Goal: Task Accomplishment & Management: Complete application form

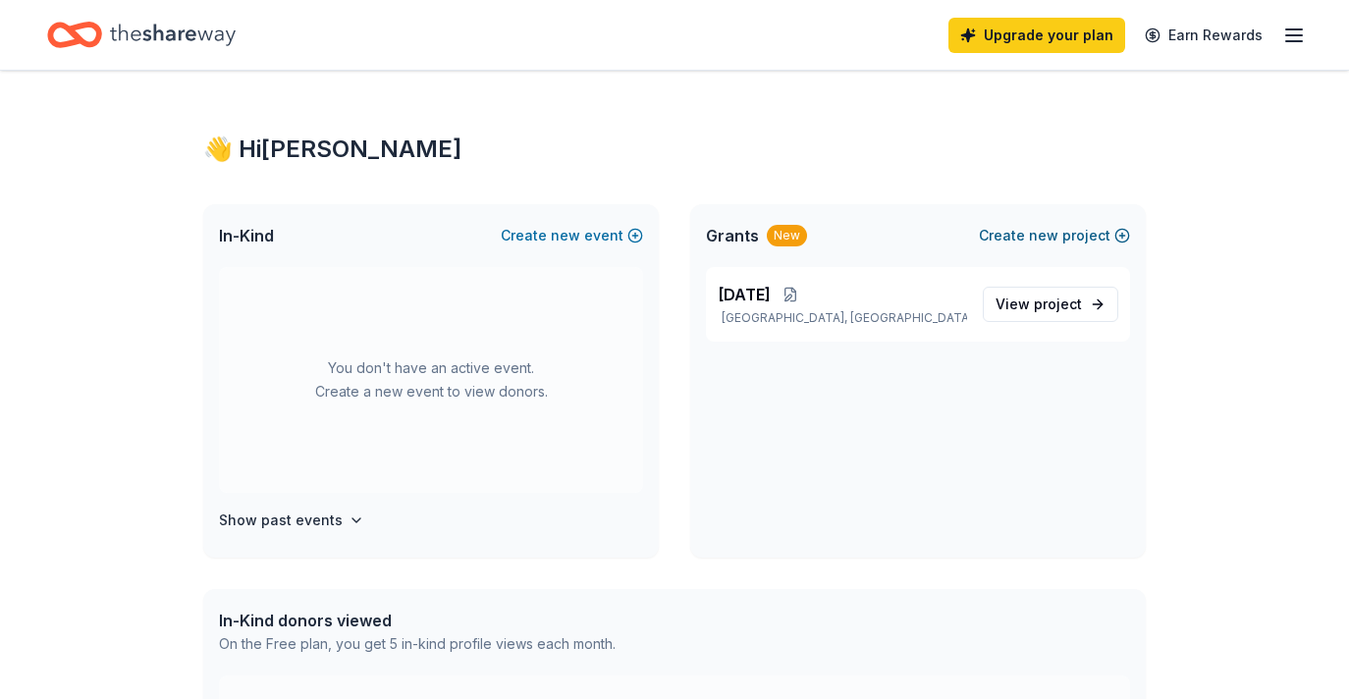
click at [1047, 232] on span "new" at bounding box center [1043, 236] width 29 height 24
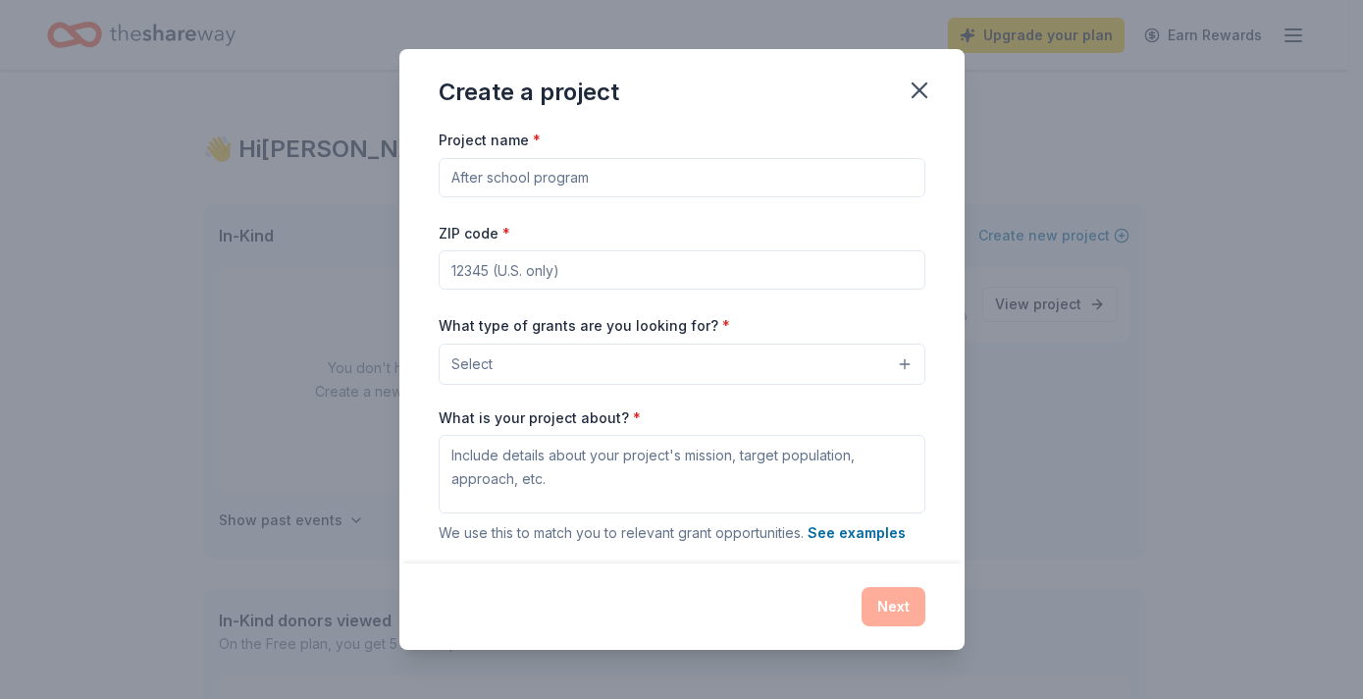
click at [513, 177] on input "Project name *" at bounding box center [682, 177] width 487 height 39
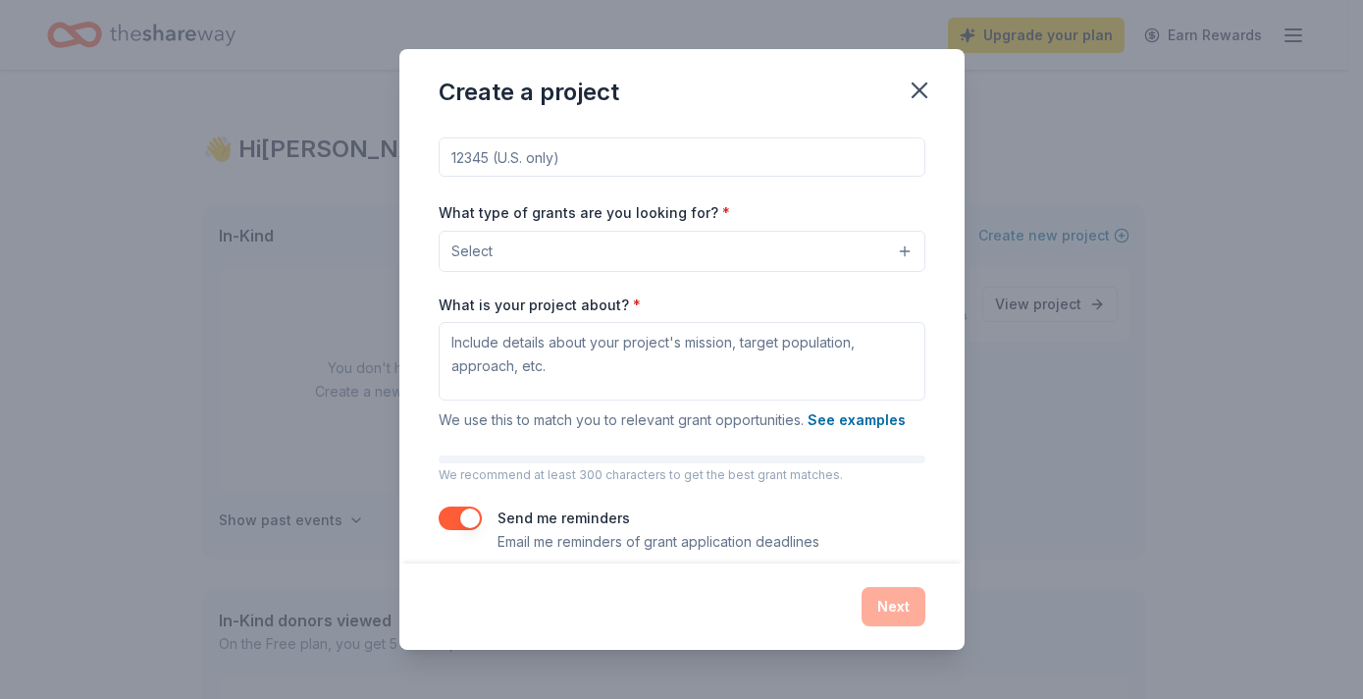
scroll to position [134, 0]
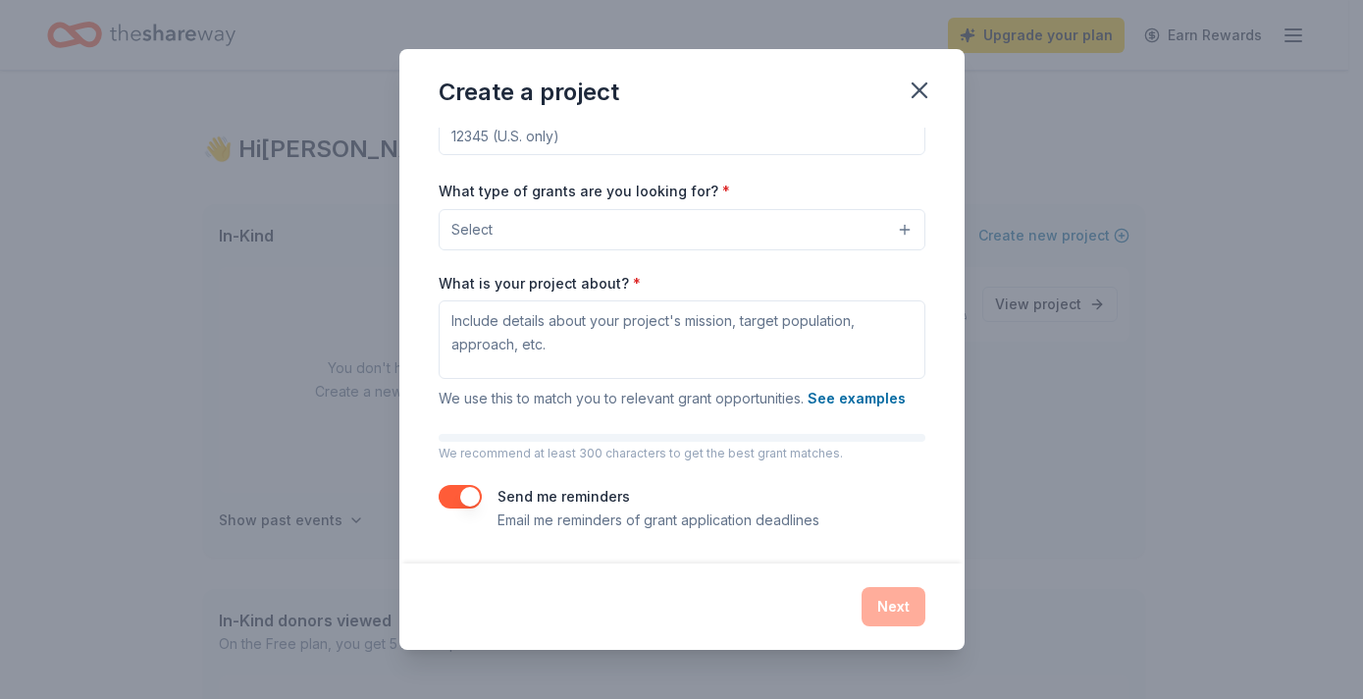
type input "March Madness"
click at [467, 492] on button "button" at bounding box center [460, 497] width 43 height 24
click at [915, 90] on icon "button" at bounding box center [919, 90] width 27 height 27
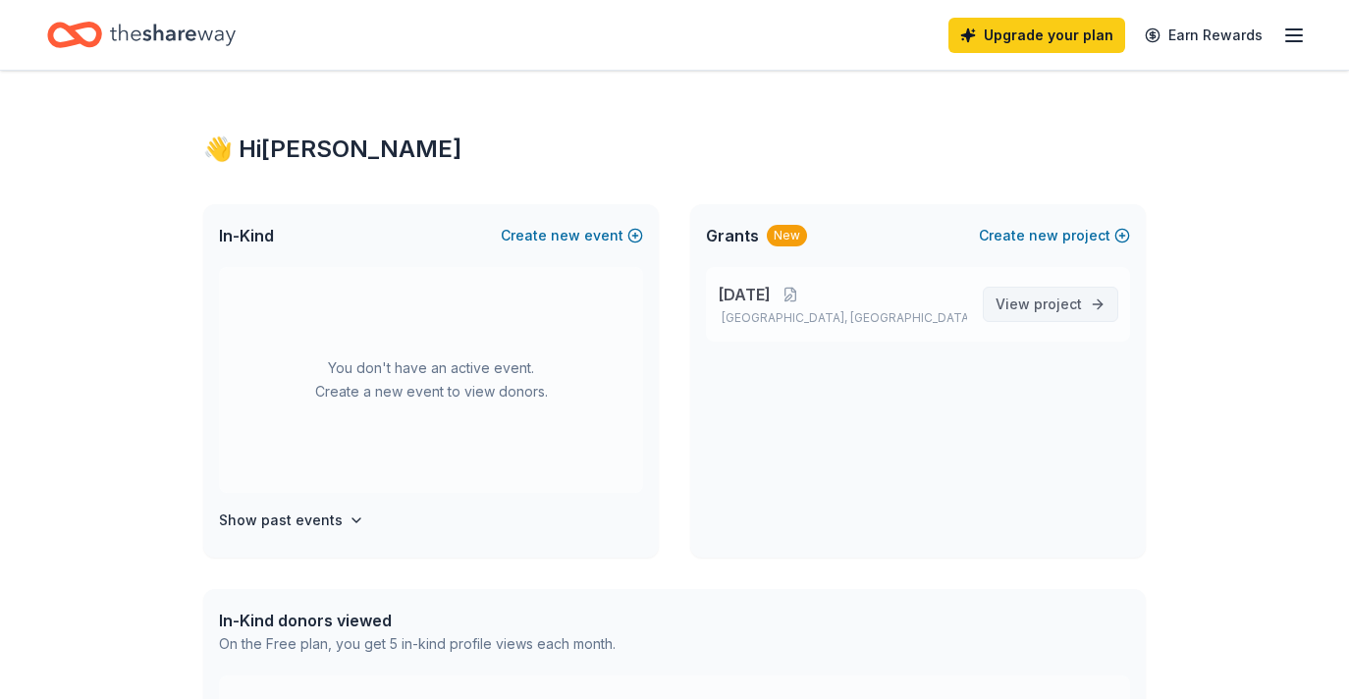
click at [1031, 320] on link "View project" at bounding box center [1050, 304] width 135 height 35
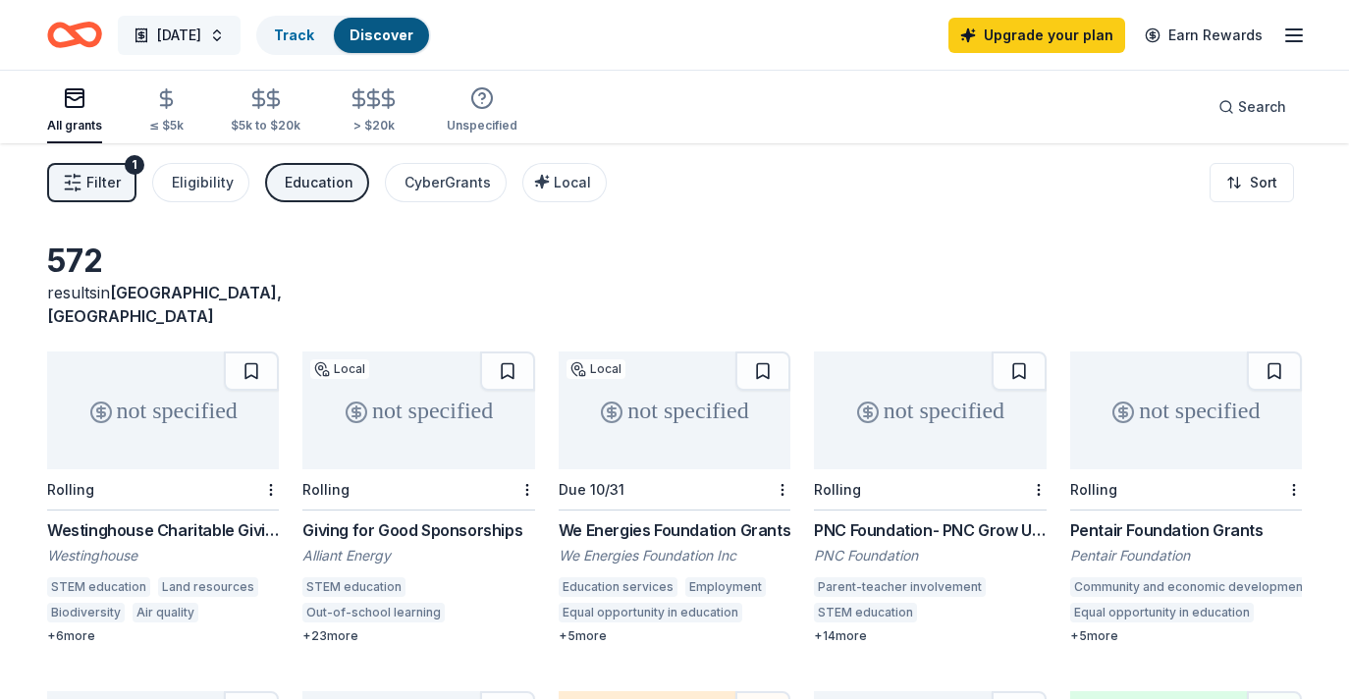
click at [201, 33] on span "Teacher Appreciation Week 2025" at bounding box center [179, 36] width 44 height 24
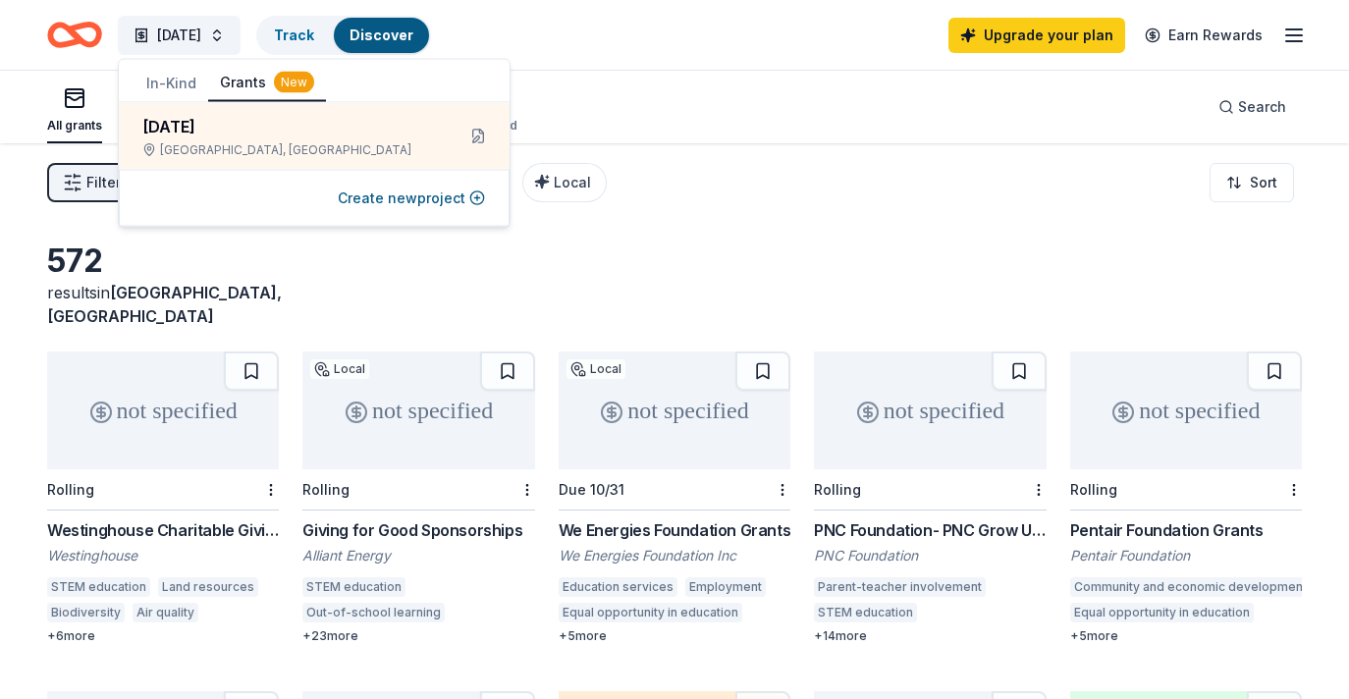
click at [170, 84] on button "In-Kind" at bounding box center [171, 83] width 74 height 35
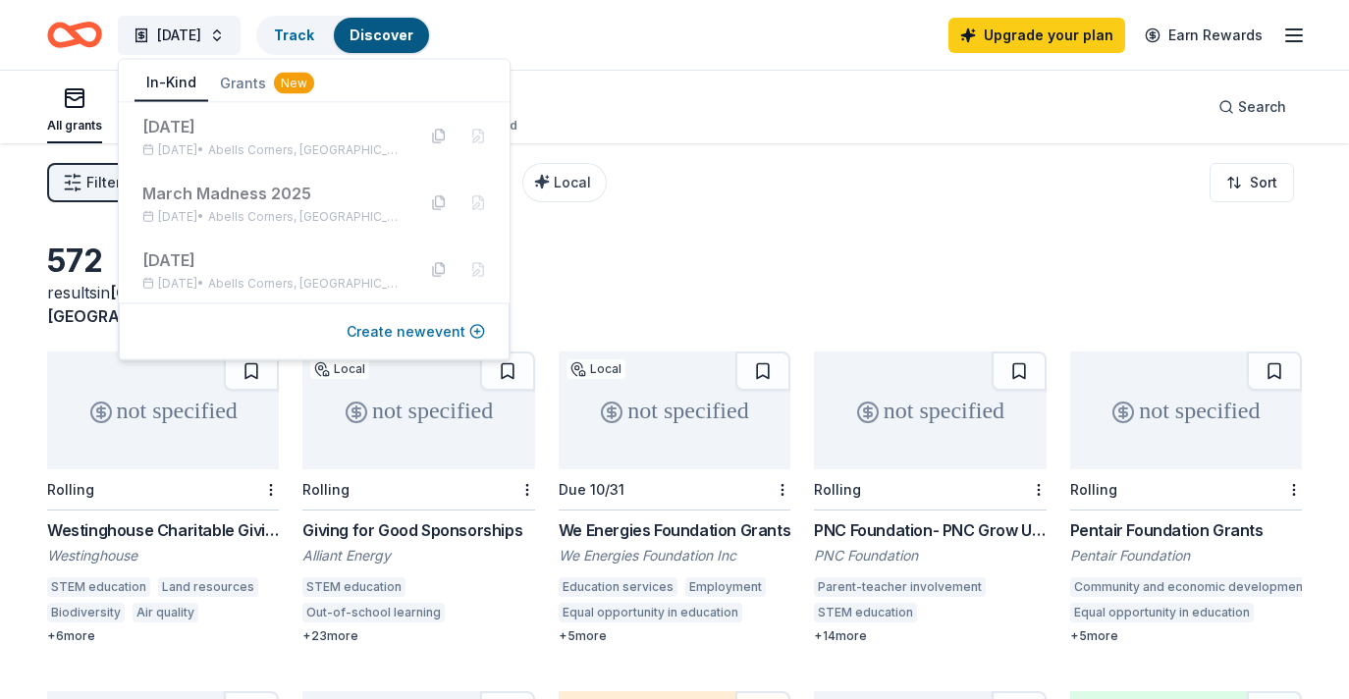
click at [436, 330] on button "Create new event" at bounding box center [415, 332] width 138 height 24
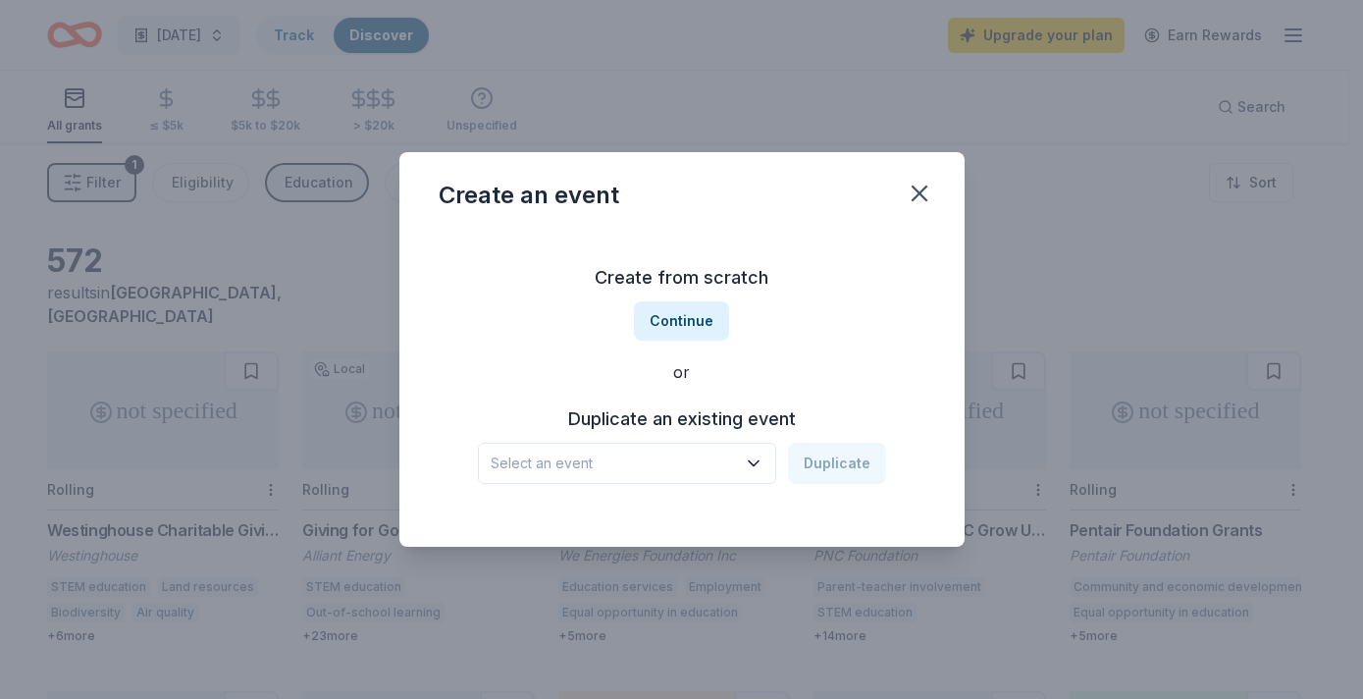
click at [669, 485] on div "Create from scratch Continue or Duplicate an existing event Select an event Dup…" at bounding box center [682, 373] width 487 height 285
click at [679, 457] on span "Select an event" at bounding box center [613, 464] width 245 height 24
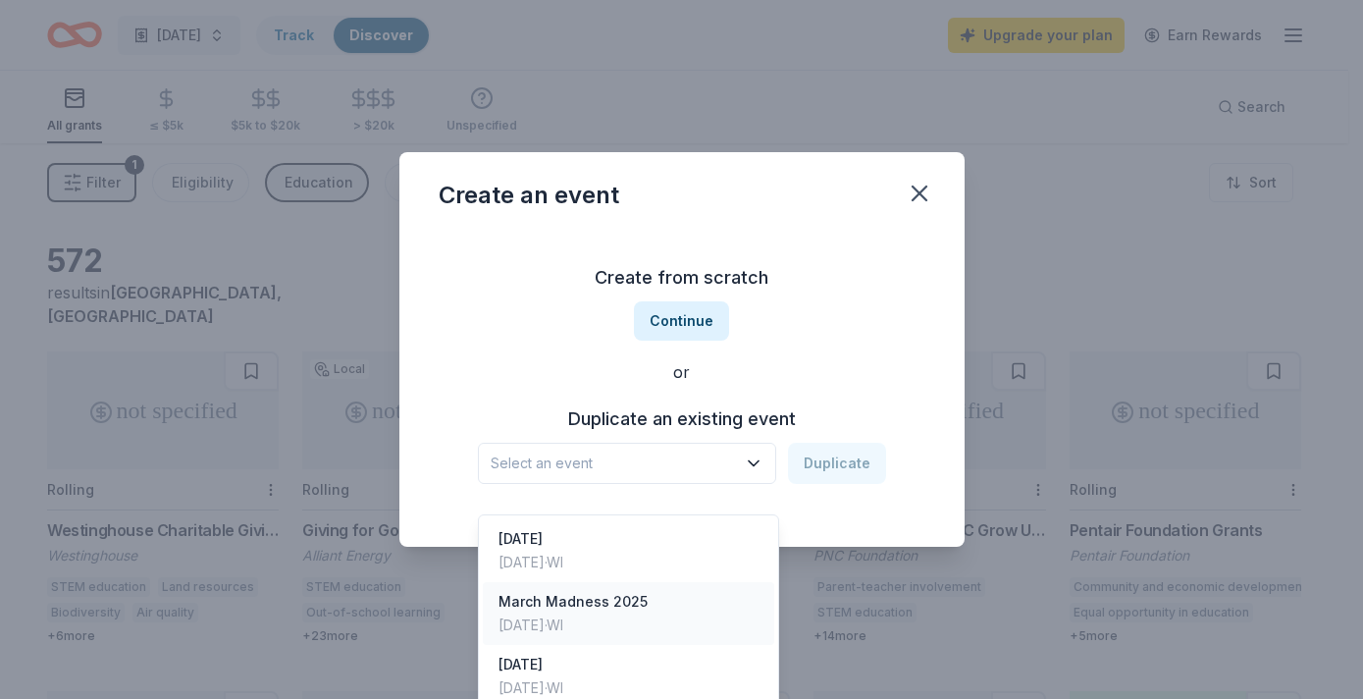
click at [610, 590] on div "March Madness 2025" at bounding box center [573, 602] width 149 height 24
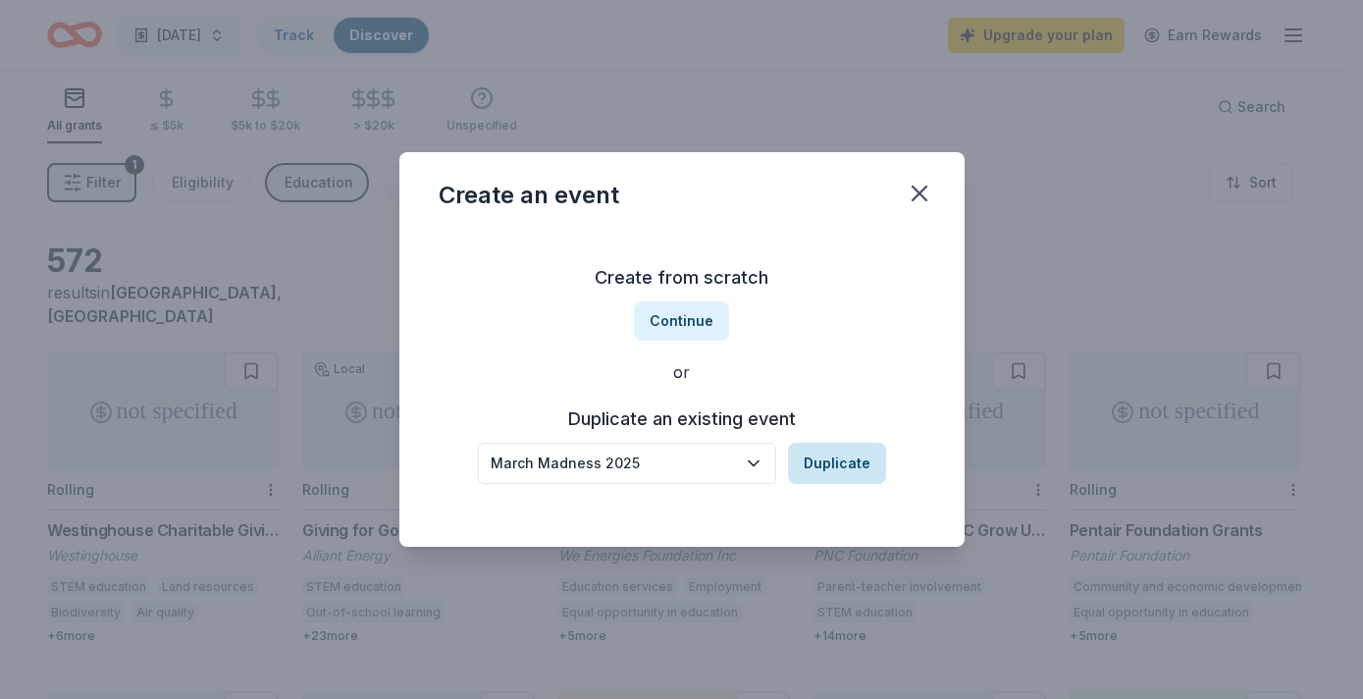
click at [834, 470] on button "Duplicate" at bounding box center [837, 463] width 98 height 41
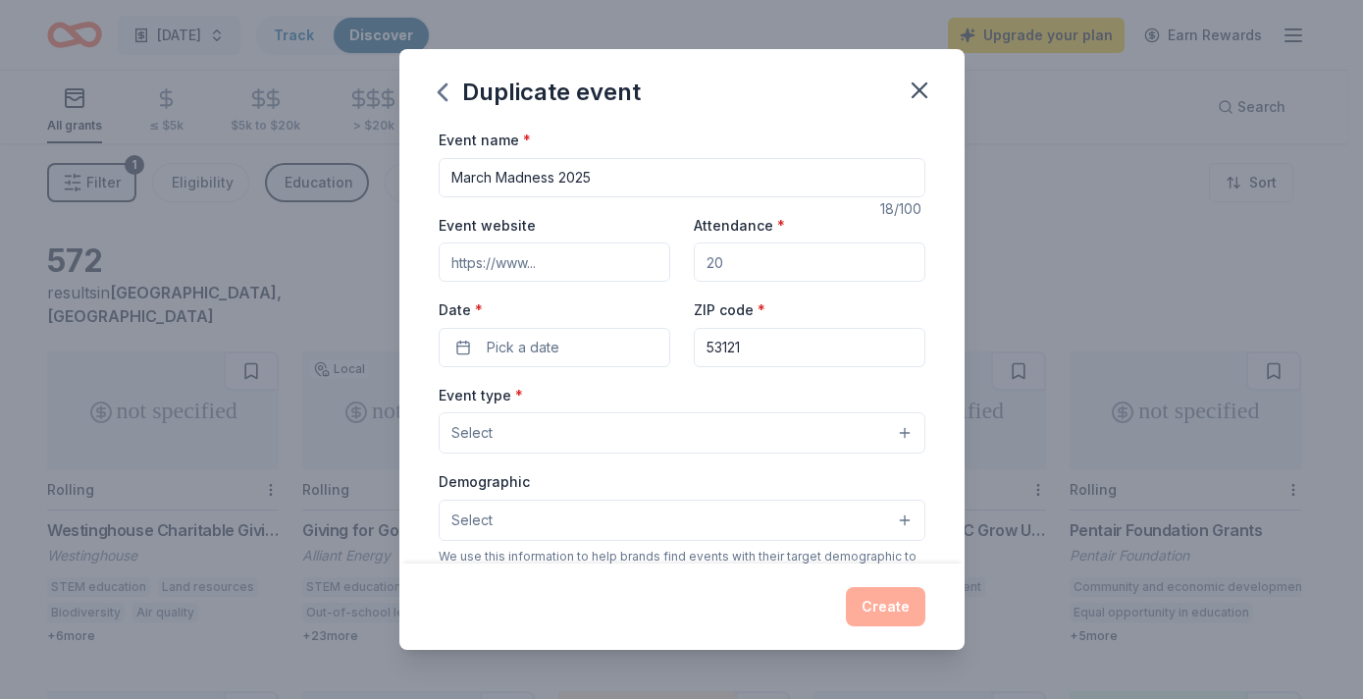
click at [600, 186] on input "March Madness 2025" at bounding box center [682, 177] width 487 height 39
type input "March Madness 2026"
click at [737, 274] on input "Attendance *" at bounding box center [810, 261] width 232 height 39
type input "300"
click at [576, 338] on button "Pick a date" at bounding box center [555, 347] width 232 height 39
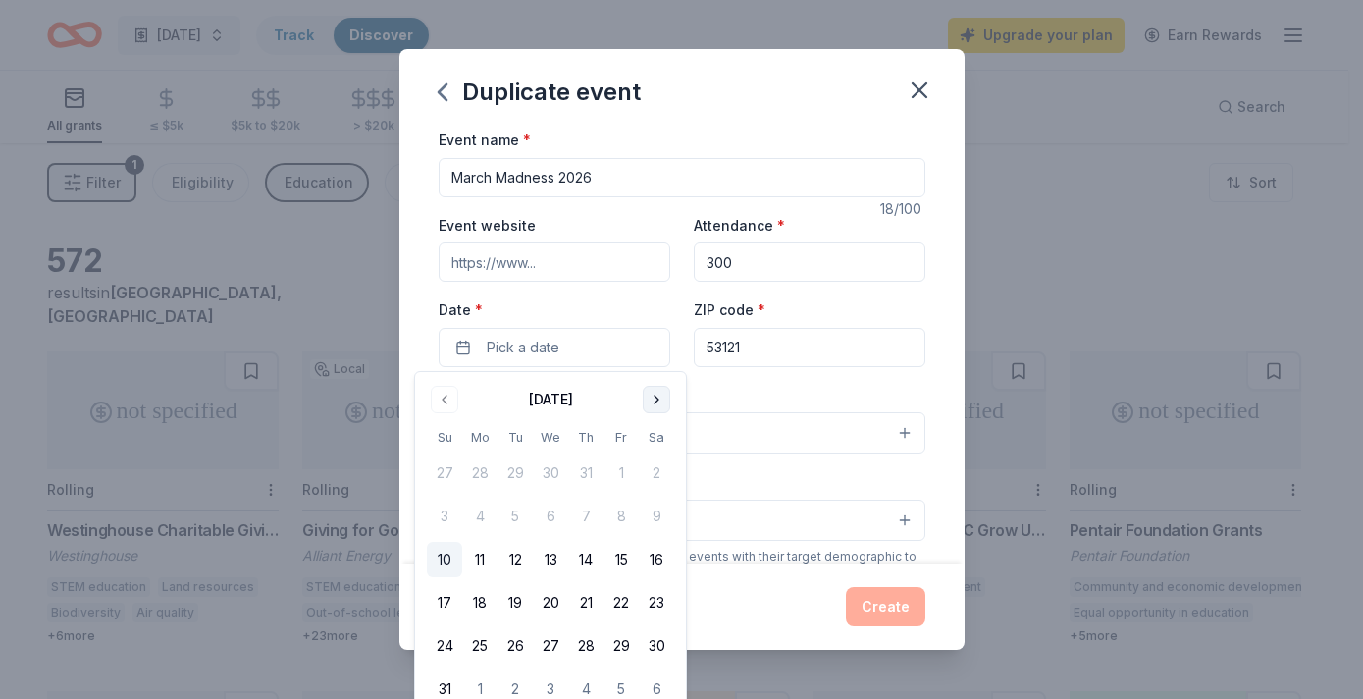
click at [665, 398] on button "Go to next month" at bounding box center [656, 399] width 27 height 27
click at [655, 405] on button "Go to next month" at bounding box center [656, 399] width 27 height 27
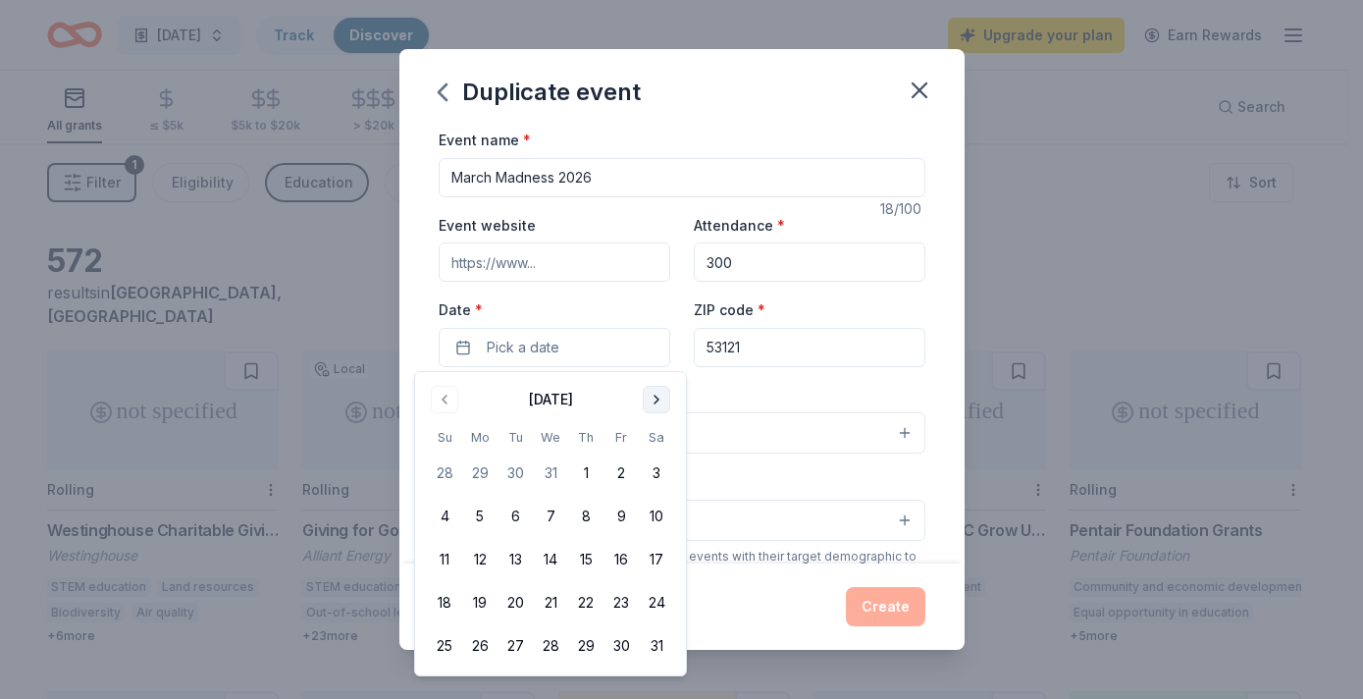
click at [655, 405] on button "Go to next month" at bounding box center [656, 399] width 27 height 27
click at [445, 400] on button "Go to previous month" at bounding box center [444, 399] width 27 height 27
click at [621, 515] on button "13" at bounding box center [621, 516] width 35 height 35
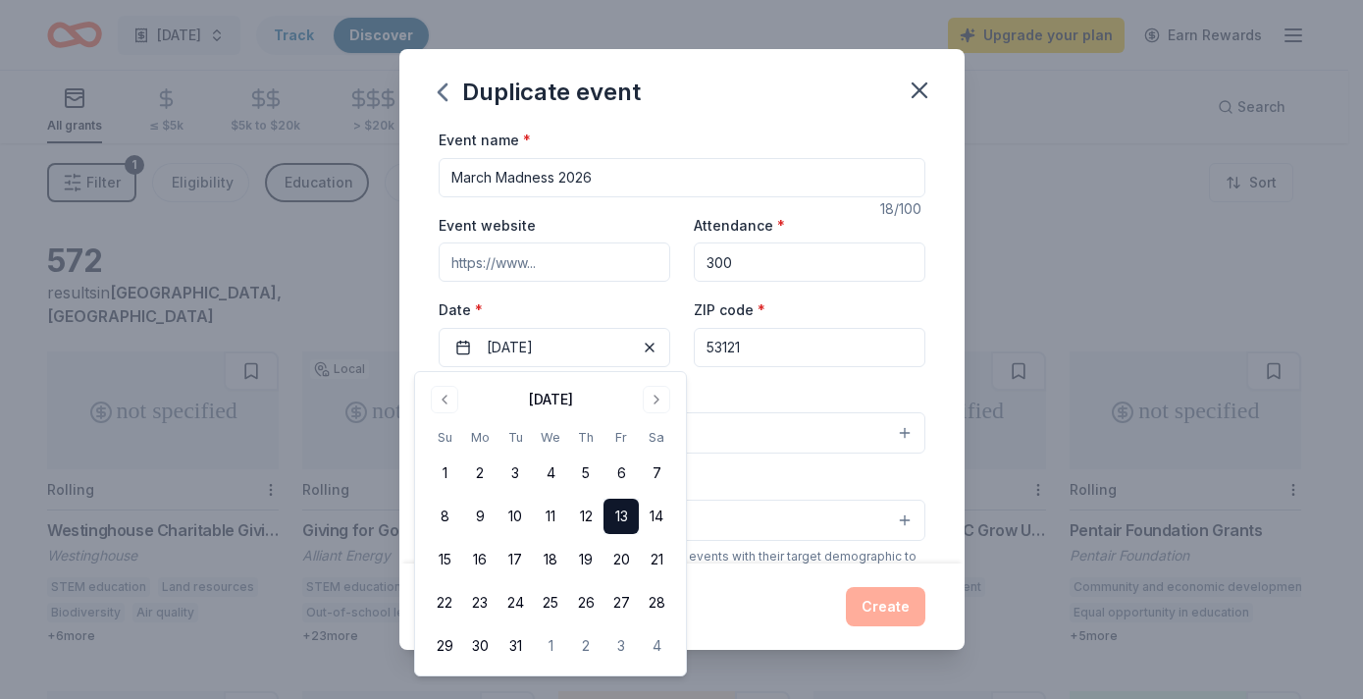
click at [750, 385] on div "Event type * Select" at bounding box center [682, 419] width 487 height 72
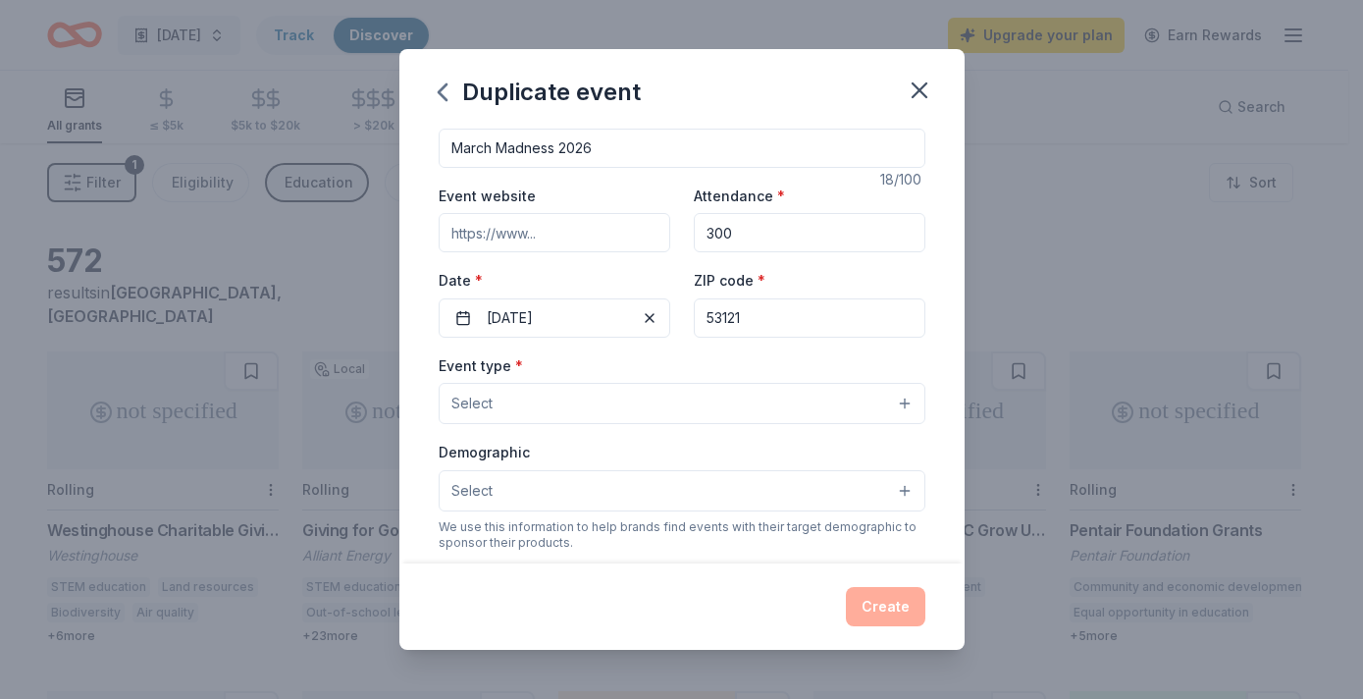
scroll to position [44, 0]
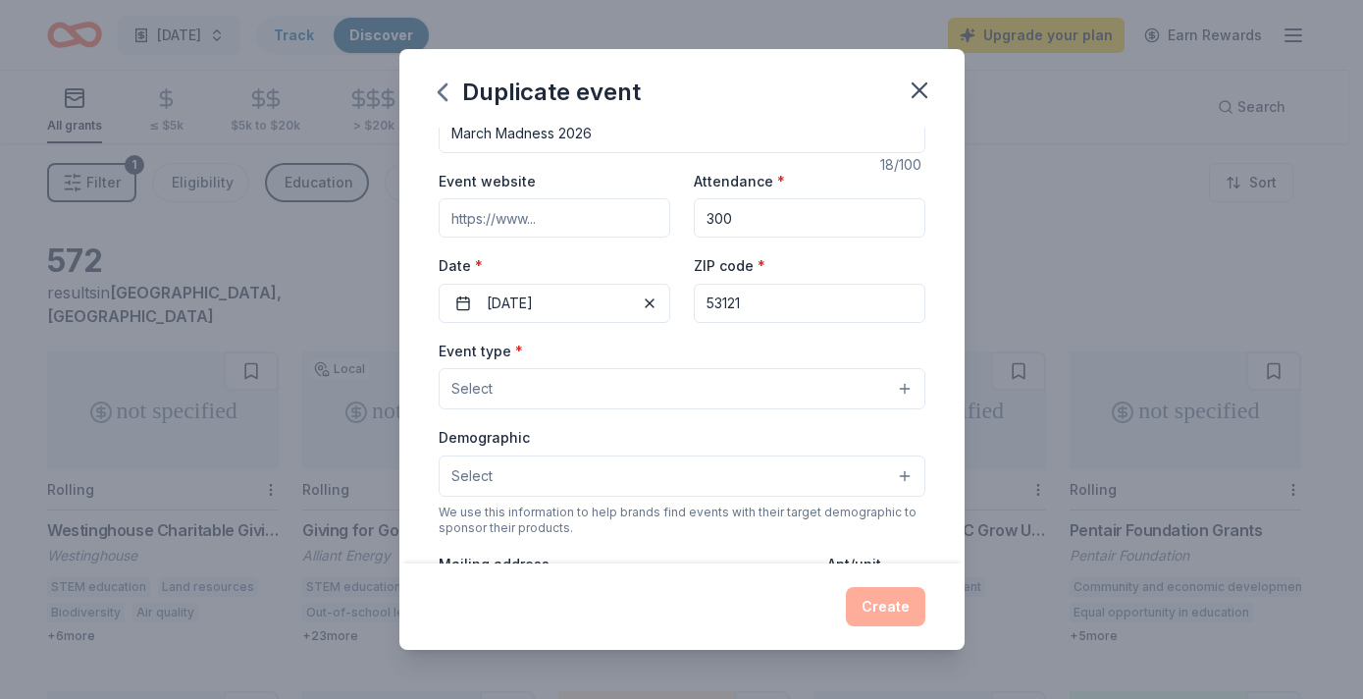
click at [606, 383] on button "Select" at bounding box center [682, 388] width 487 height 41
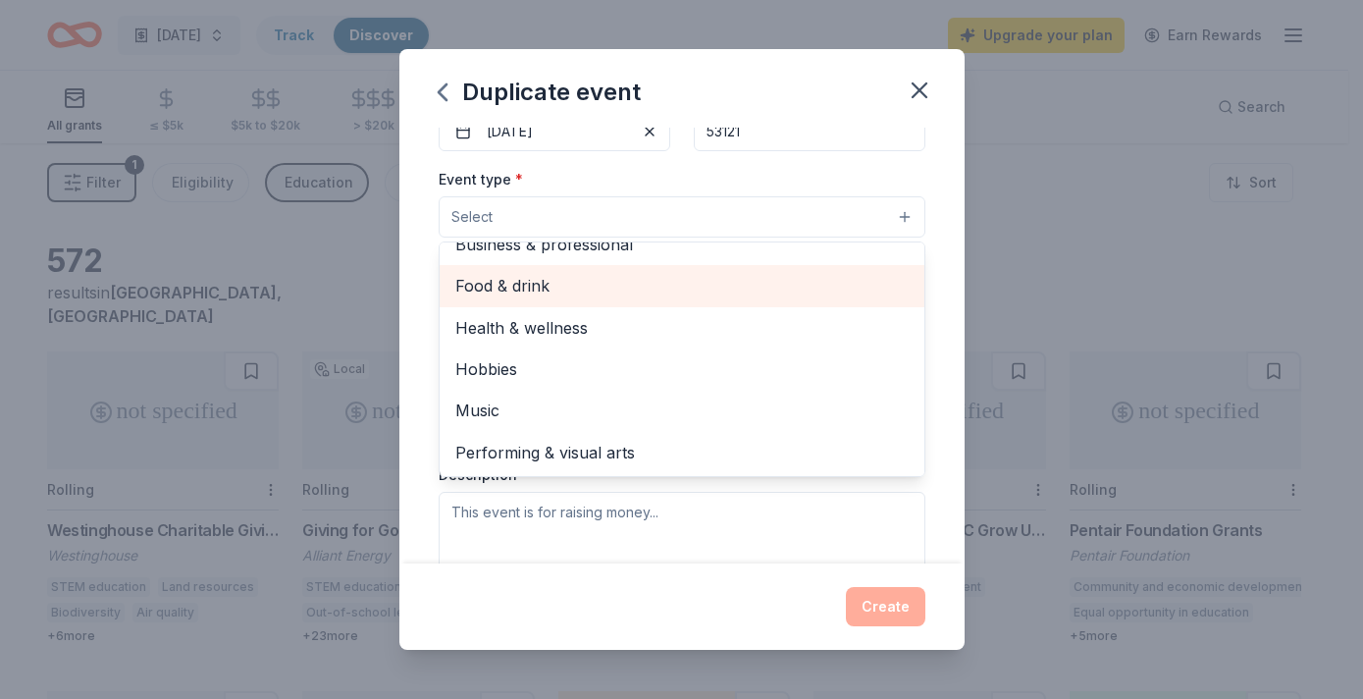
scroll to position [0, 0]
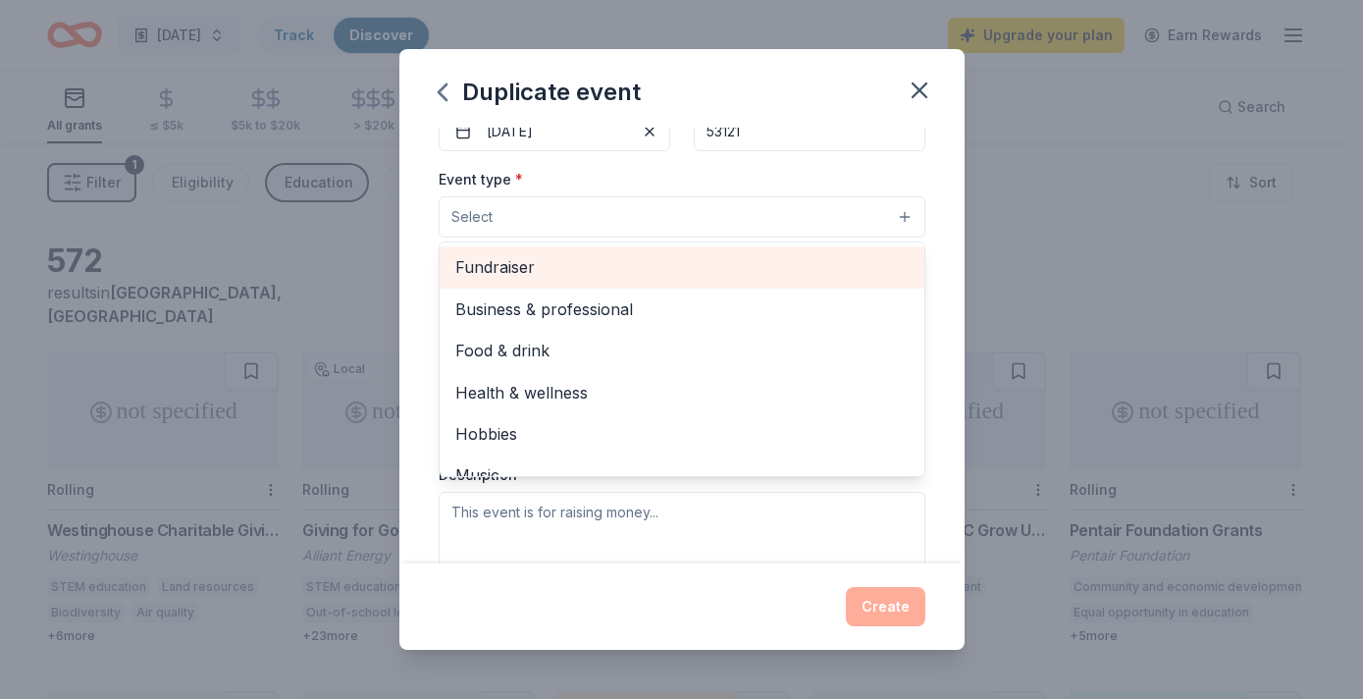
click at [532, 260] on span "Fundraiser" at bounding box center [681, 267] width 453 height 26
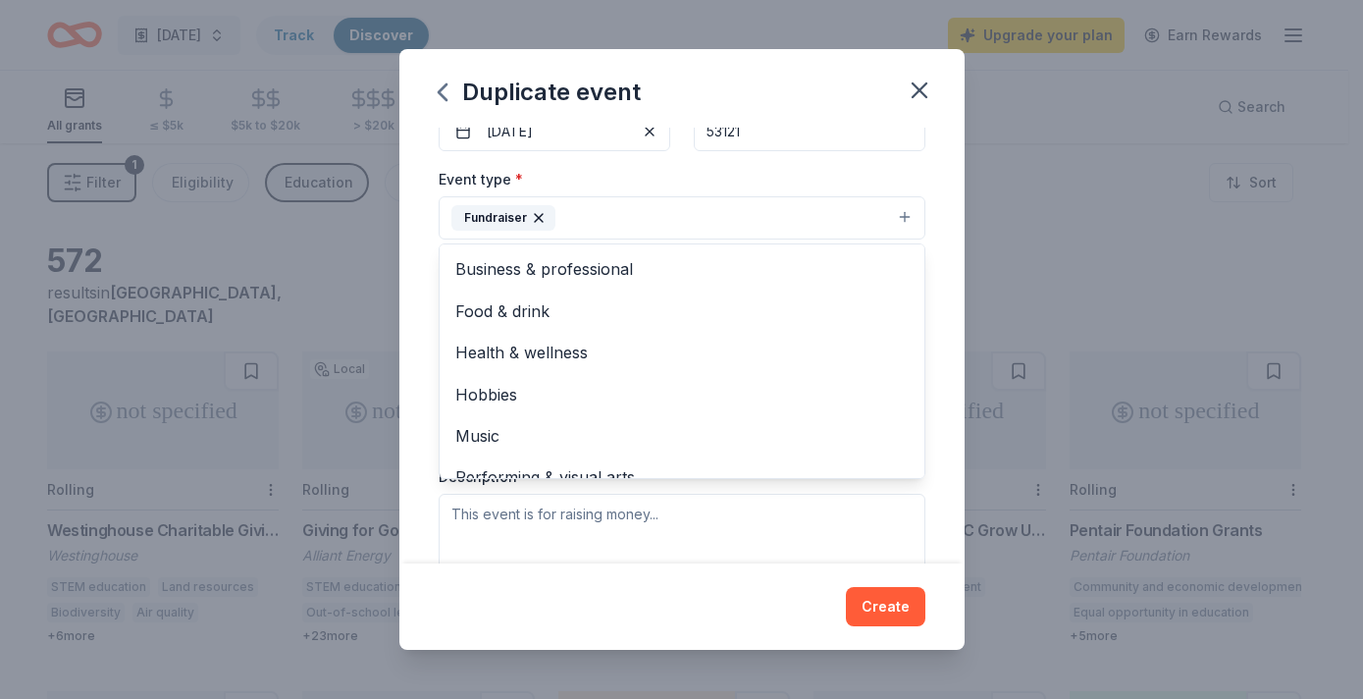
click at [641, 176] on div "Event type * Fundraiser Business & professional Food & drink Health & wellness …" at bounding box center [682, 204] width 487 height 74
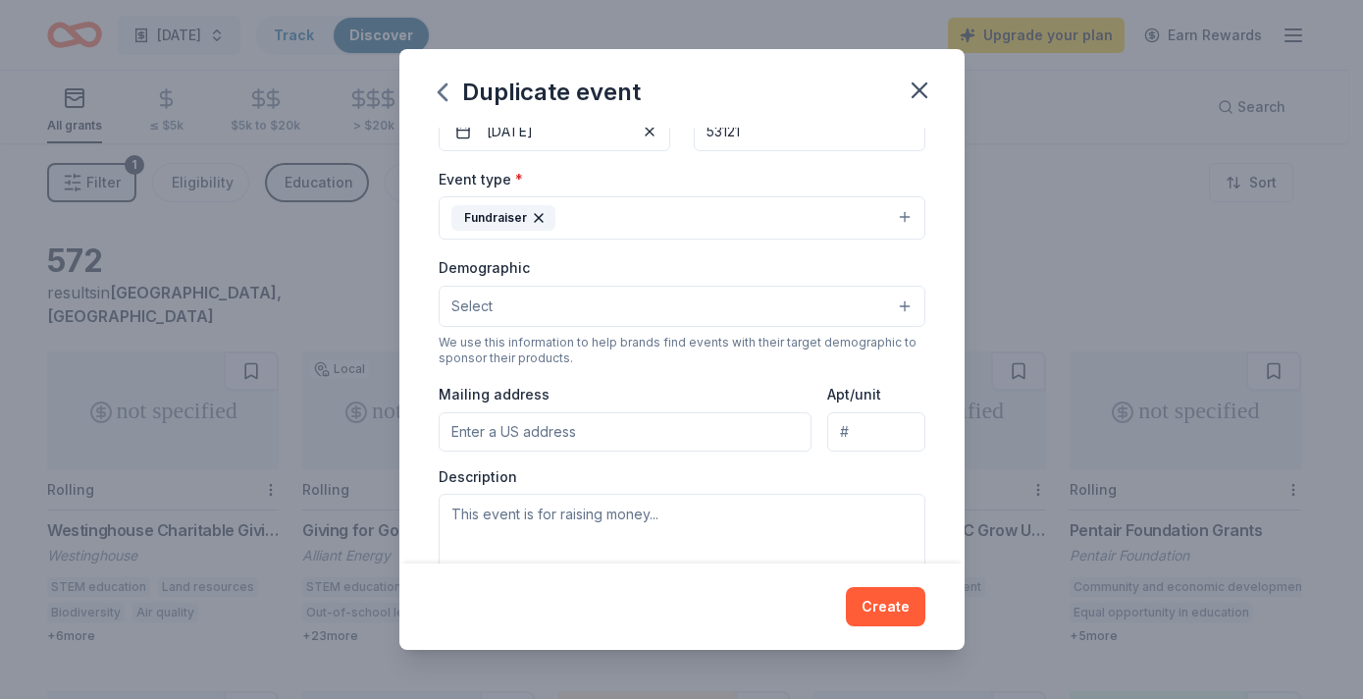
click at [521, 308] on button "Select" at bounding box center [682, 306] width 487 height 41
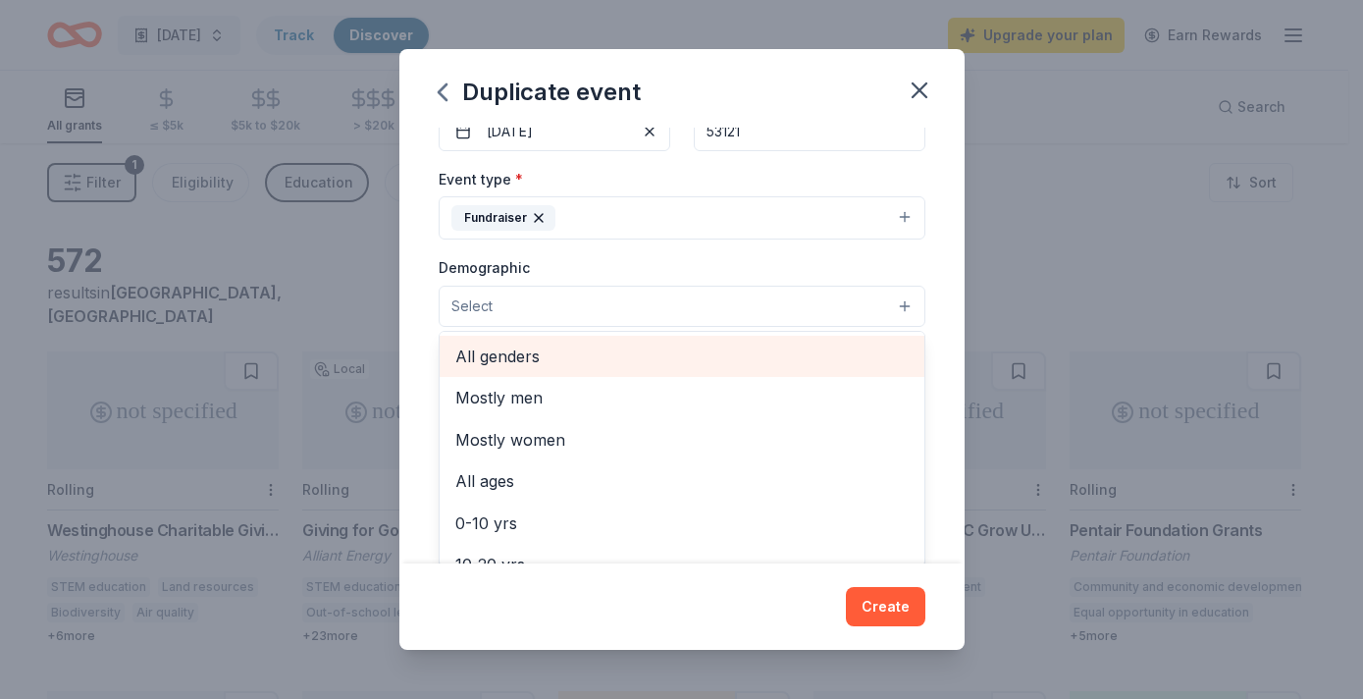
click at [519, 363] on span "All genders" at bounding box center [681, 357] width 453 height 26
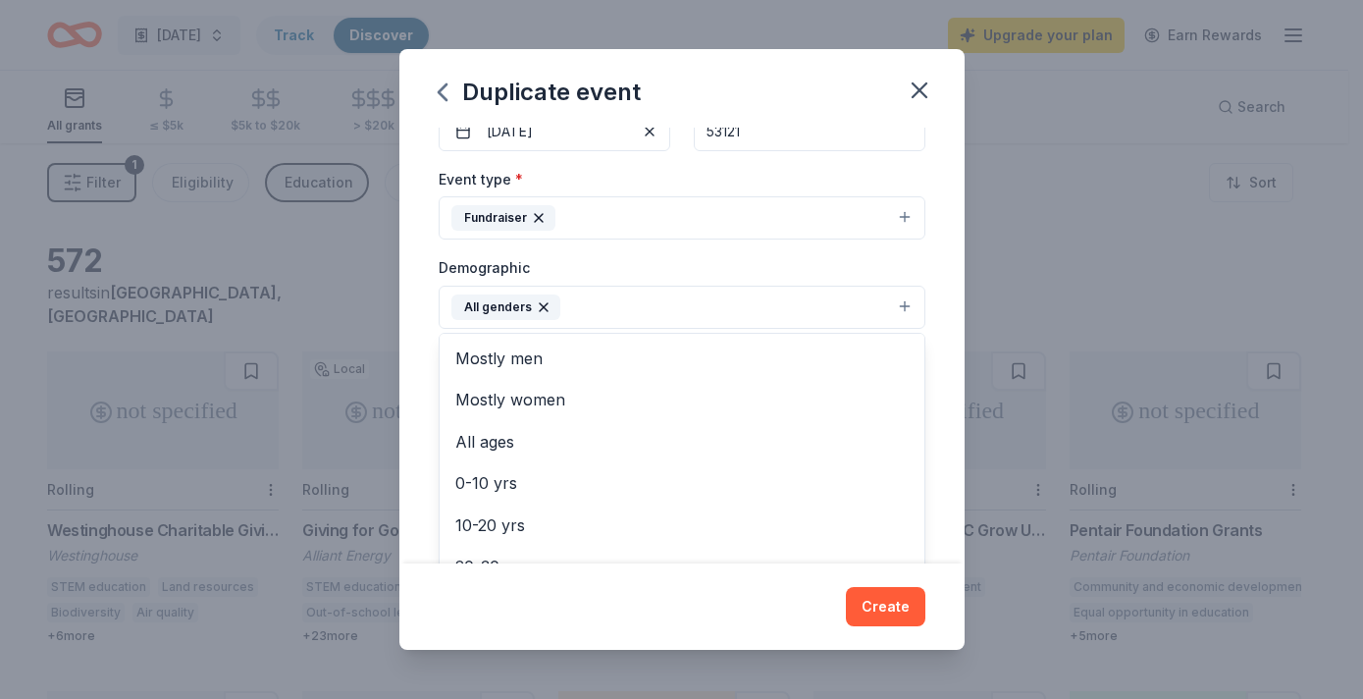
click at [412, 306] on div "Event name * March Madness 2026 18 /100 Event website Attendance * 300 Date * 0…" at bounding box center [681, 346] width 565 height 436
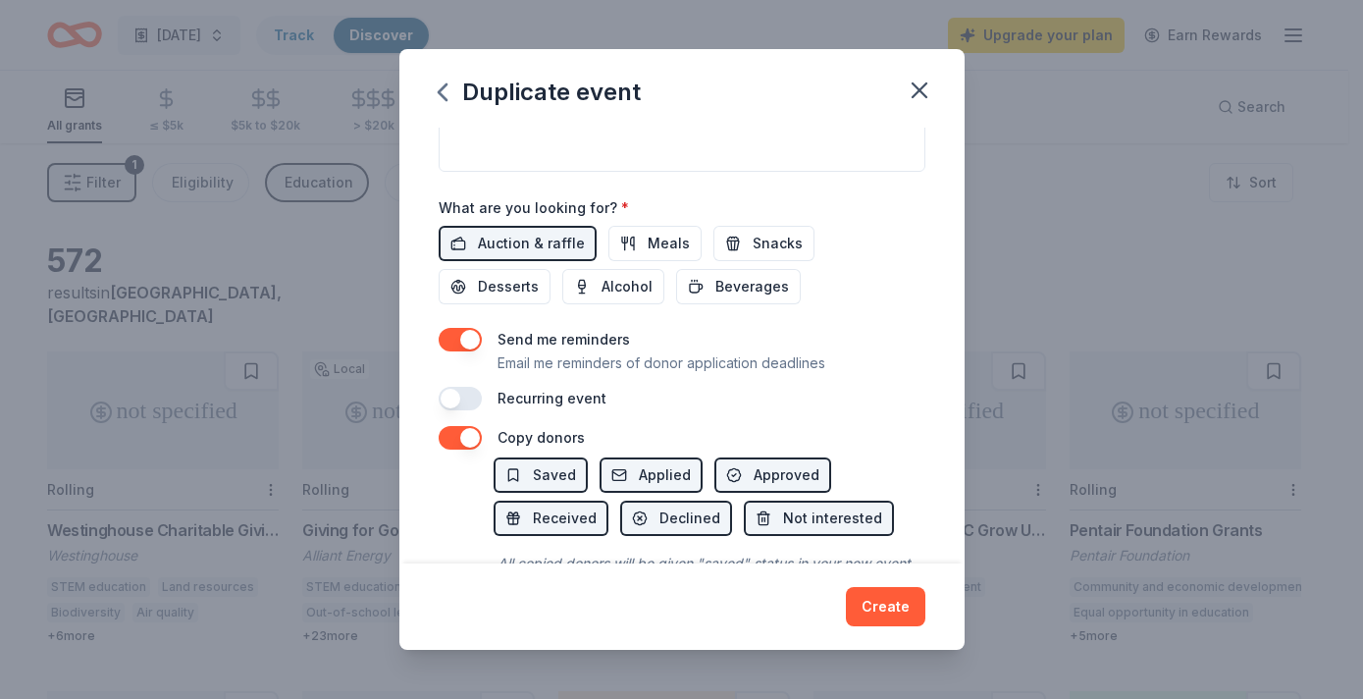
scroll to position [639, 0]
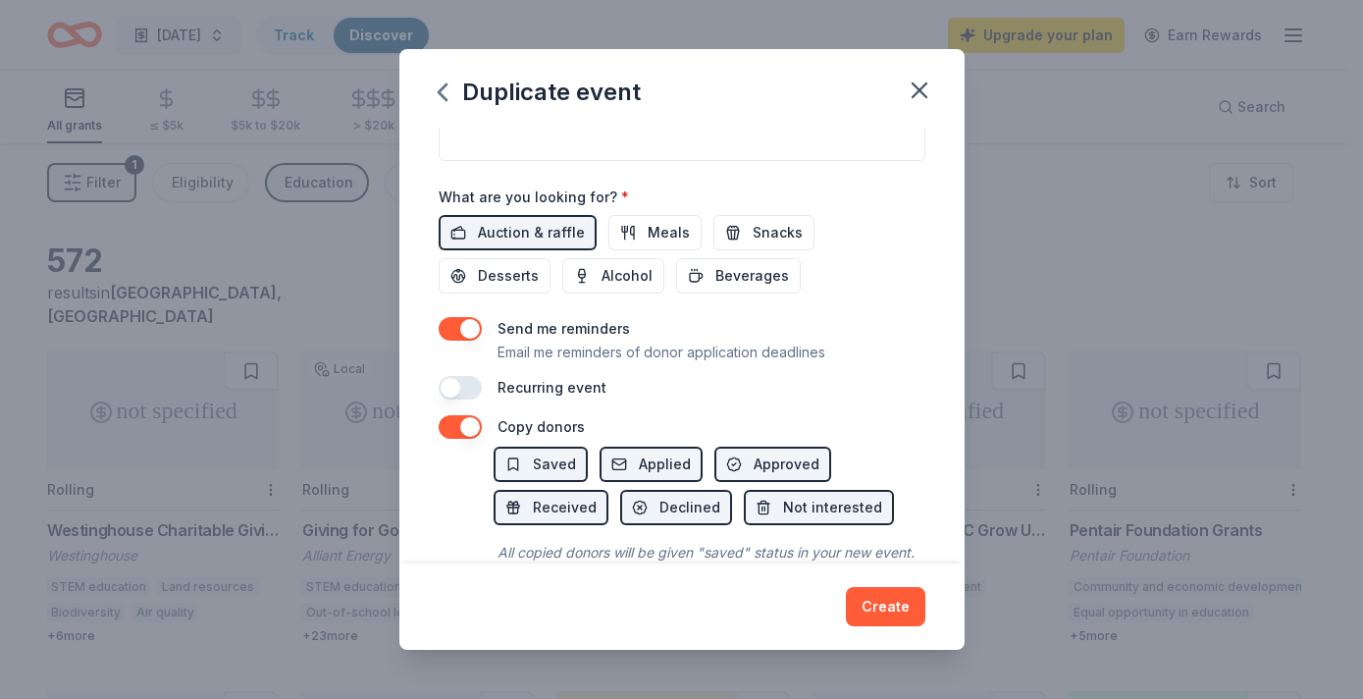
click at [461, 330] on button "button" at bounding box center [460, 329] width 43 height 24
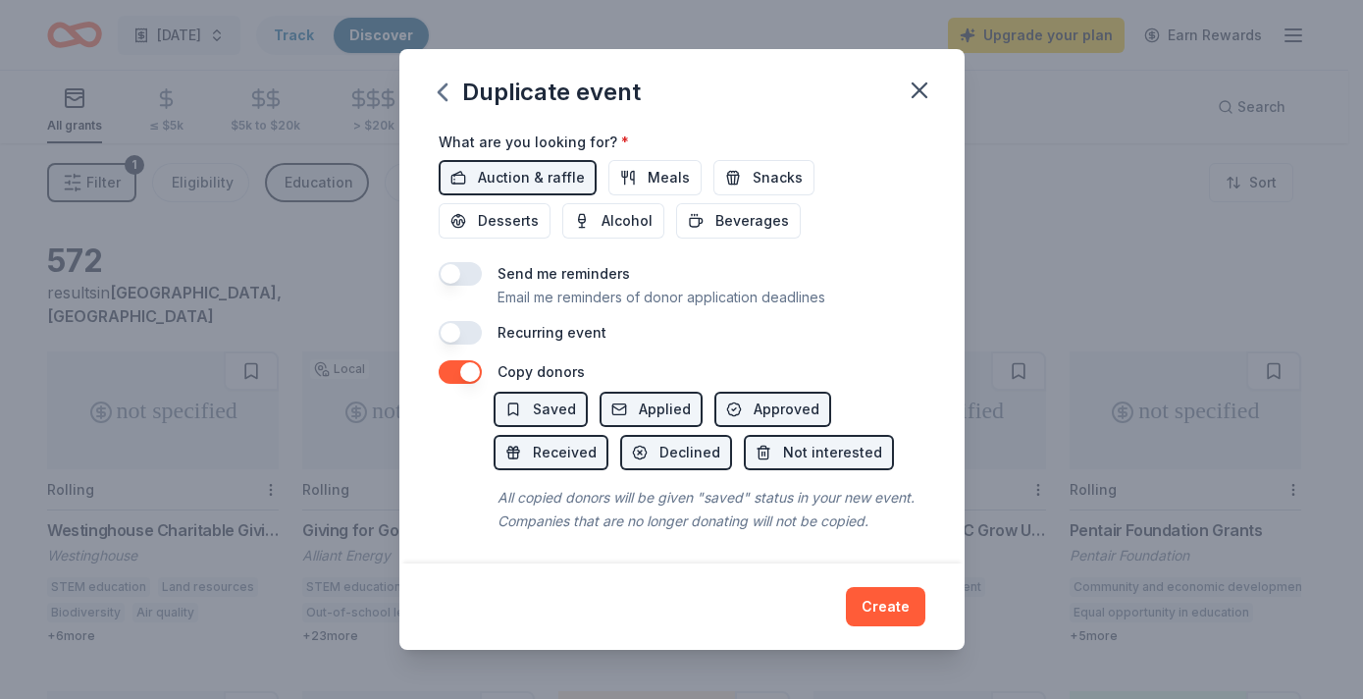
scroll to position [722, 0]
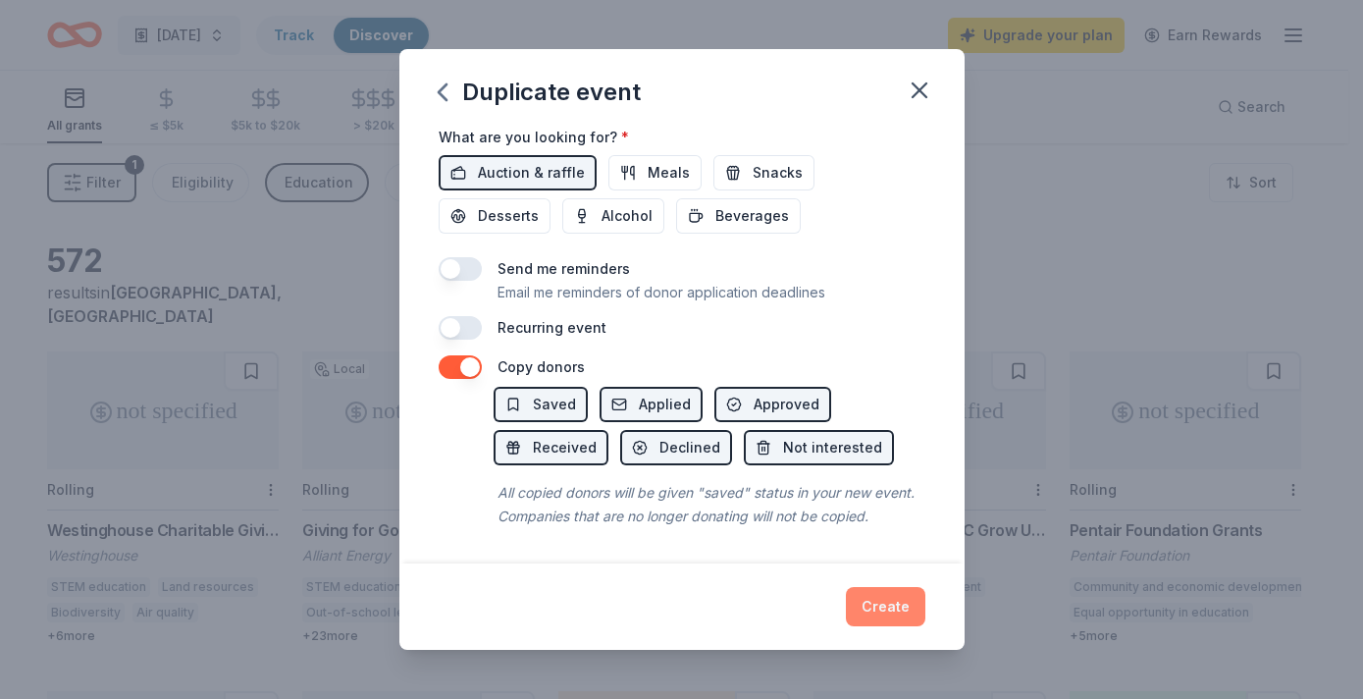
click at [901, 607] on button "Create" at bounding box center [886, 606] width 80 height 39
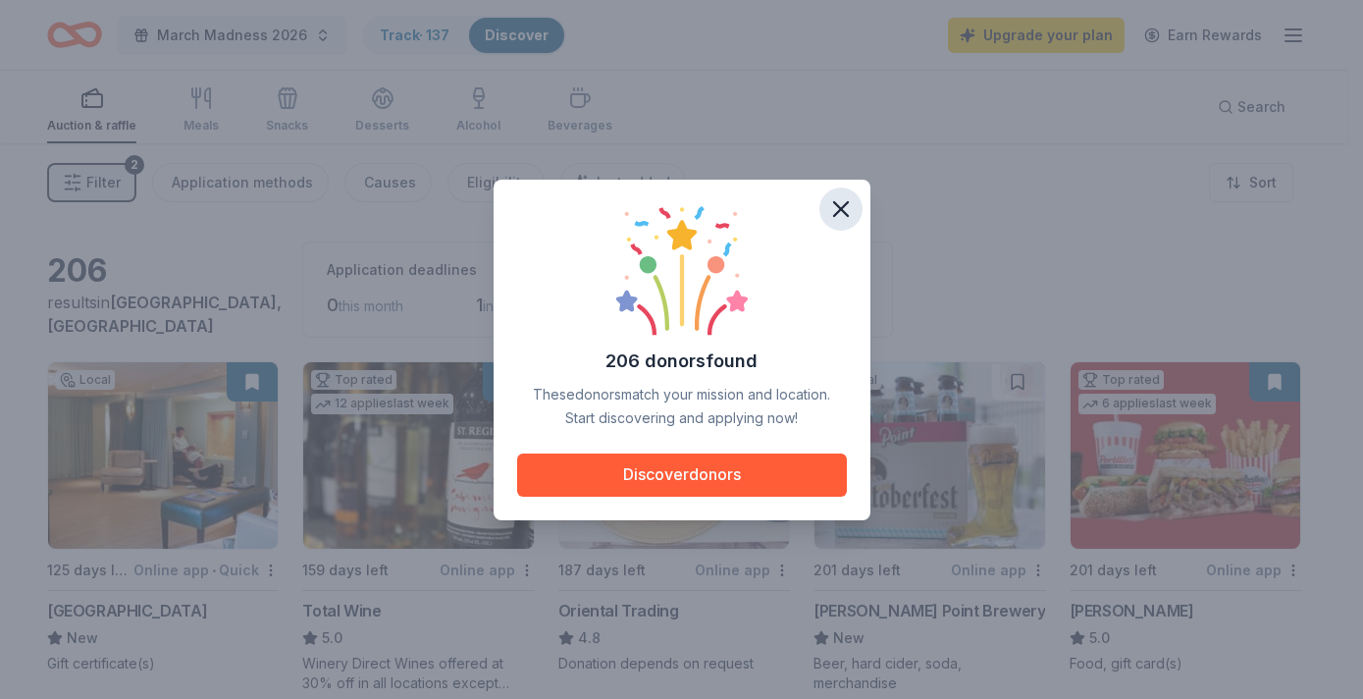
click at [839, 213] on icon "button" at bounding box center [840, 208] width 27 height 27
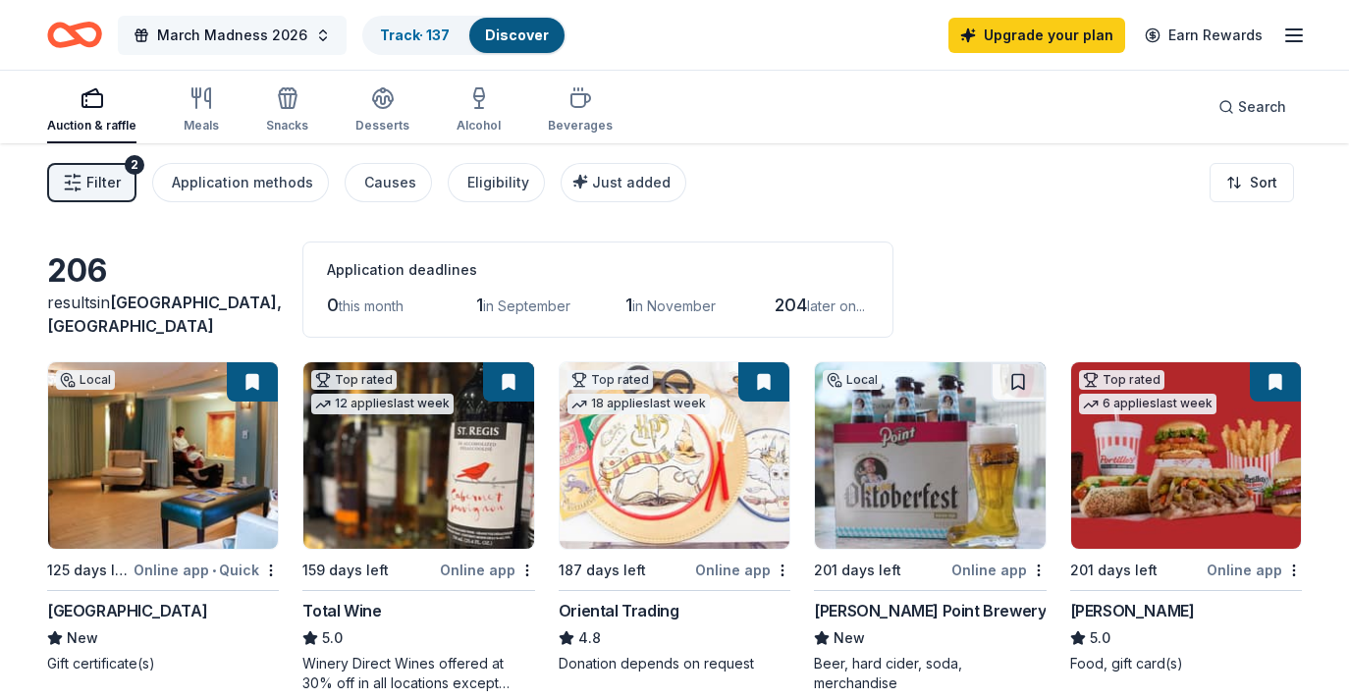
click at [305, 36] on button "March Madness 2026" at bounding box center [232, 35] width 229 height 39
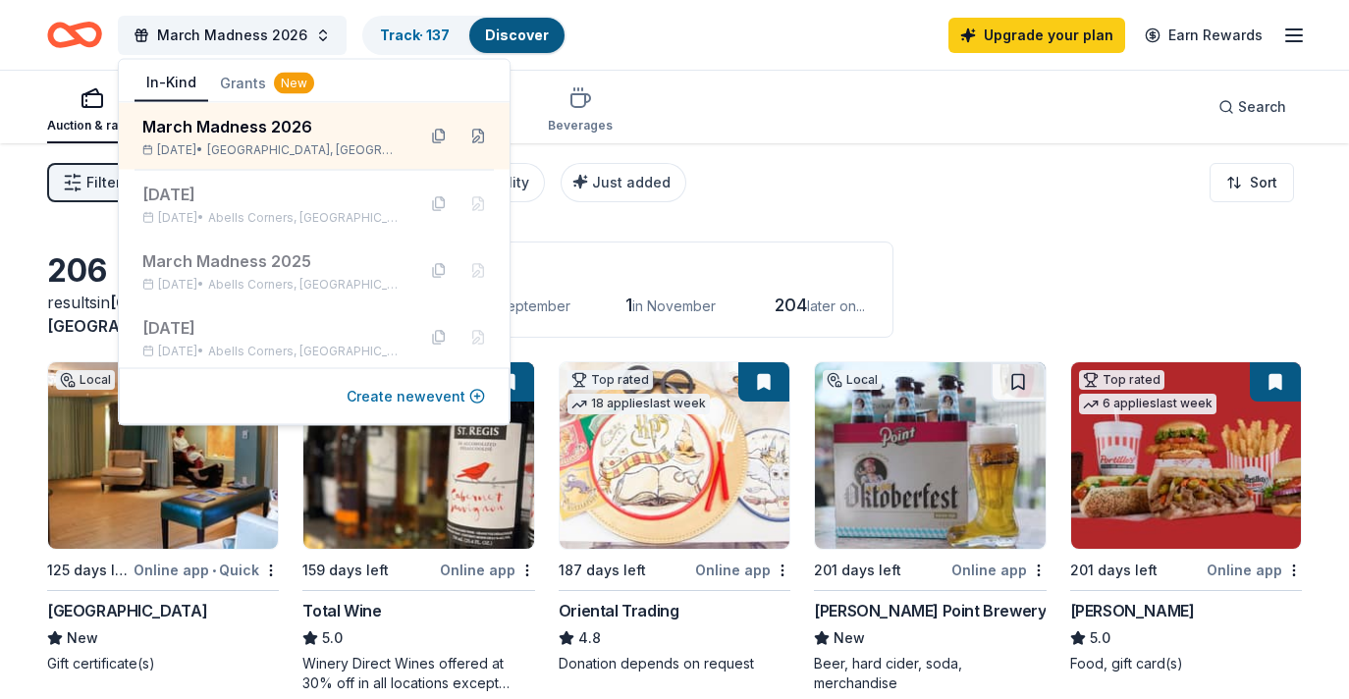
click at [417, 398] on button "Create new event" at bounding box center [415, 397] width 138 height 24
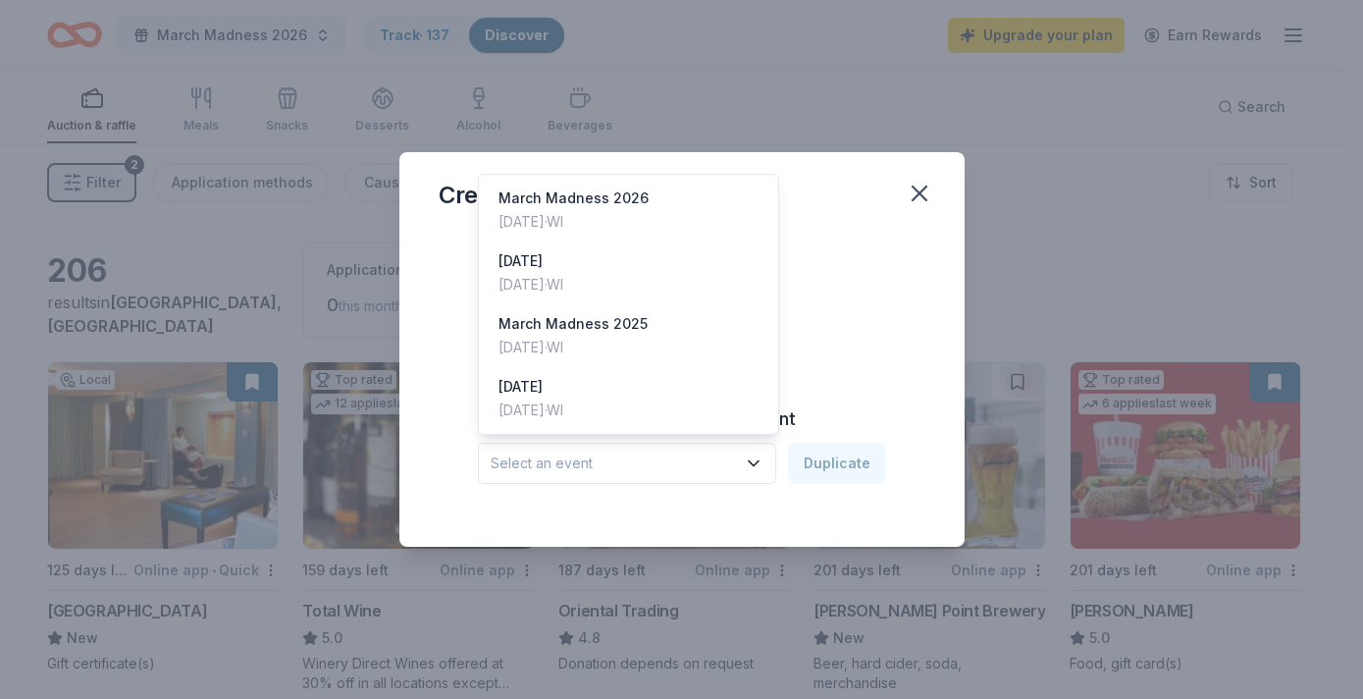
click at [692, 454] on span "Select an event" at bounding box center [613, 464] width 245 height 24
click at [563, 394] on div "[DATE]" at bounding box center [531, 387] width 65 height 24
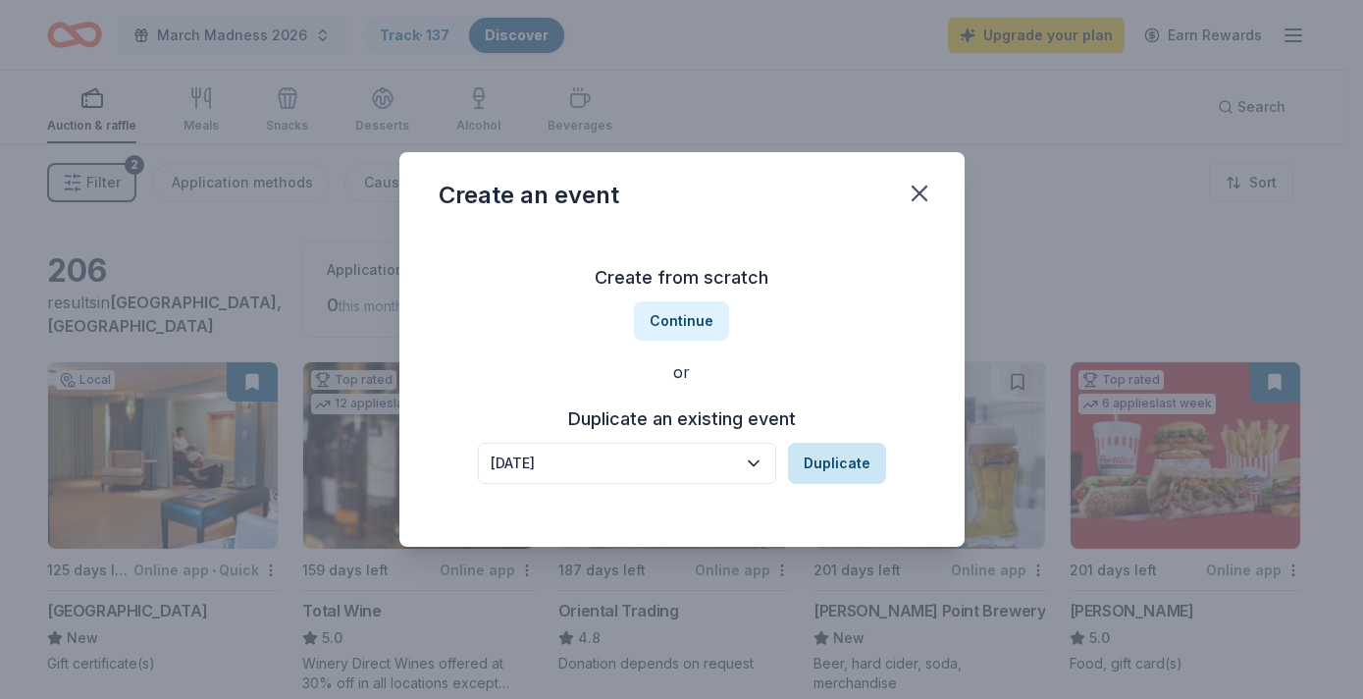
click at [846, 458] on button "Duplicate" at bounding box center [837, 463] width 98 height 41
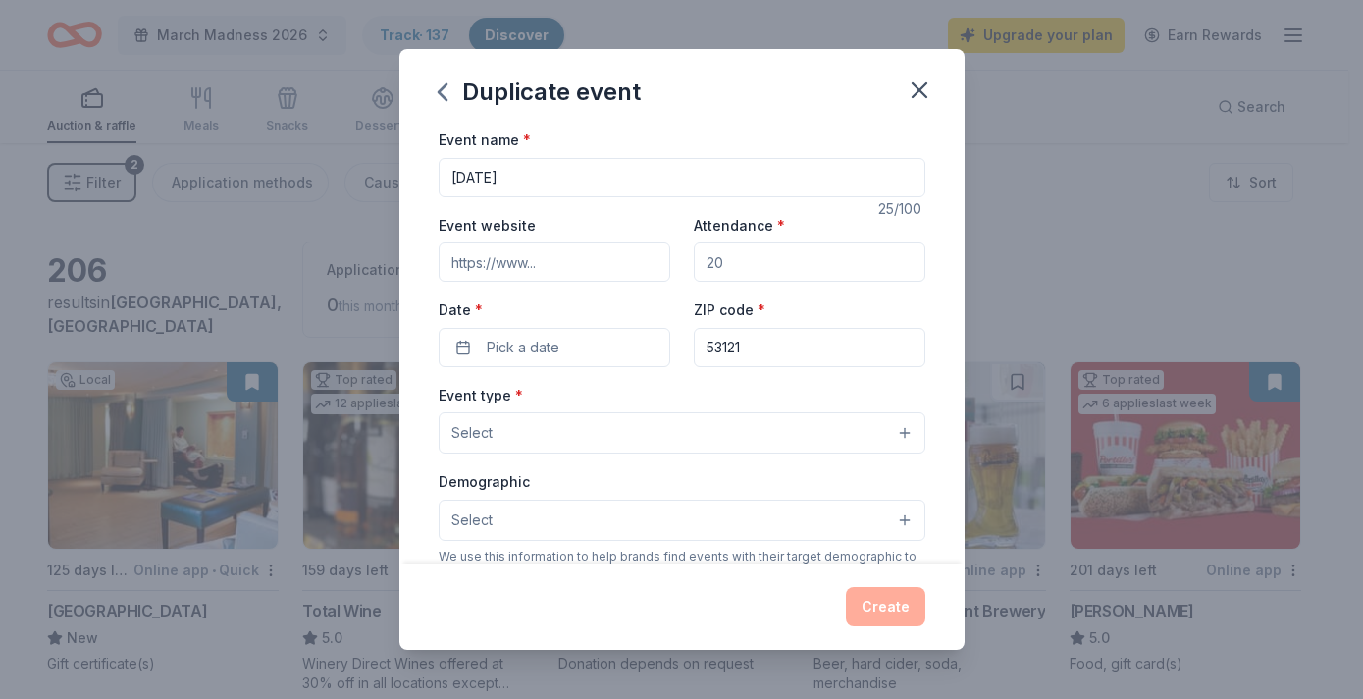
click at [659, 173] on input "[DATE]" at bounding box center [682, 177] width 487 height 39
type input "Teacher Appreciation Week 2026"
click at [539, 354] on span "Pick a date" at bounding box center [523, 348] width 73 height 24
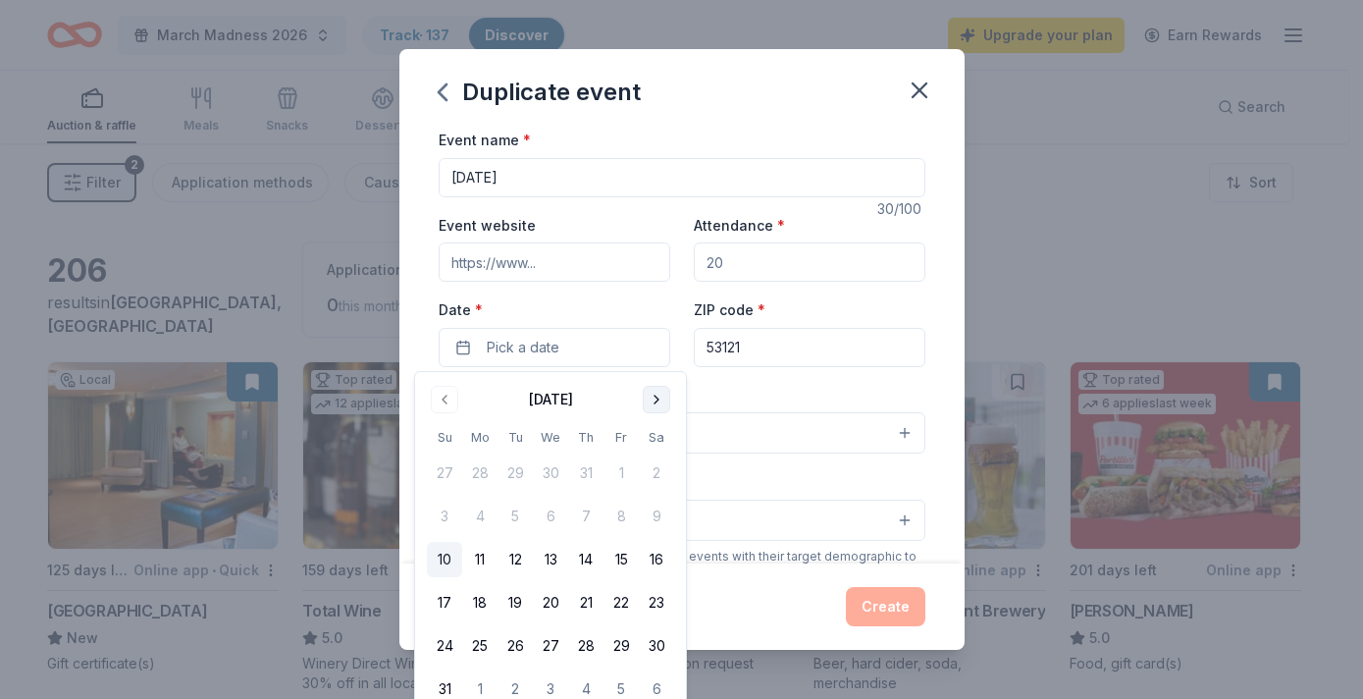
click at [655, 403] on button "Go to next month" at bounding box center [656, 399] width 27 height 27
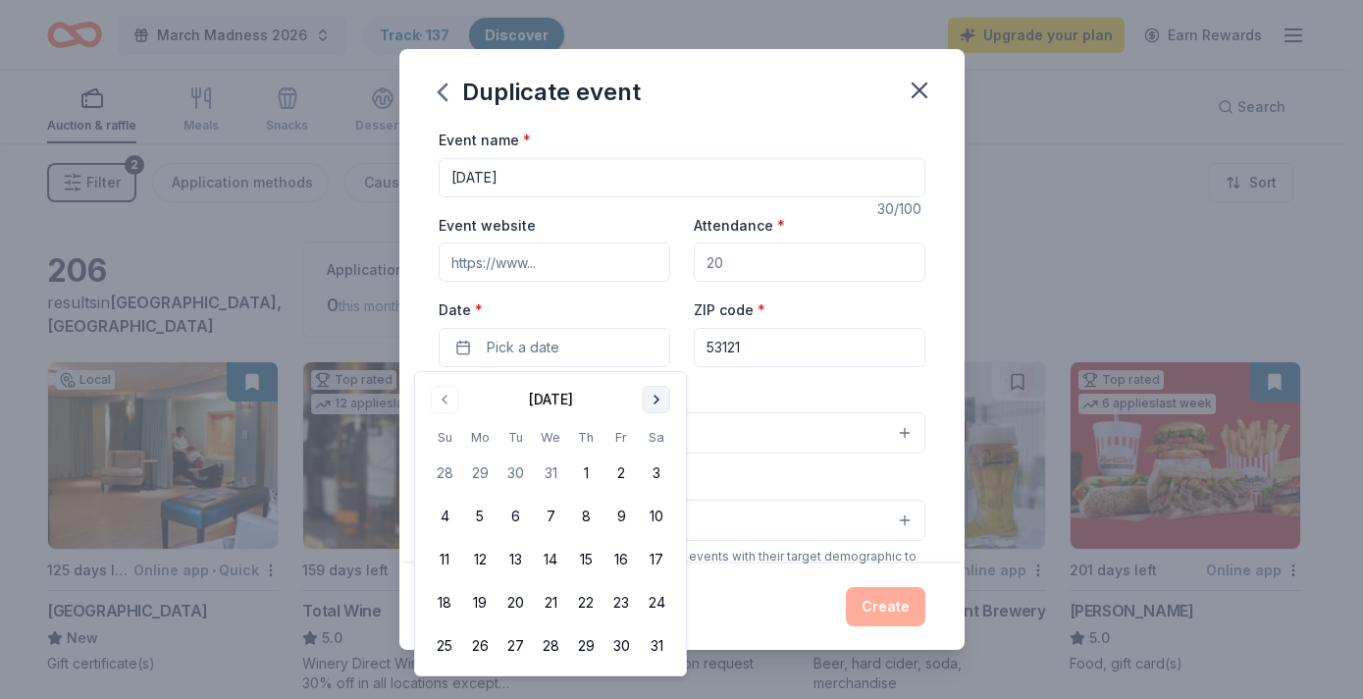
click at [655, 403] on button "Go to next month" at bounding box center [656, 399] width 27 height 27
click at [479, 517] on button "4" at bounding box center [479, 516] width 35 height 35
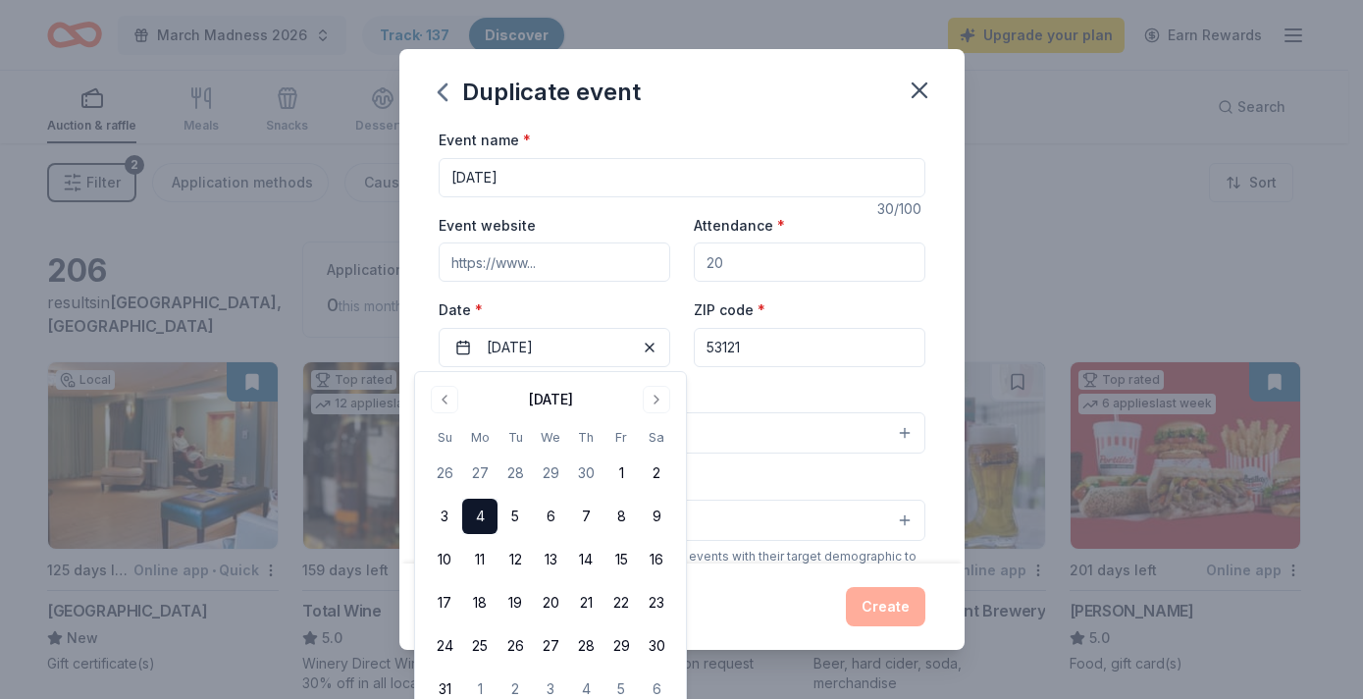
click at [750, 397] on div "Event type * Select" at bounding box center [682, 419] width 487 height 72
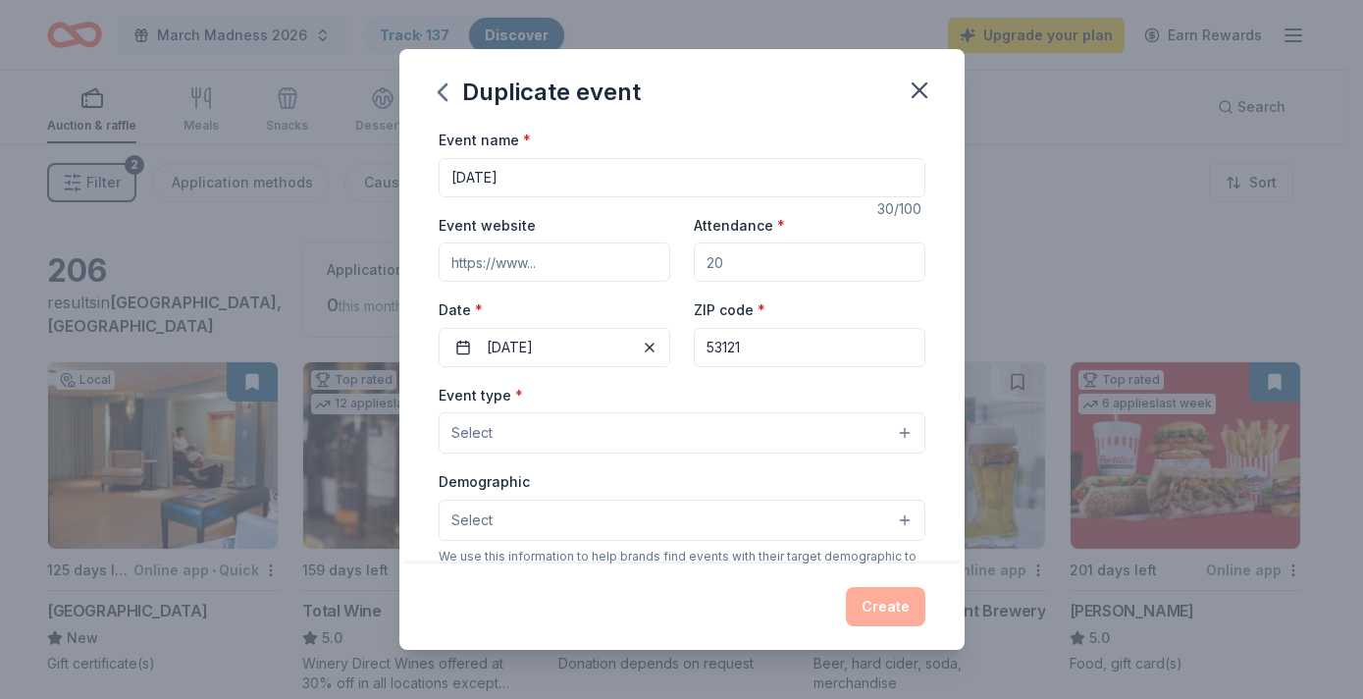
click at [534, 445] on button "Select" at bounding box center [682, 432] width 487 height 41
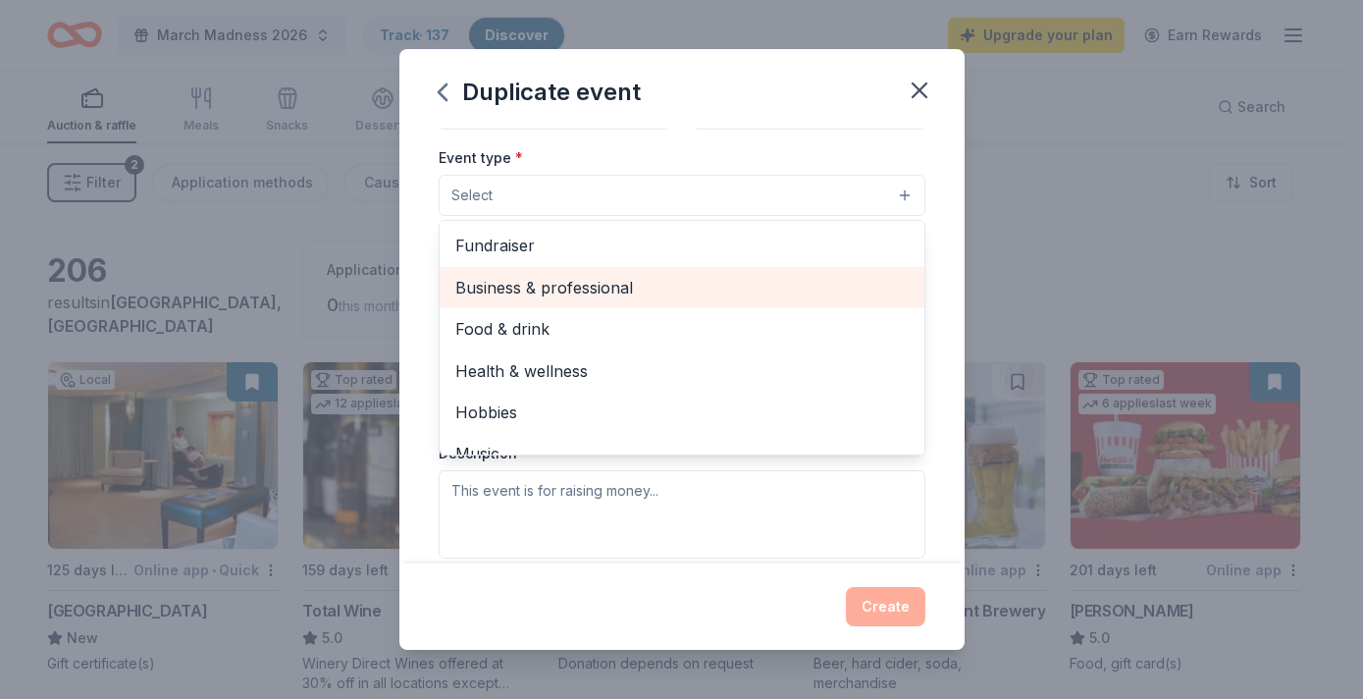
click at [530, 293] on span "Business & professional" at bounding box center [681, 288] width 453 height 26
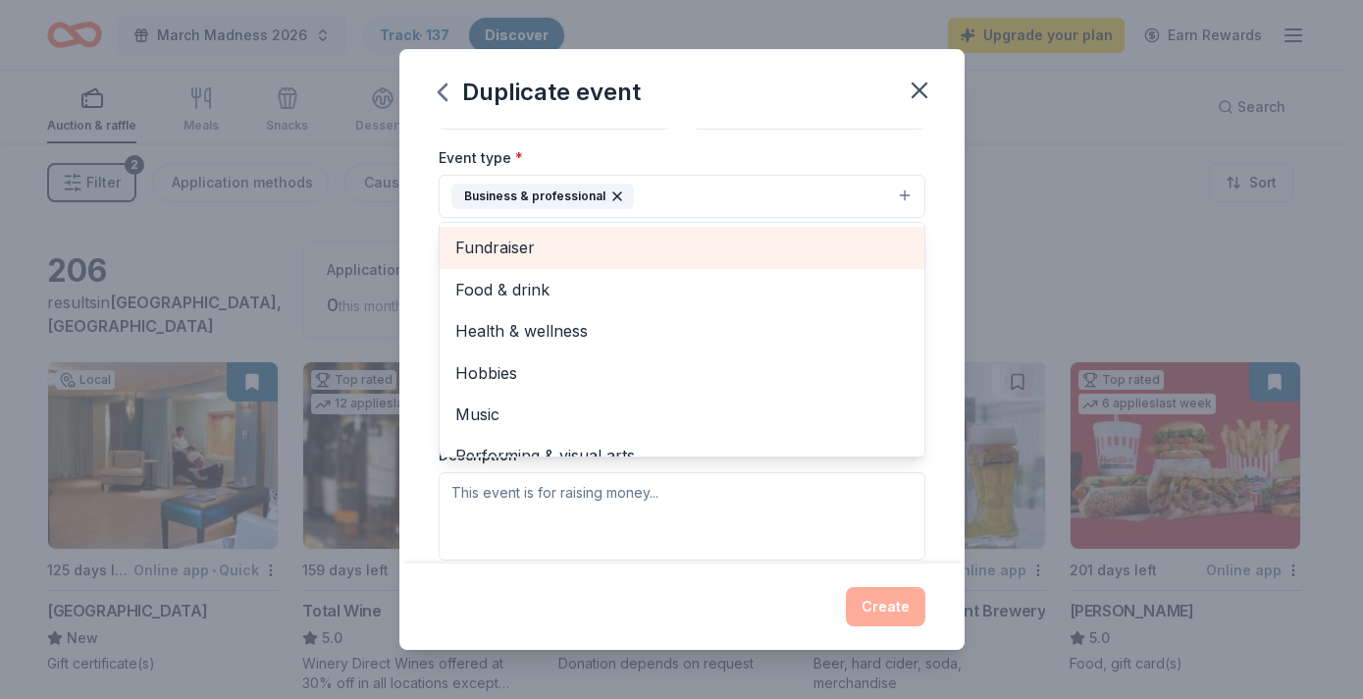
click at [531, 253] on span "Fundraiser" at bounding box center [681, 248] width 453 height 26
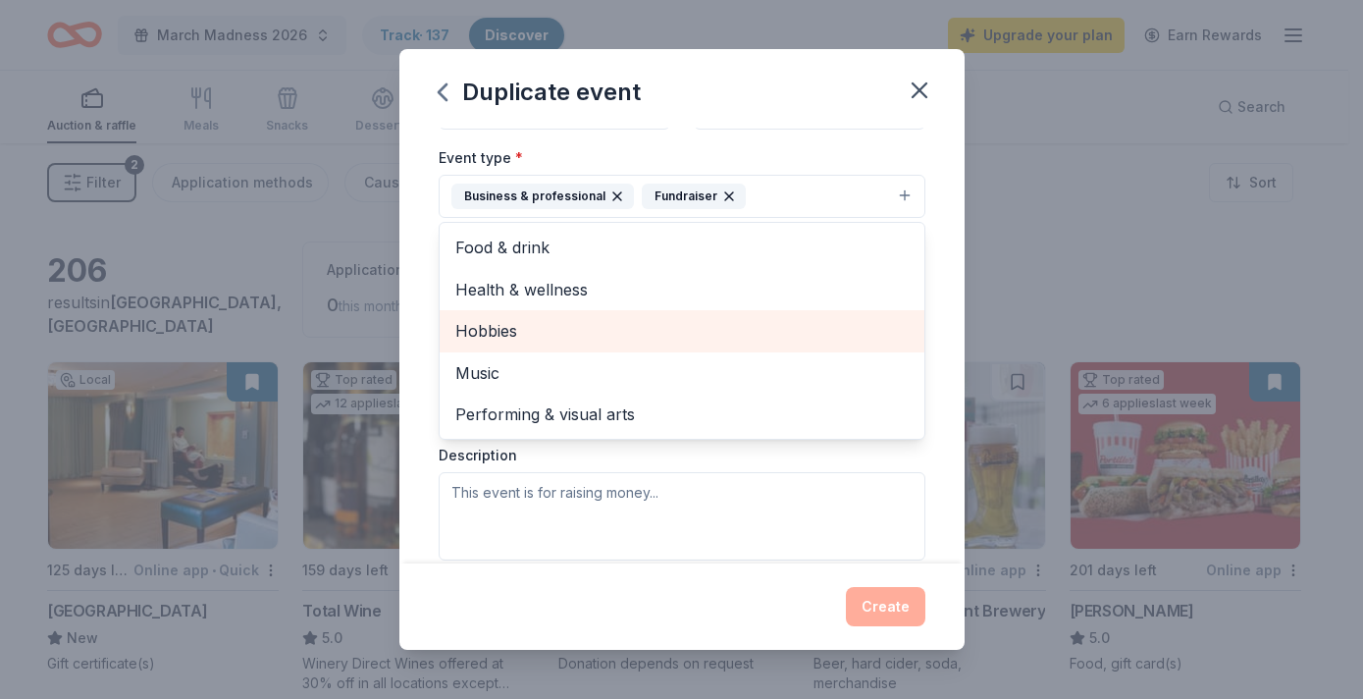
click at [519, 315] on div "Hobbies" at bounding box center [682, 330] width 485 height 41
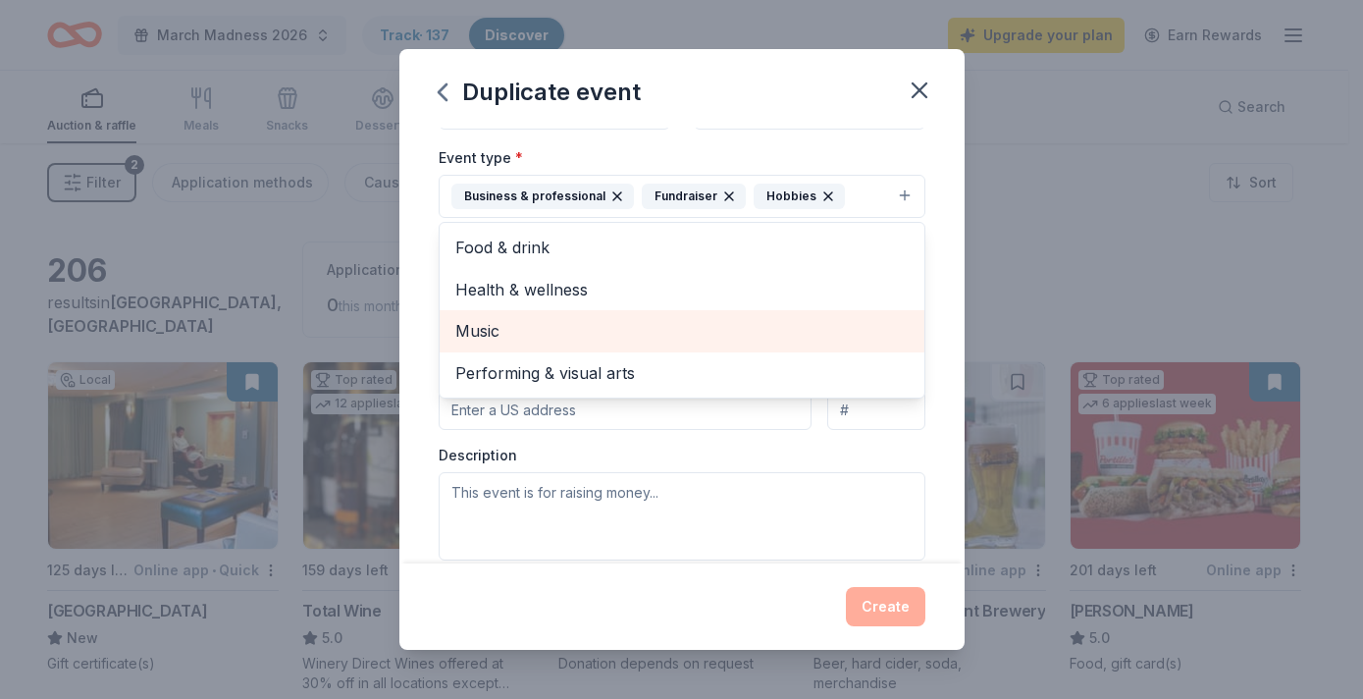
click at [515, 325] on span "Music" at bounding box center [681, 331] width 453 height 26
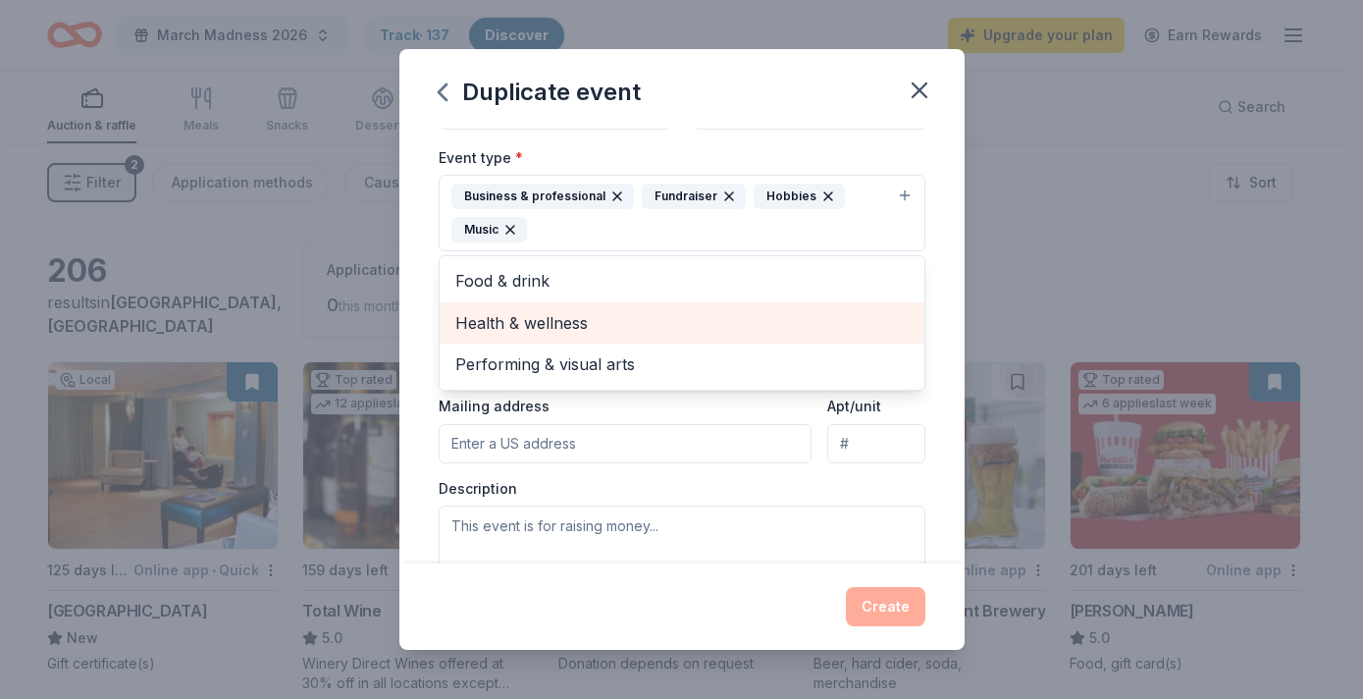
click at [515, 326] on span "Health & wellness" at bounding box center [681, 323] width 453 height 26
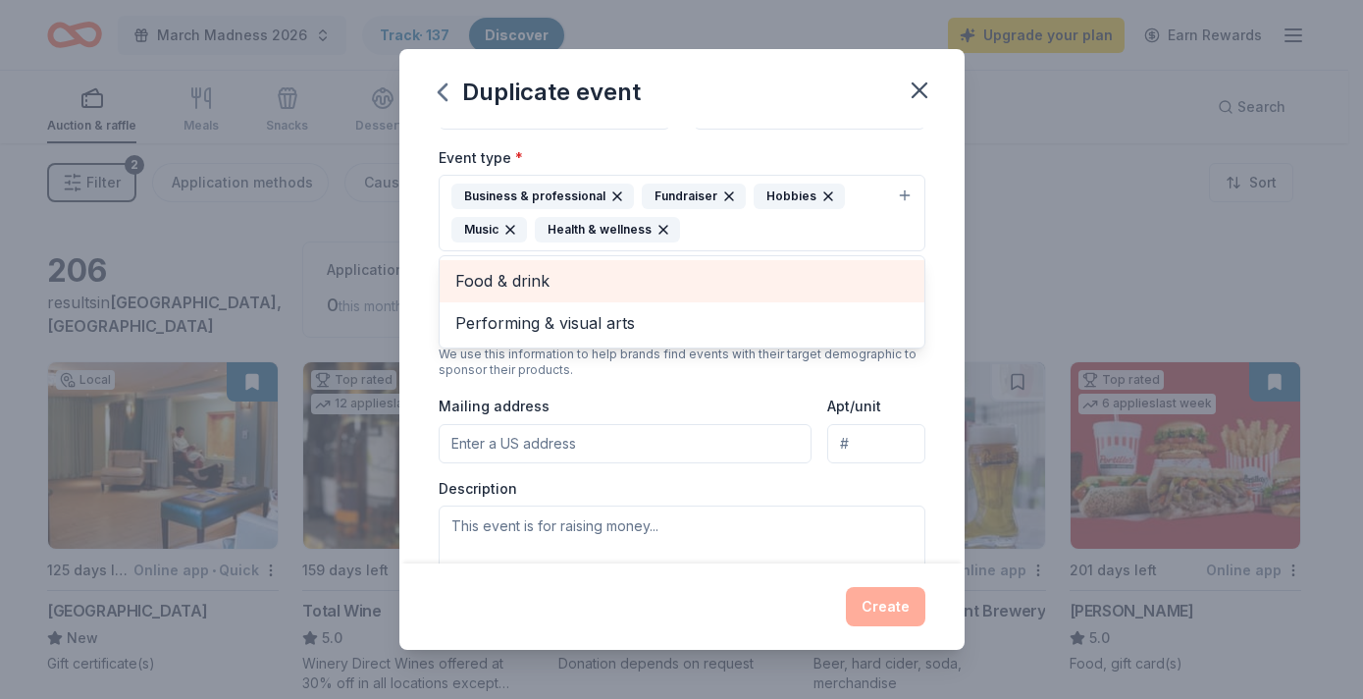
click at [520, 285] on span "Food & drink" at bounding box center [681, 281] width 453 height 26
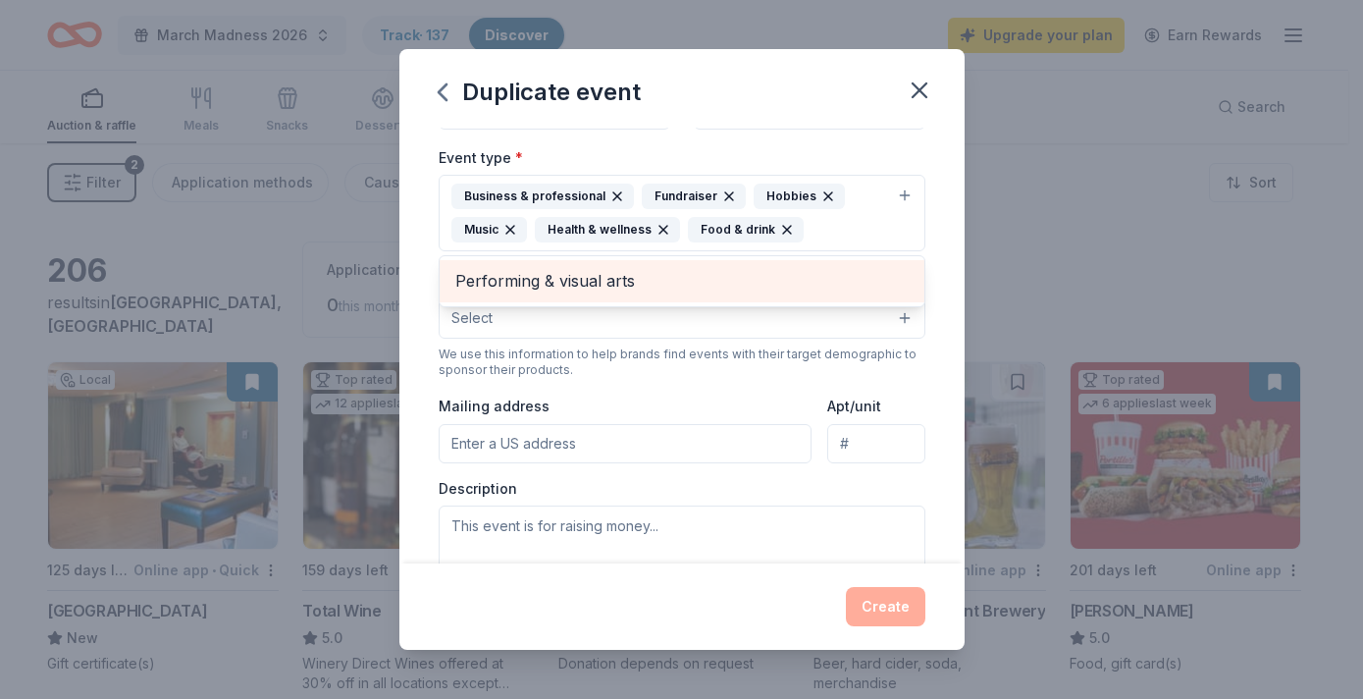
click at [523, 291] on span "Performing & visual arts" at bounding box center [681, 281] width 453 height 26
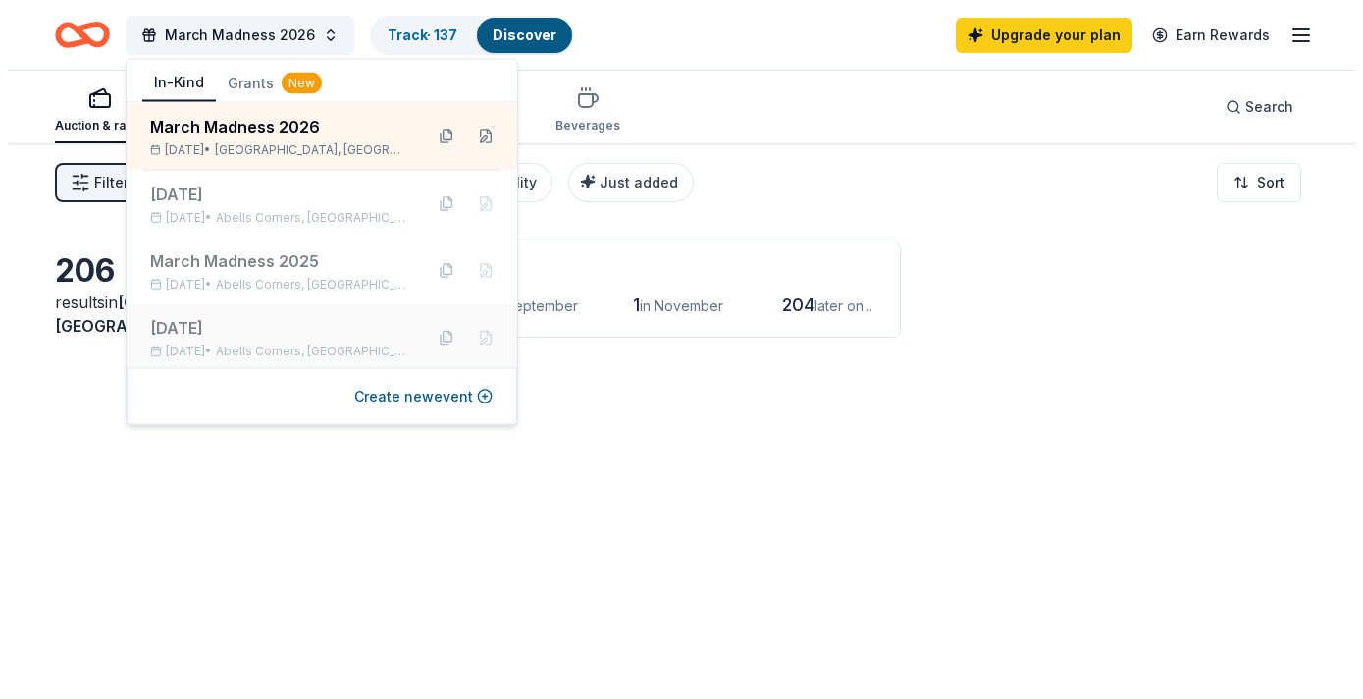
scroll to position [3, 0]
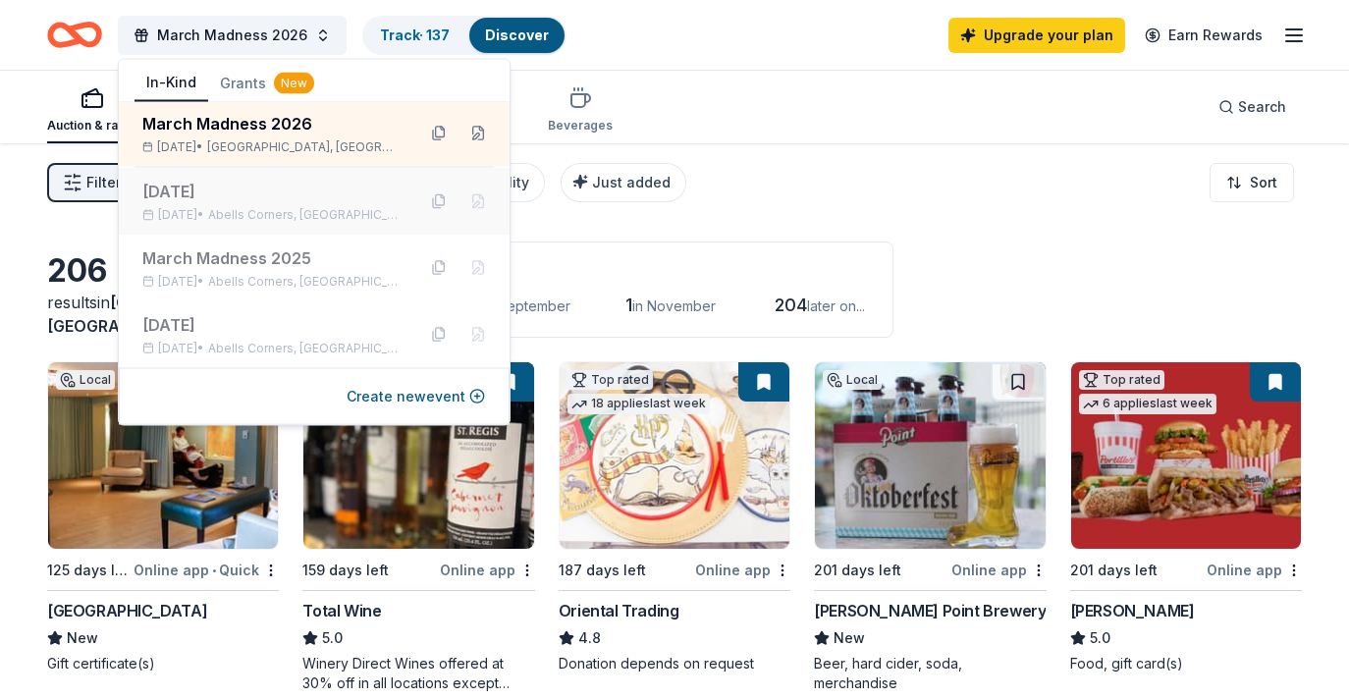
click at [277, 196] on div "[DATE]" at bounding box center [270, 192] width 257 height 24
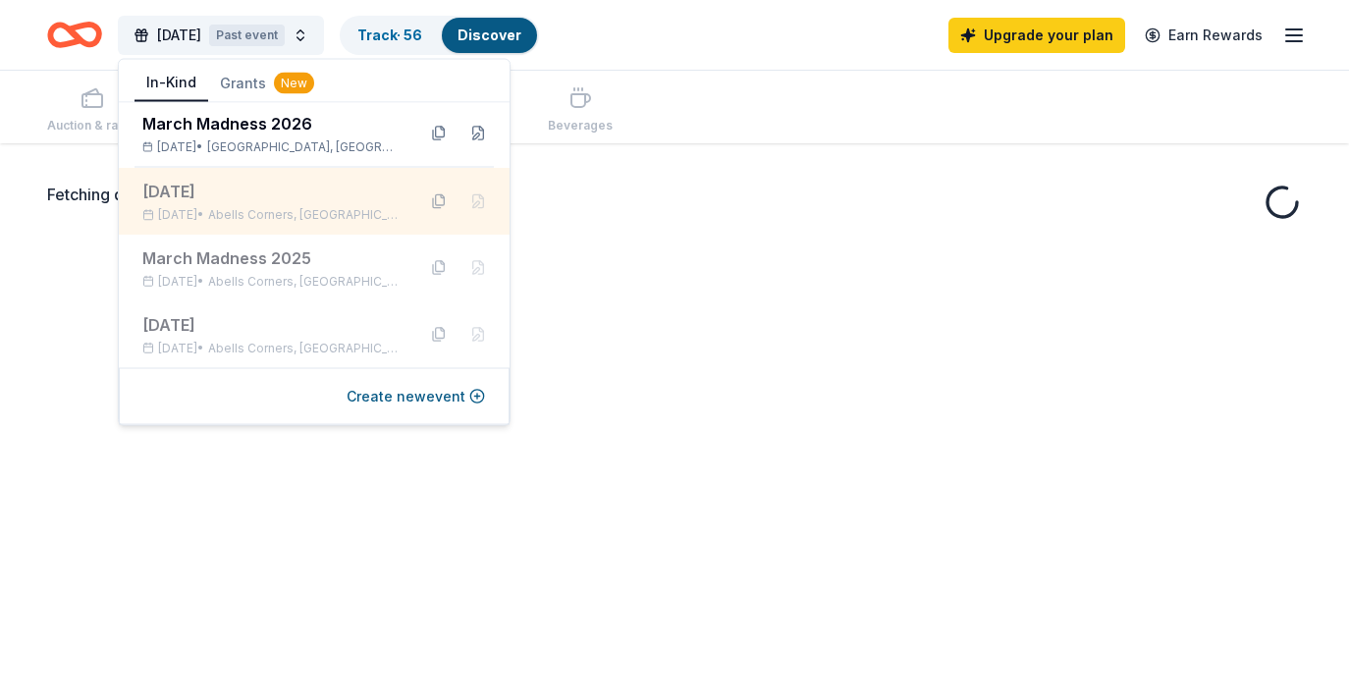
click at [423, 201] on button at bounding box center [438, 201] width 31 height 31
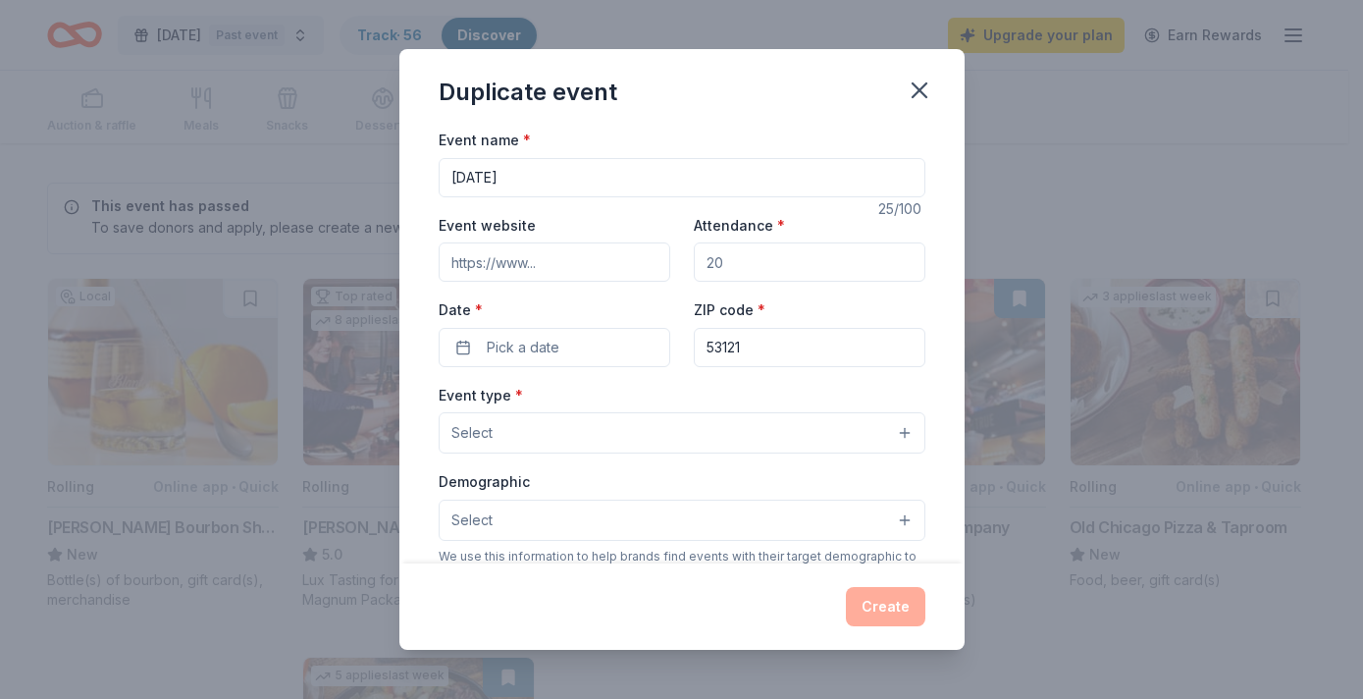
click at [516, 435] on button "Select" at bounding box center [682, 432] width 487 height 41
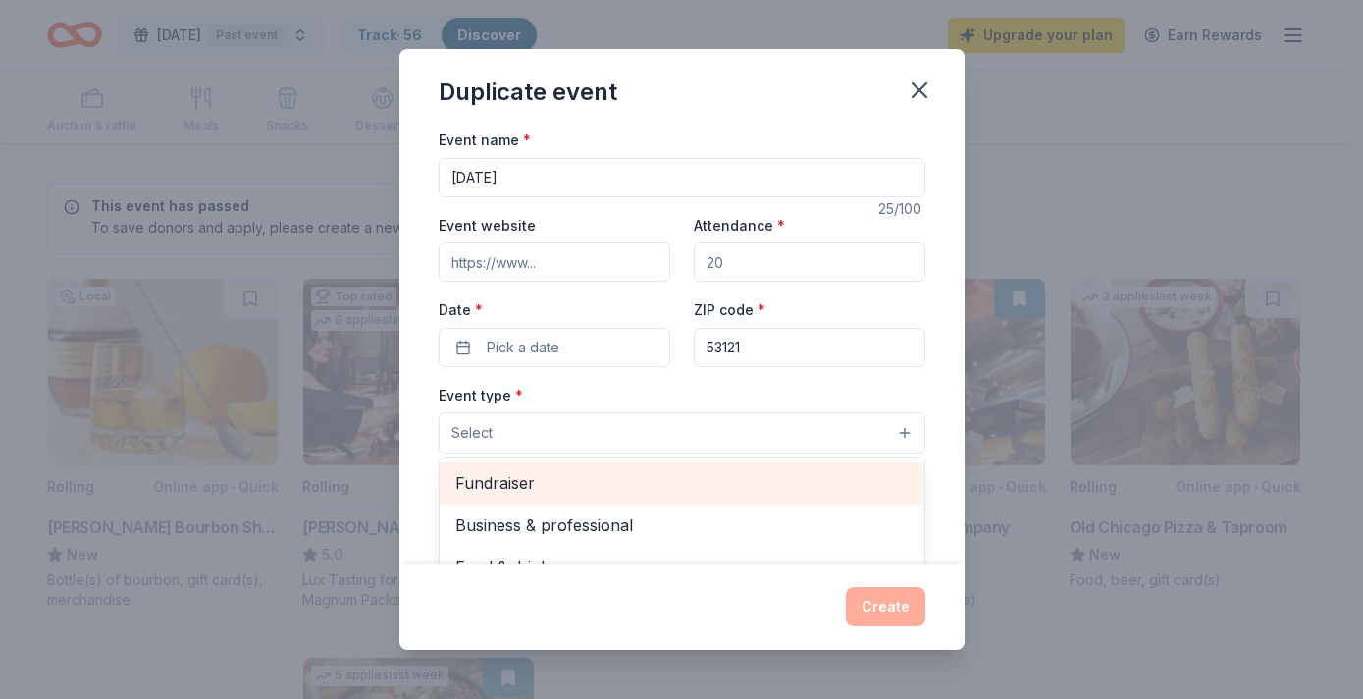
click at [508, 492] on span "Fundraiser" at bounding box center [681, 483] width 453 height 26
click at [510, 494] on span "Business & professional" at bounding box center [681, 485] width 453 height 26
click at [510, 493] on span "Food & drink" at bounding box center [681, 485] width 453 height 26
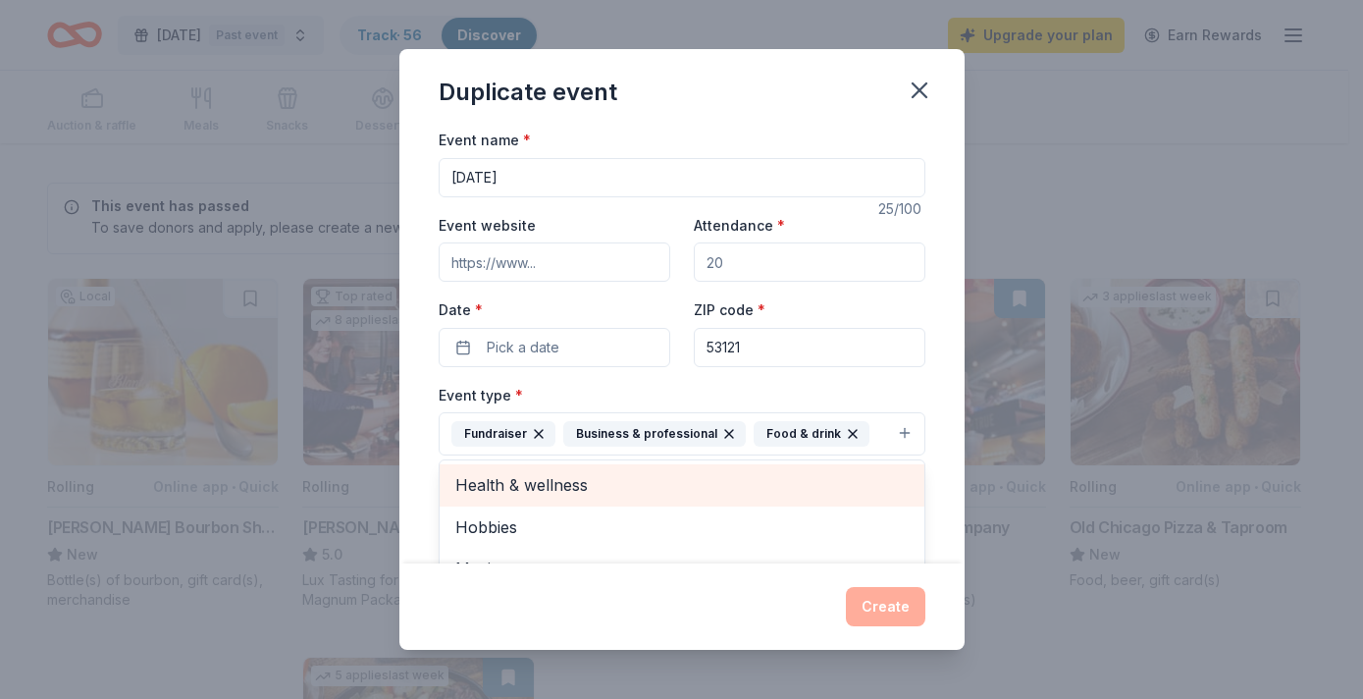
click at [509, 491] on span "Health & wellness" at bounding box center [681, 485] width 453 height 26
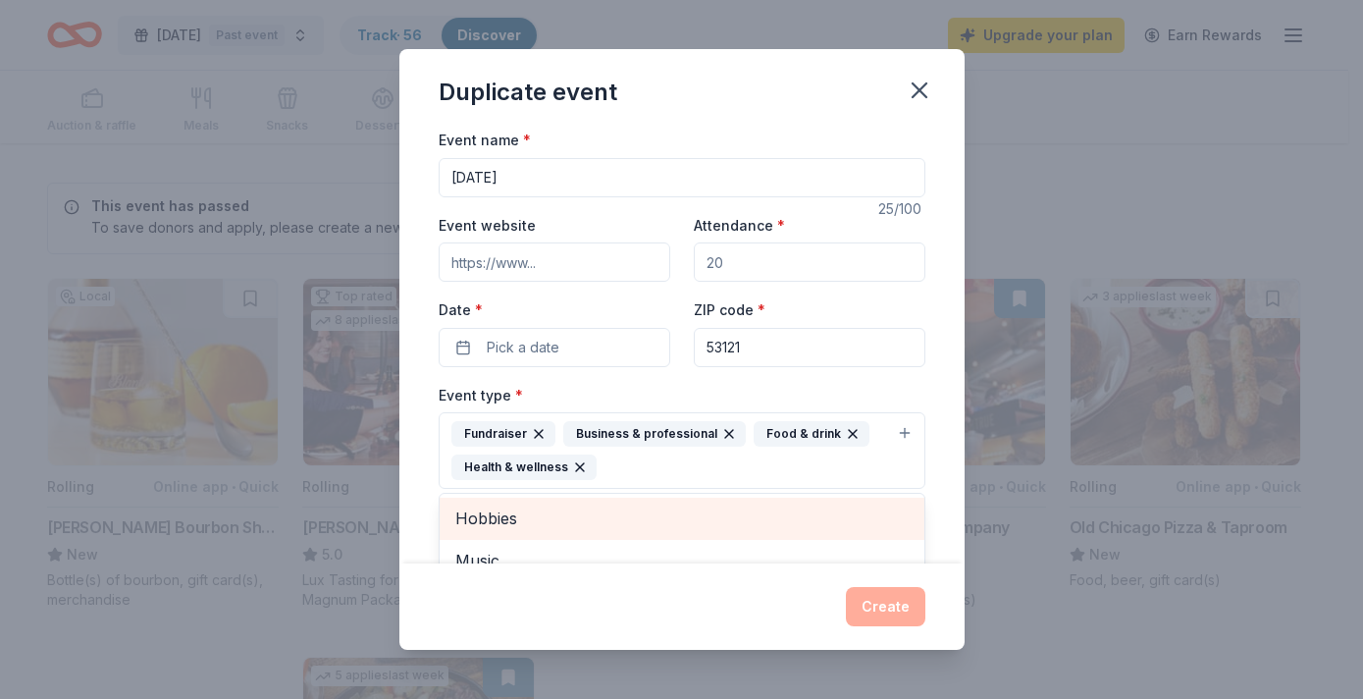
click at [507, 511] on span "Hobbies" at bounding box center [681, 519] width 453 height 26
click at [507, 515] on span "Music" at bounding box center [681, 519] width 453 height 26
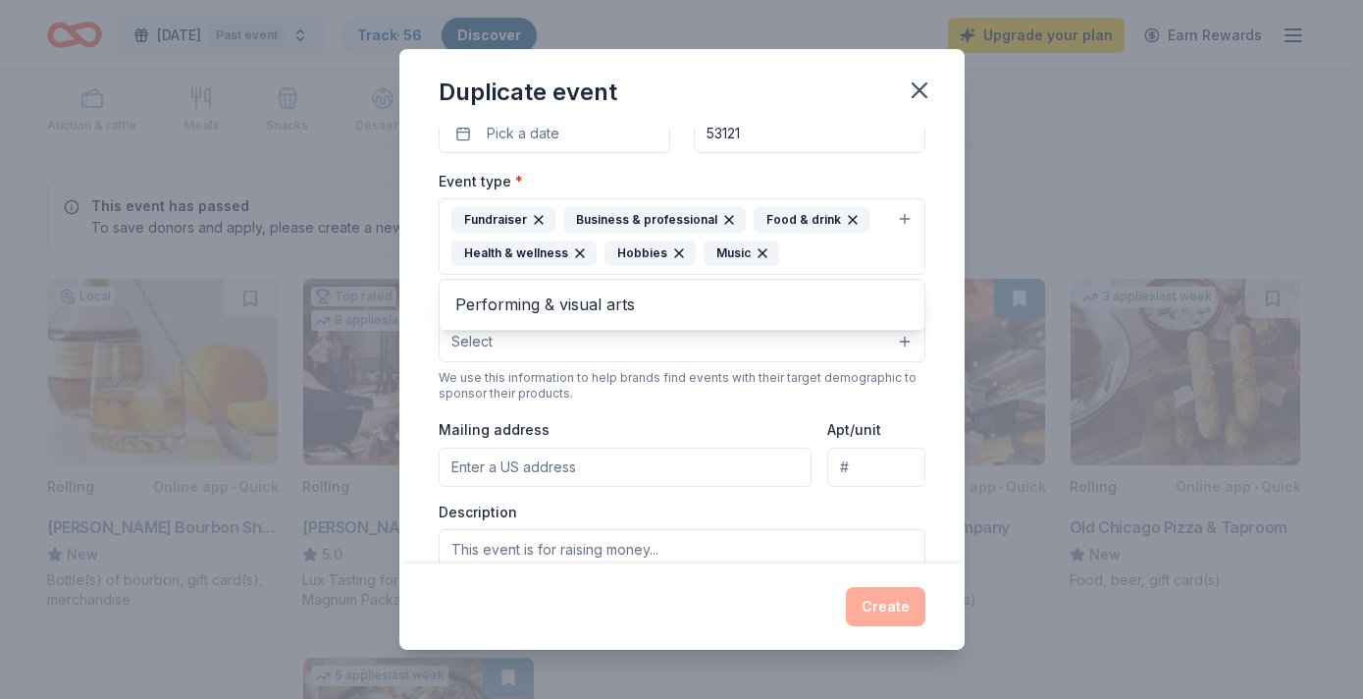
scroll to position [245, 0]
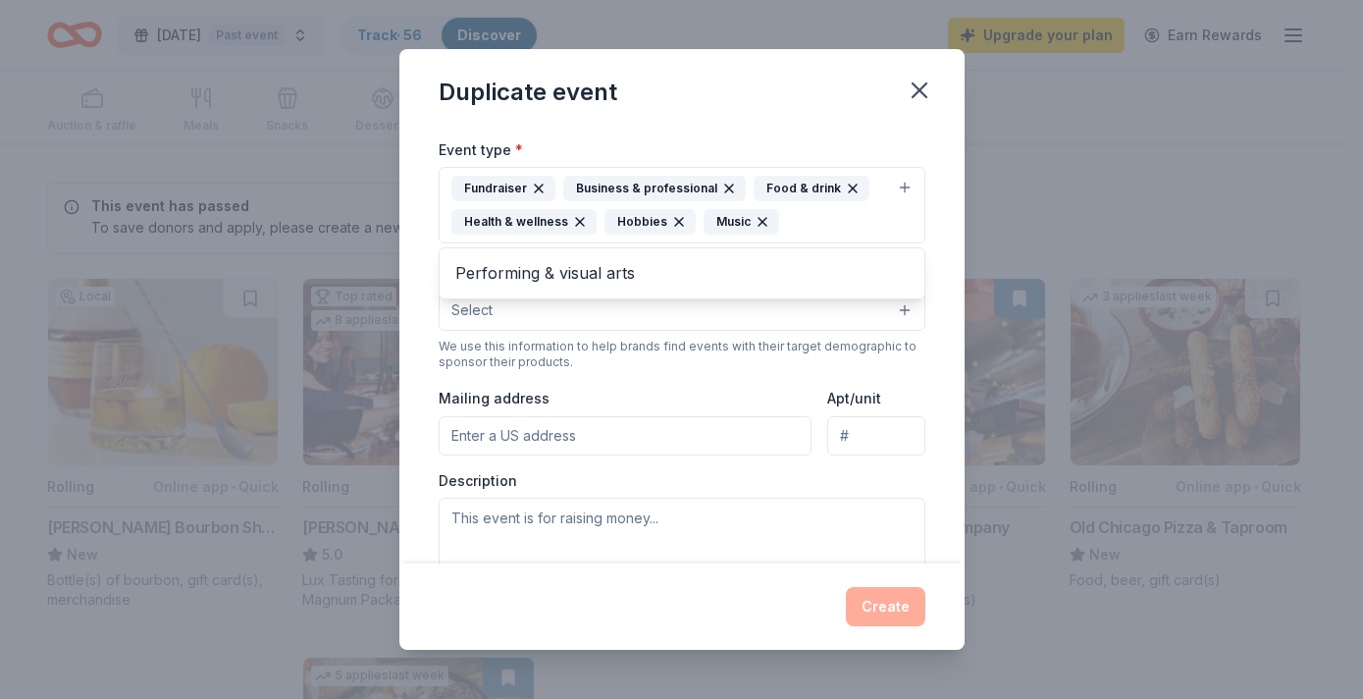
click at [685, 360] on div "Event type * Fundraiser Business & professional Food & drink Health & wellness …" at bounding box center [682, 361] width 487 height 449
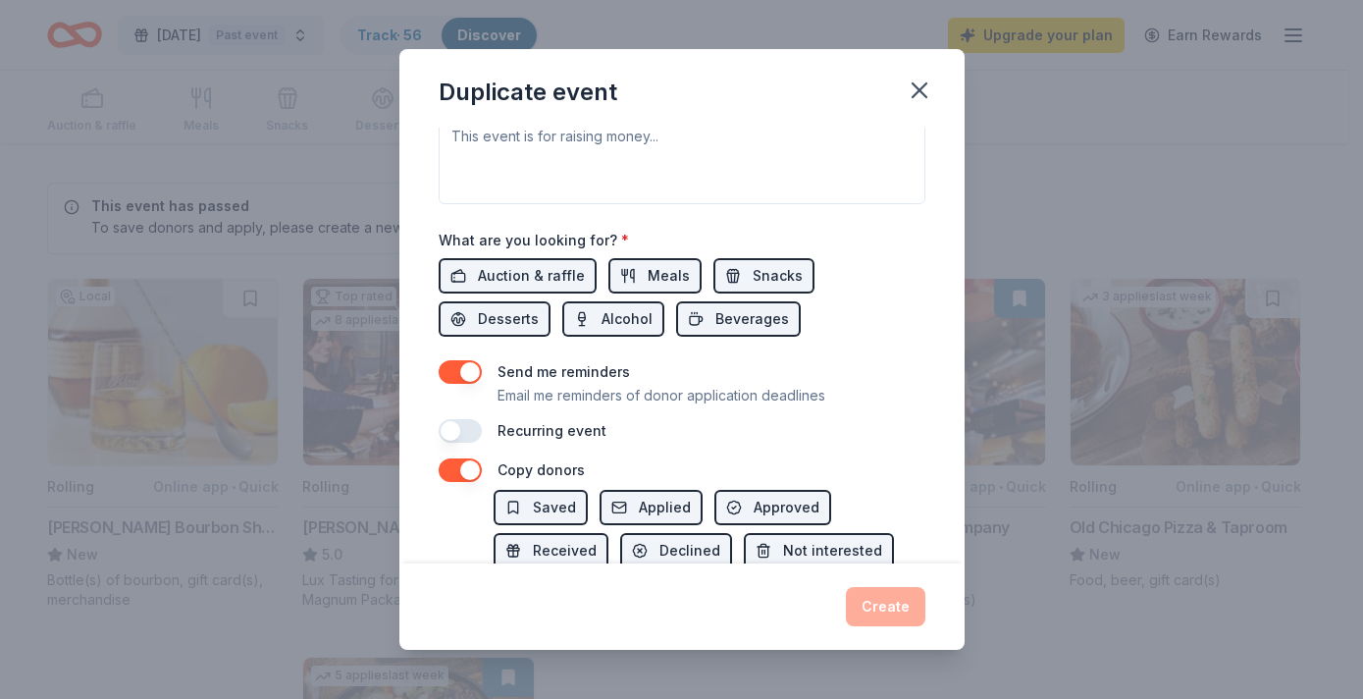
scroll to position [628, 0]
click at [466, 361] on button "button" at bounding box center [460, 371] width 43 height 24
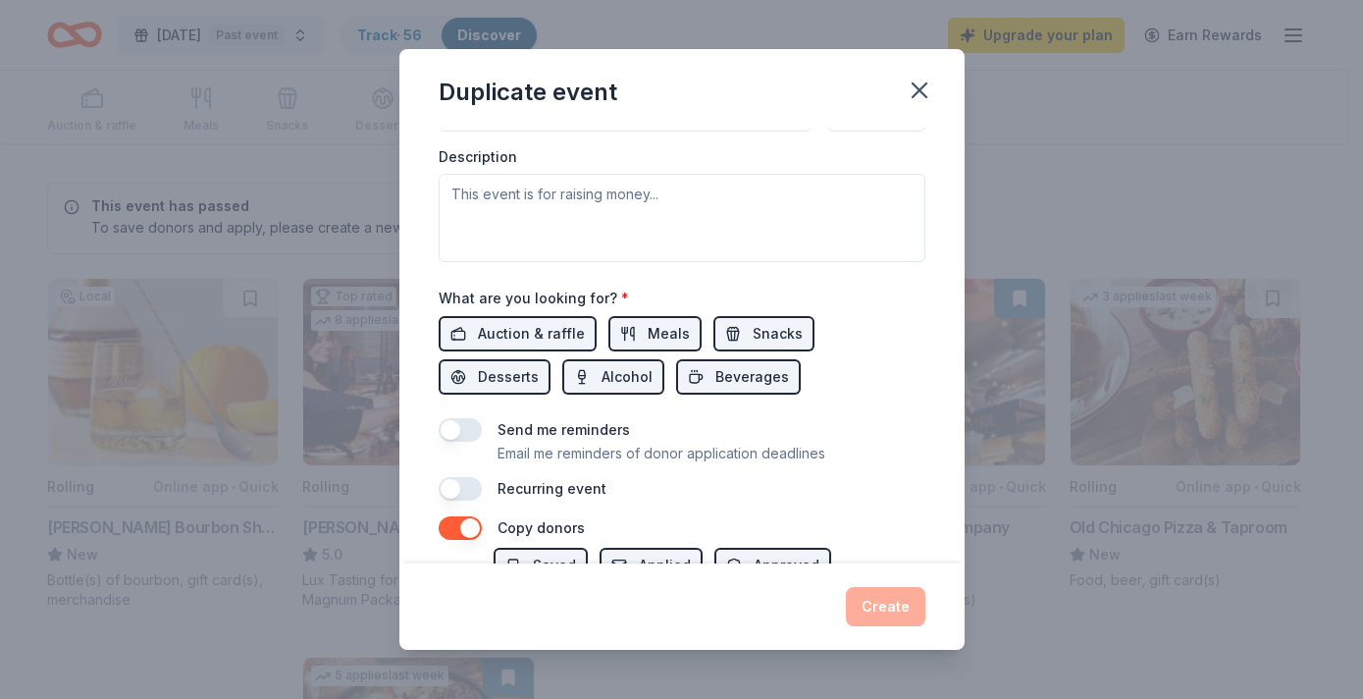
scroll to position [570, 0]
click at [503, 379] on span "Desserts" at bounding box center [508, 376] width 61 height 24
click at [656, 335] on span "Meals" at bounding box center [669, 333] width 42 height 24
click at [772, 309] on div "What are you looking for? * Auction & raffle Meals Snacks Desserts Alcohol Beve…" at bounding box center [682, 339] width 487 height 109
click at [767, 323] on span "Snacks" at bounding box center [778, 333] width 50 height 24
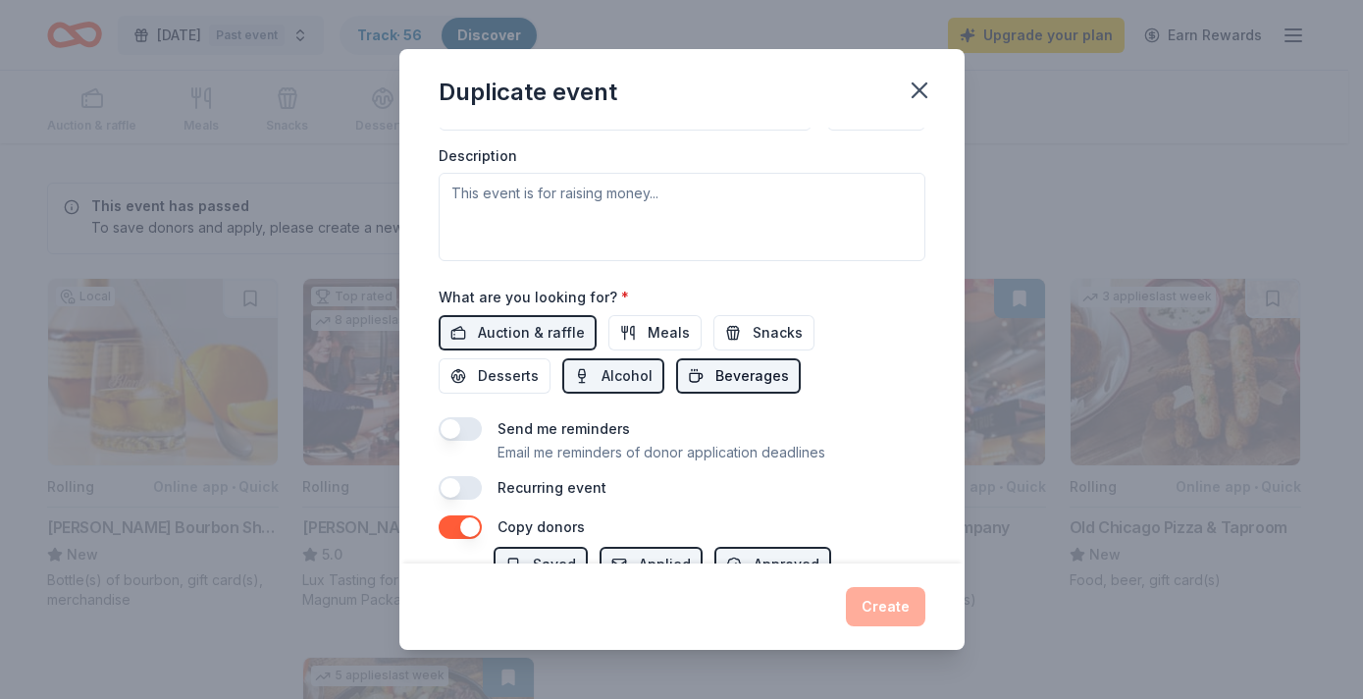
click at [738, 367] on span "Beverages" at bounding box center [753, 376] width 74 height 24
click at [537, 334] on span "Auction & raffle" at bounding box center [531, 333] width 107 height 24
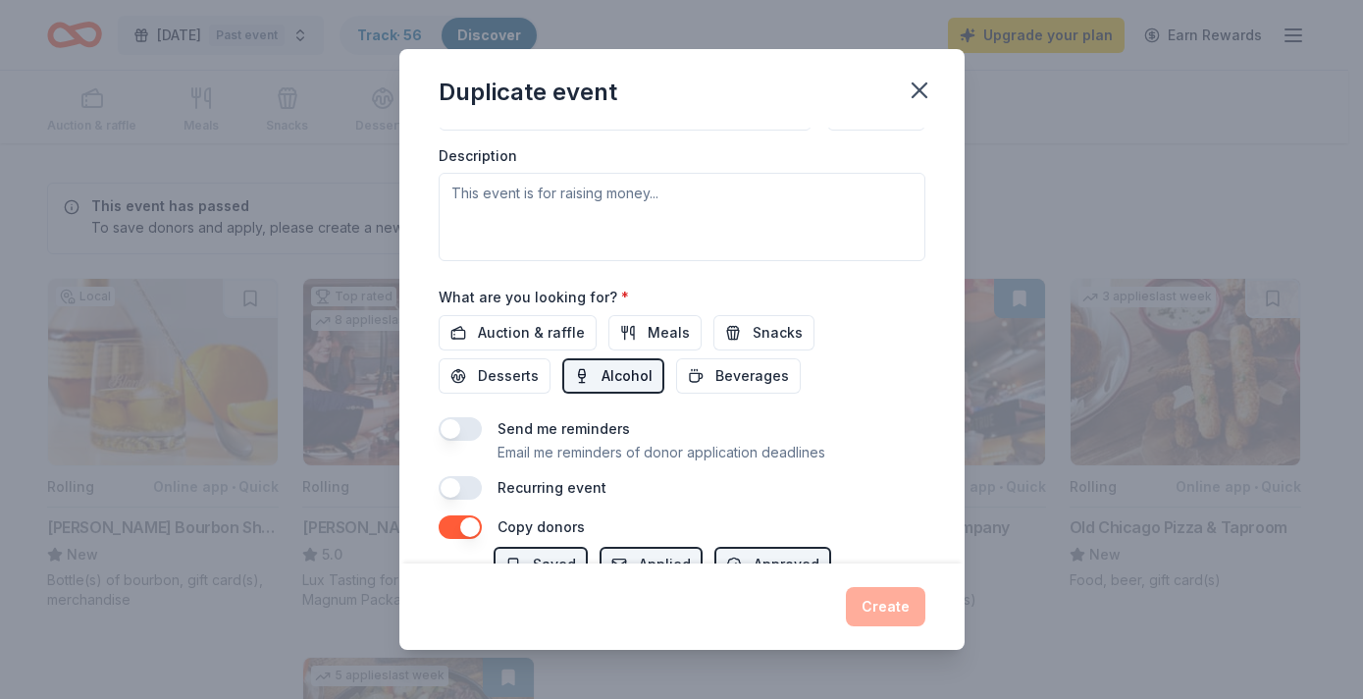
click at [610, 378] on span "Alcohol" at bounding box center [627, 376] width 51 height 24
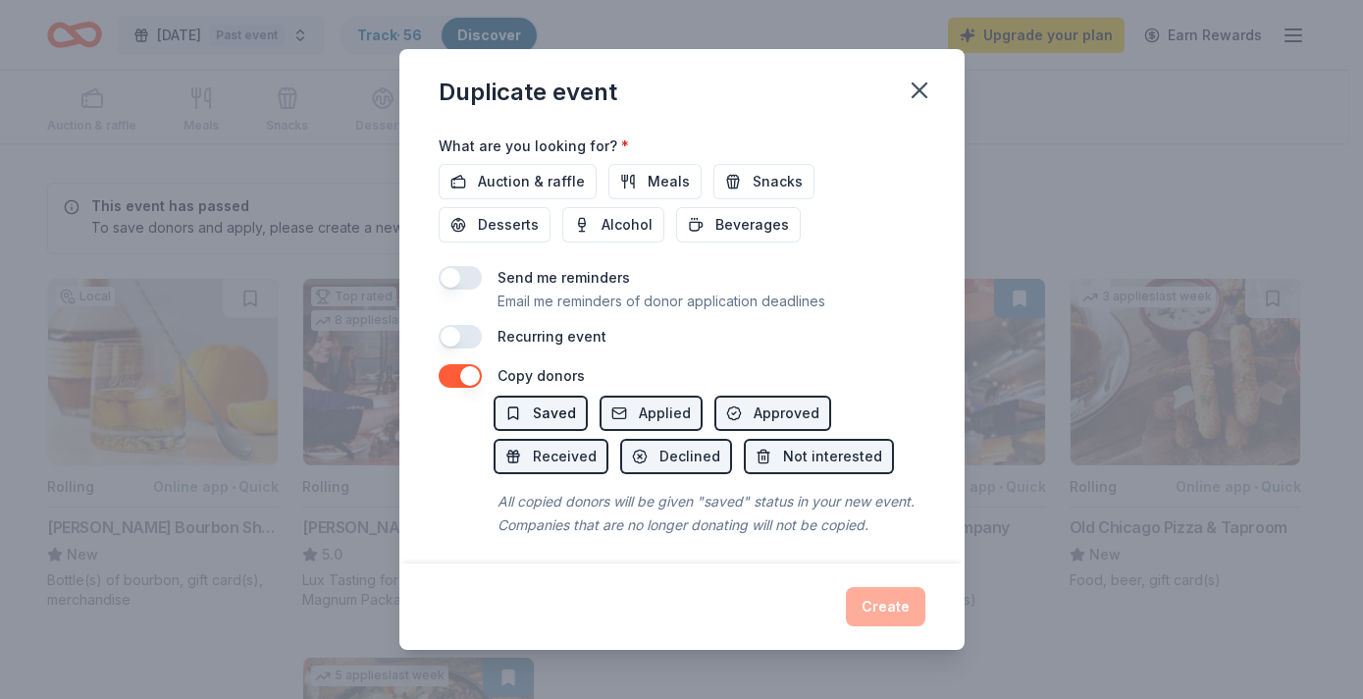
scroll to position [754, 0]
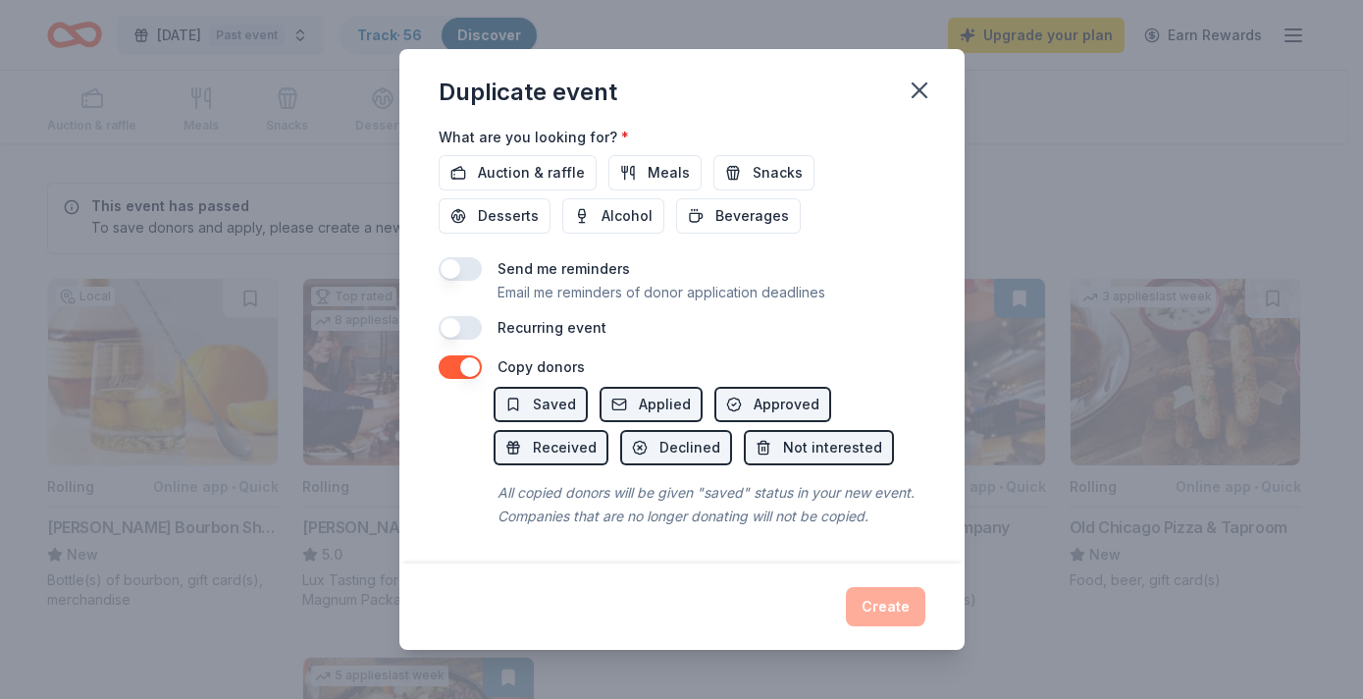
click at [885, 613] on div "Create" at bounding box center [682, 606] width 487 height 39
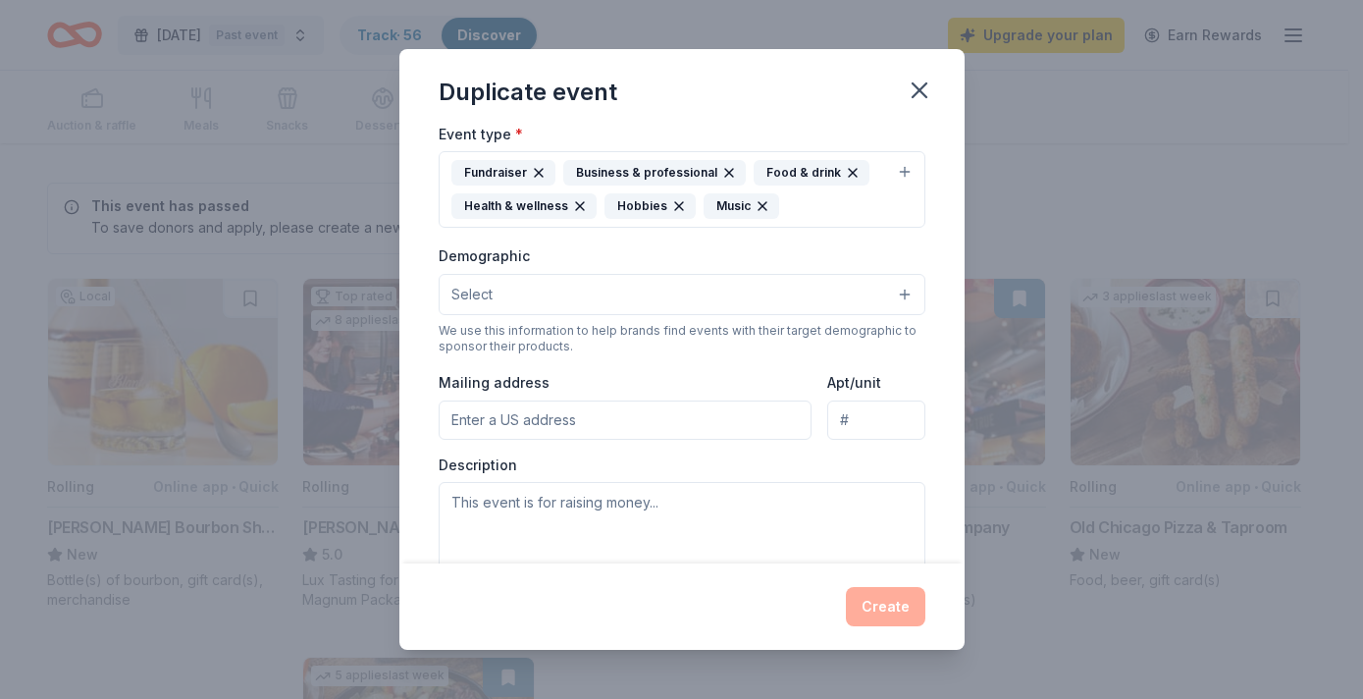
scroll to position [215, 0]
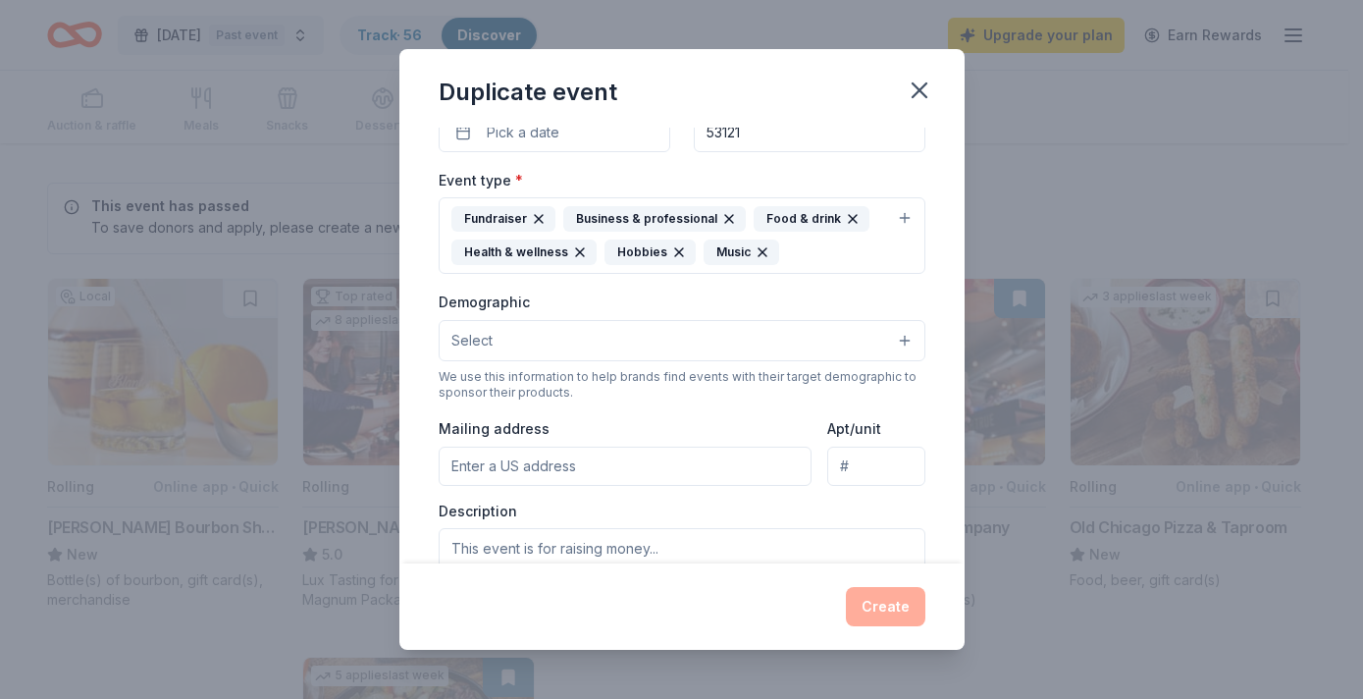
click at [555, 339] on button "Select" at bounding box center [682, 340] width 487 height 41
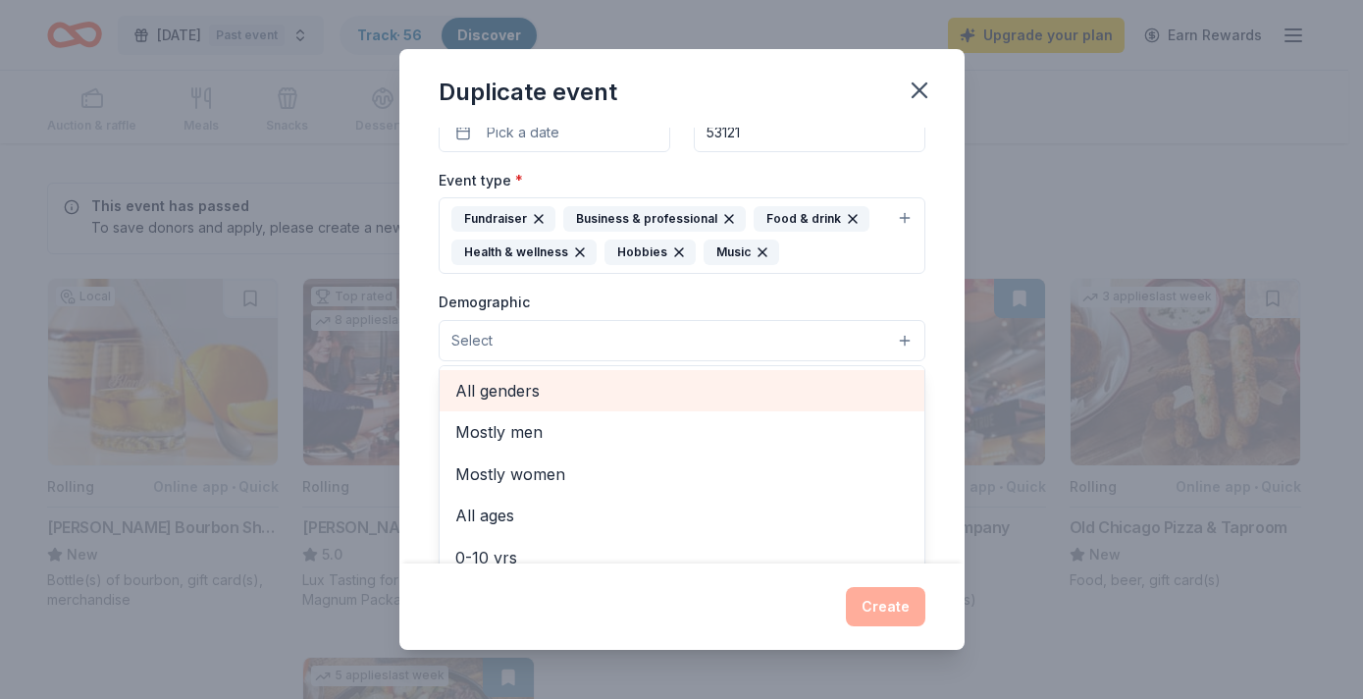
click at [537, 393] on span "All genders" at bounding box center [681, 391] width 453 height 26
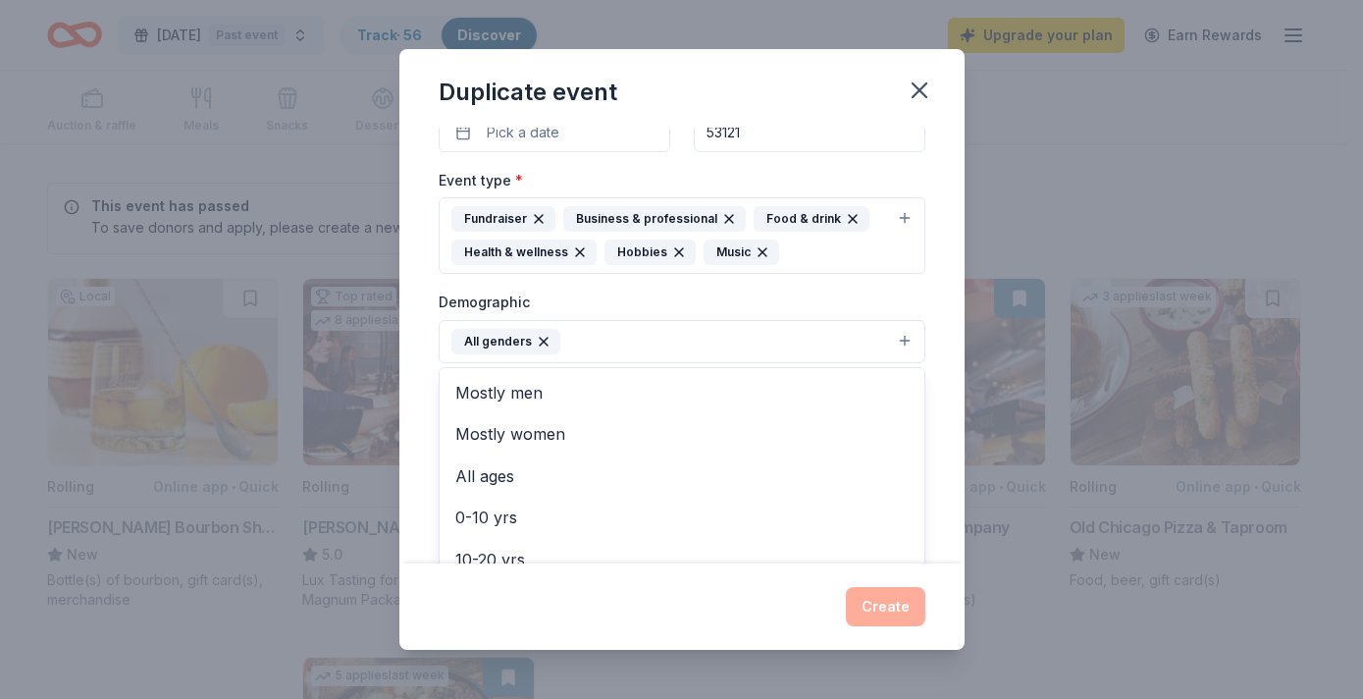
click at [515, 134] on div "Event name * [DATE] 25 /100 Event website Attendance * Date * Pick a date ZIP c…" at bounding box center [682, 385] width 487 height 944
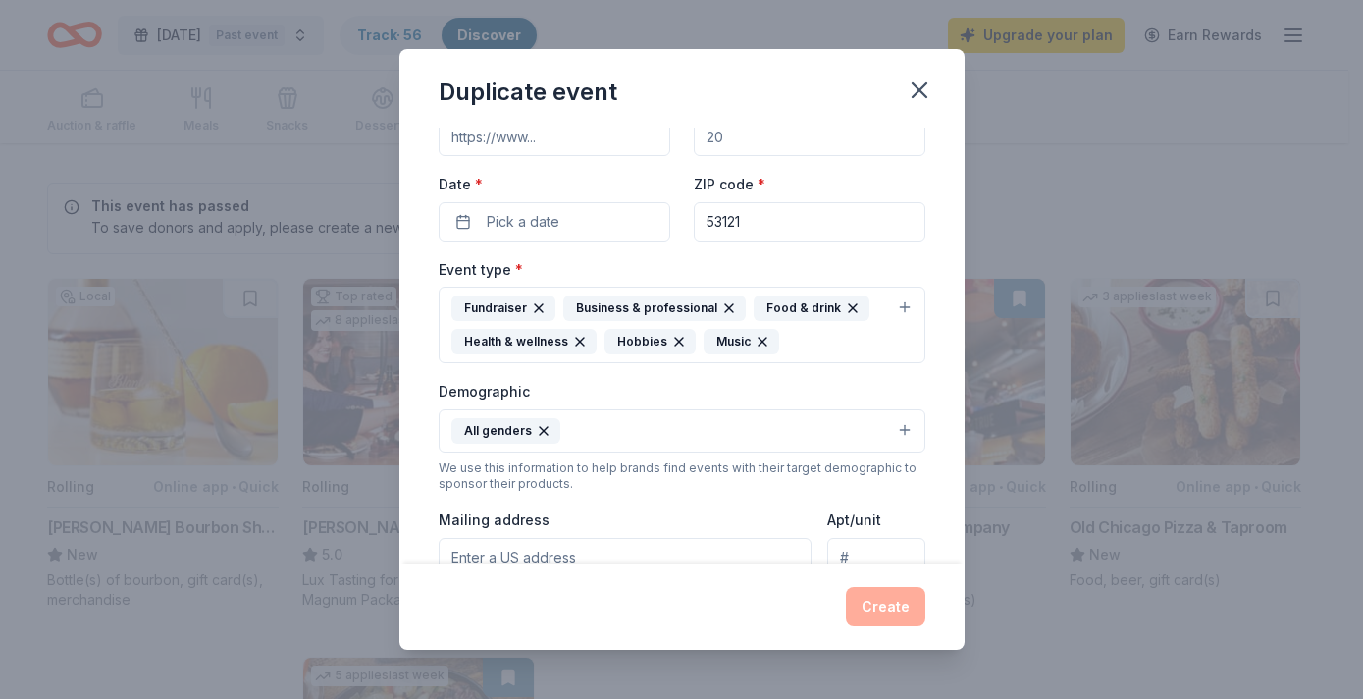
scroll to position [129, 0]
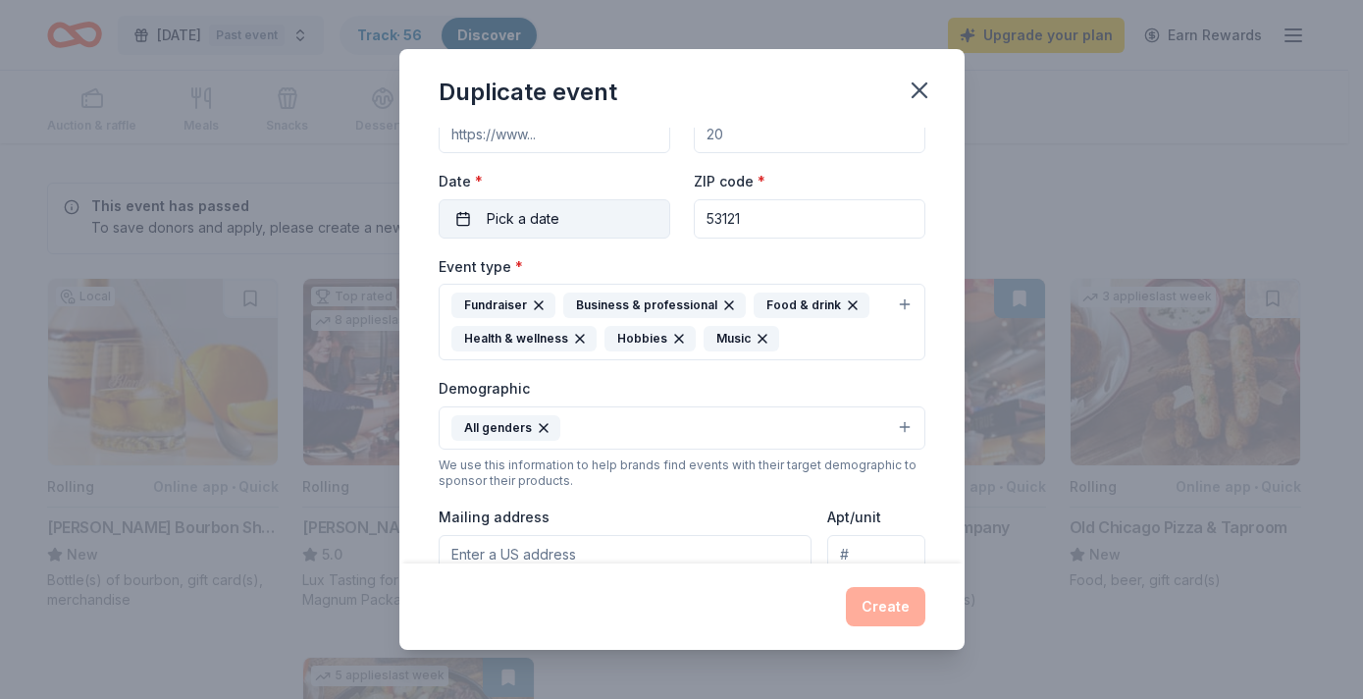
click at [532, 210] on span "Pick a date" at bounding box center [523, 219] width 73 height 24
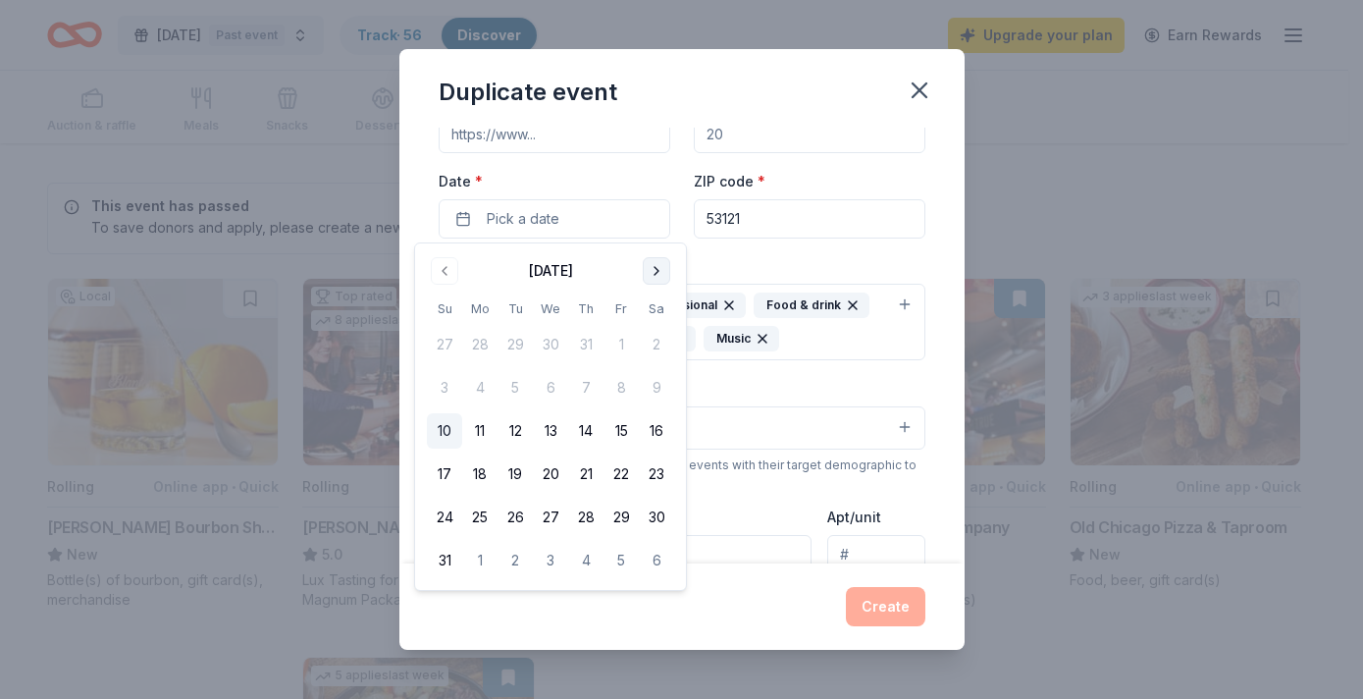
click at [654, 274] on button "Go to next month" at bounding box center [656, 270] width 27 height 27
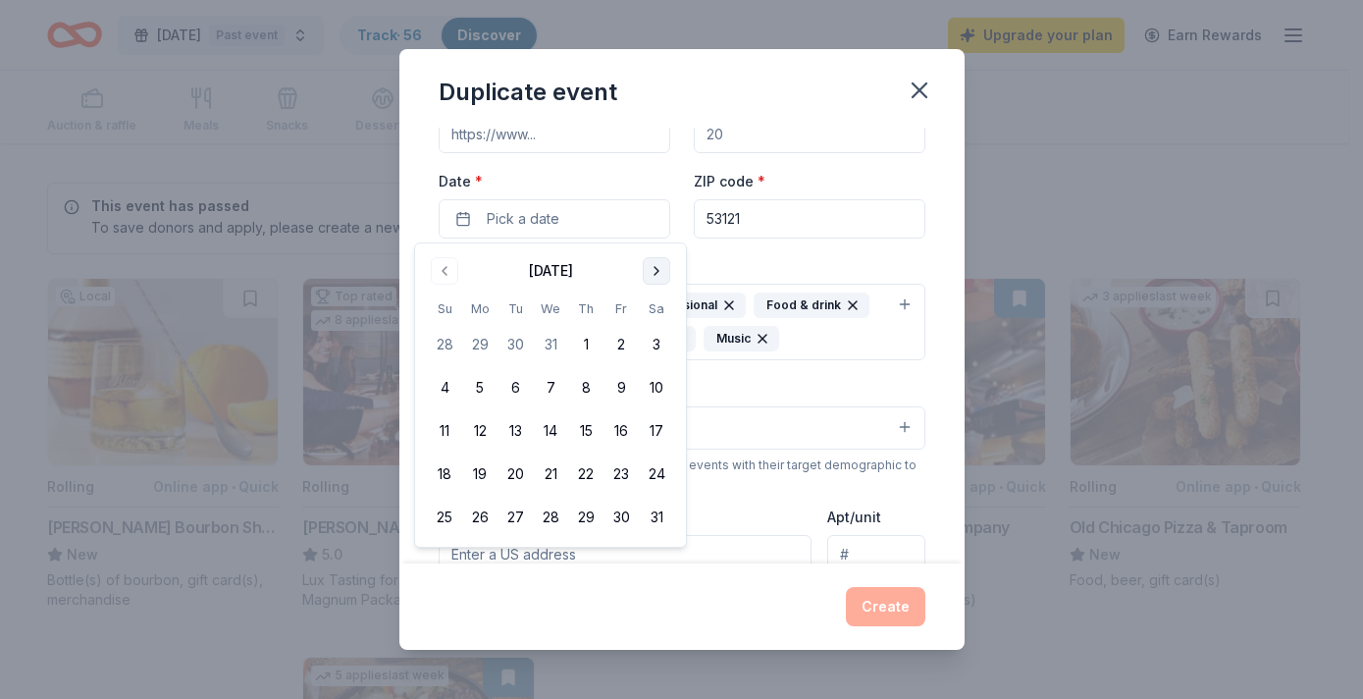
click at [654, 274] on button "Go to next month" at bounding box center [656, 270] width 27 height 27
click at [482, 392] on button "4" at bounding box center [479, 387] width 35 height 35
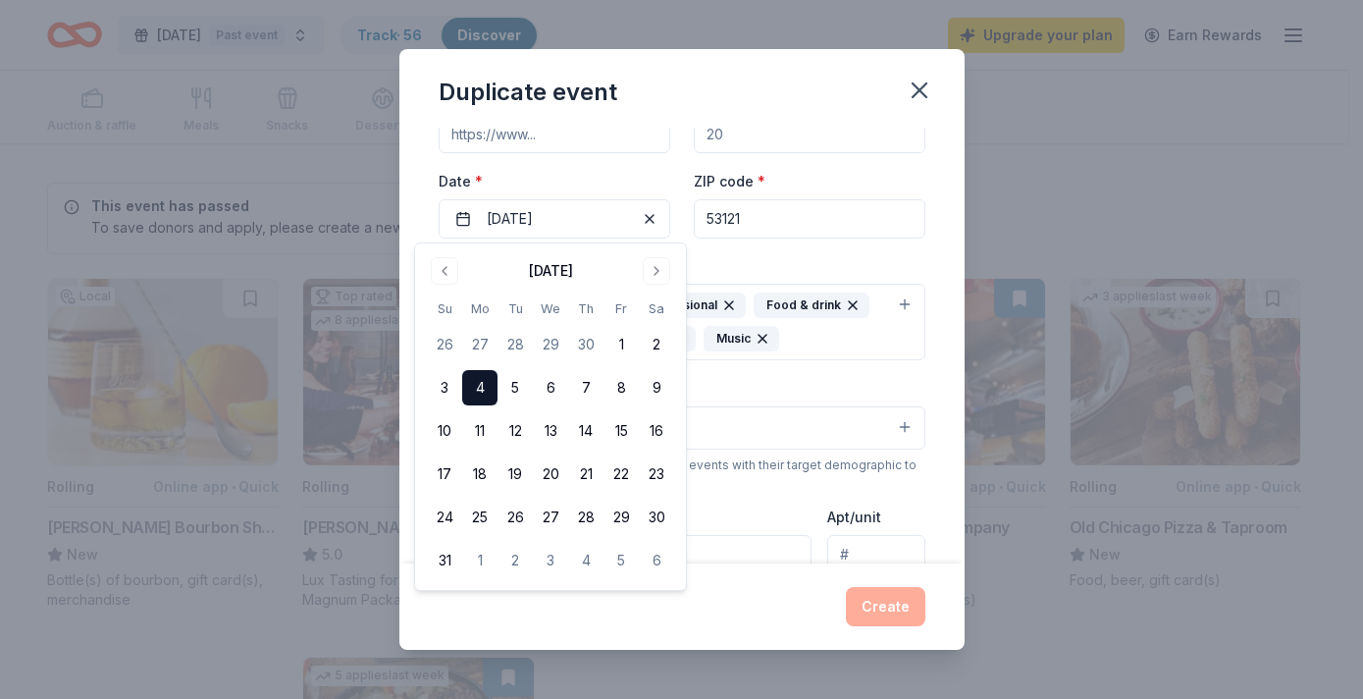
click at [772, 261] on div "Event type * Fundraiser Business & professional Food & drink Health & wellness …" at bounding box center [682, 307] width 487 height 107
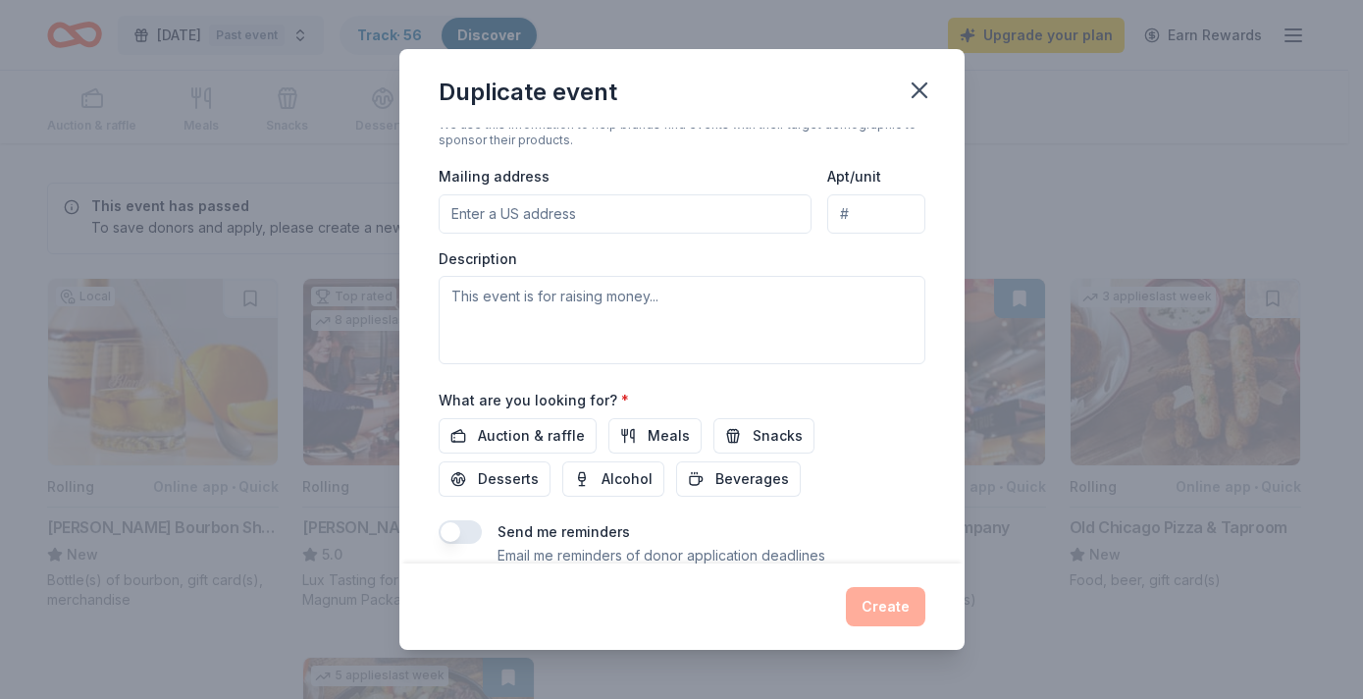
scroll to position [512, 0]
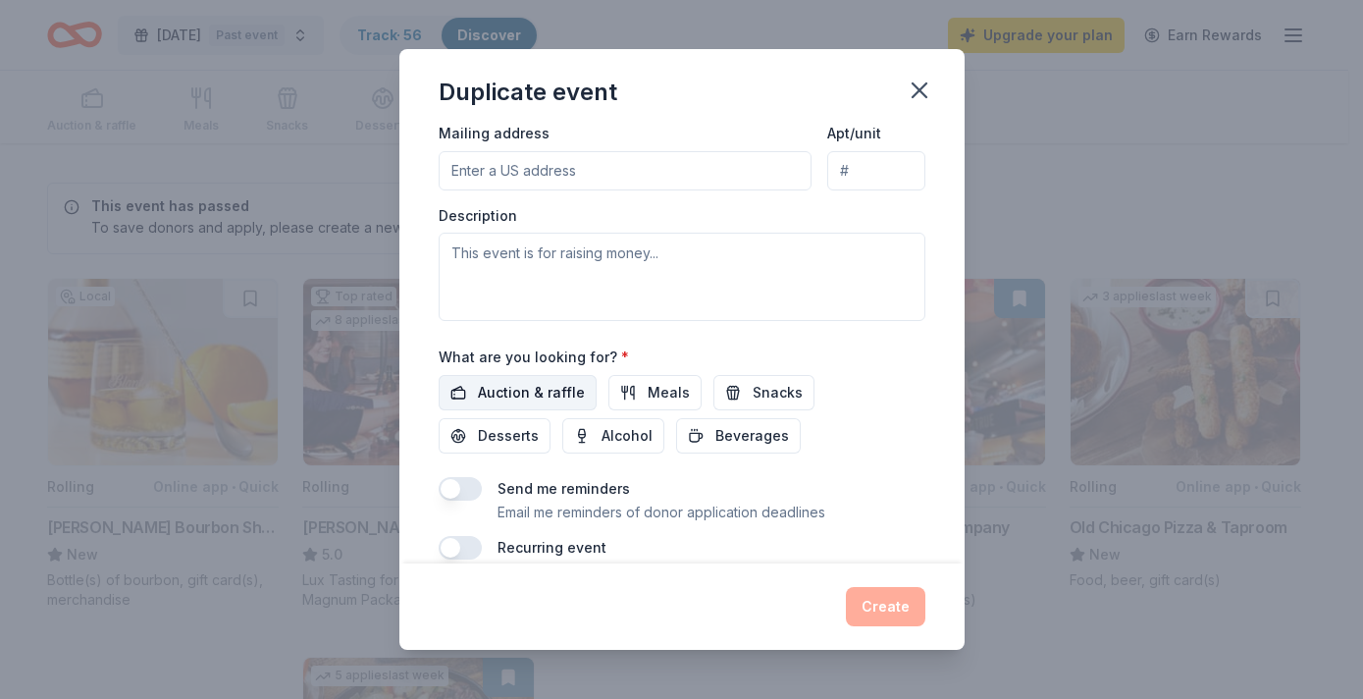
click at [511, 395] on span "Auction & raffle" at bounding box center [531, 393] width 107 height 24
click at [521, 437] on span "Desserts" at bounding box center [508, 436] width 61 height 24
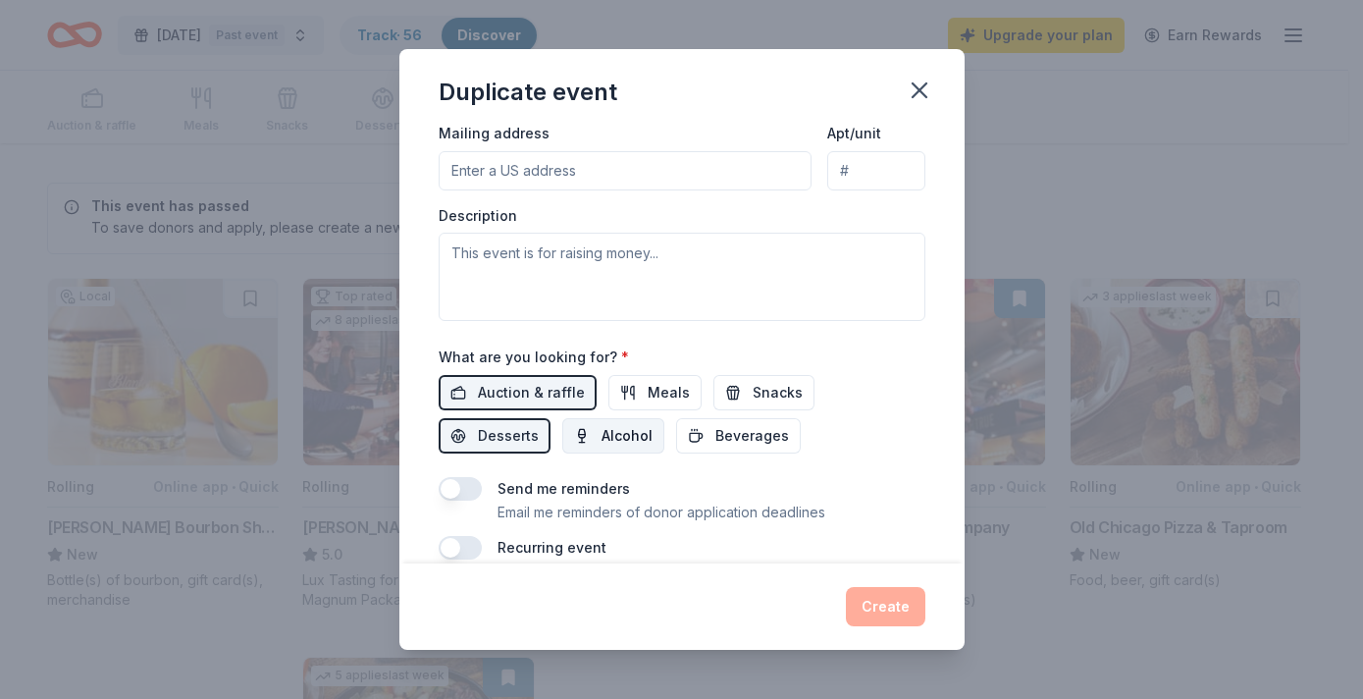
click at [605, 444] on span "Alcohol" at bounding box center [627, 436] width 51 height 24
click at [659, 399] on span "Meals" at bounding box center [669, 393] width 42 height 24
click at [753, 391] on span "Snacks" at bounding box center [778, 393] width 50 height 24
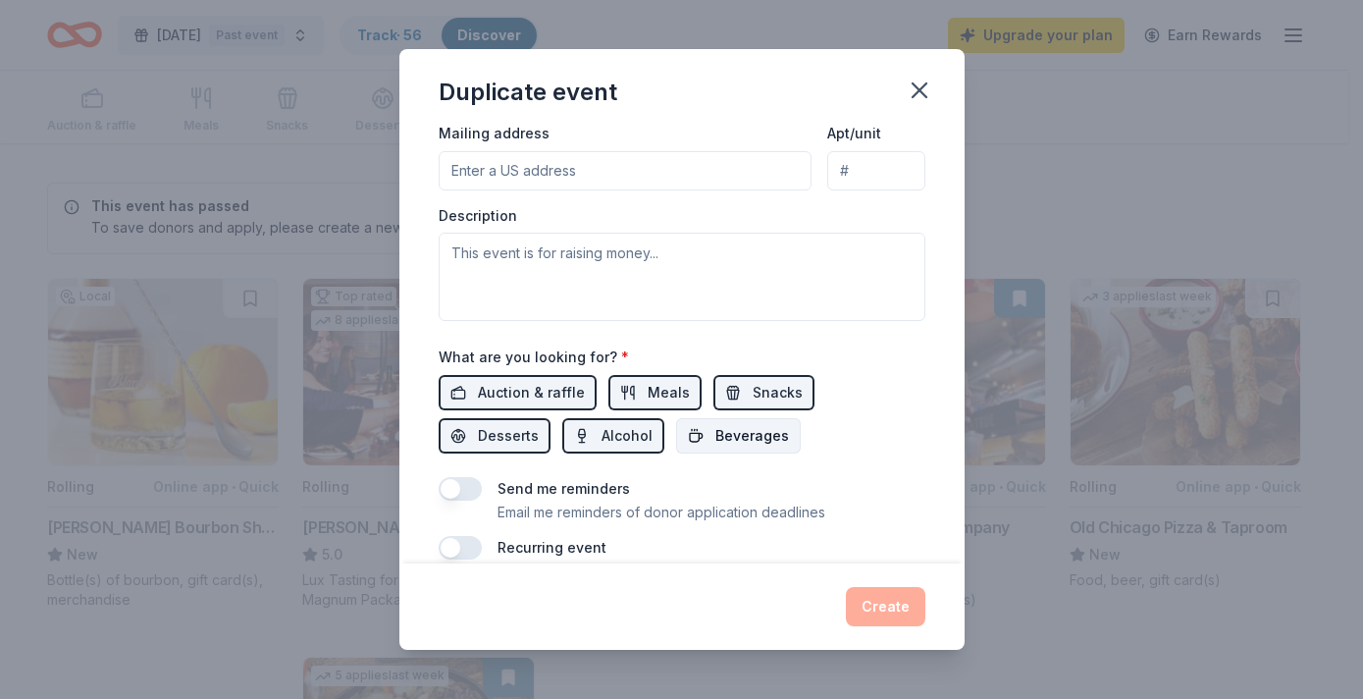
click at [751, 427] on span "Beverages" at bounding box center [753, 436] width 74 height 24
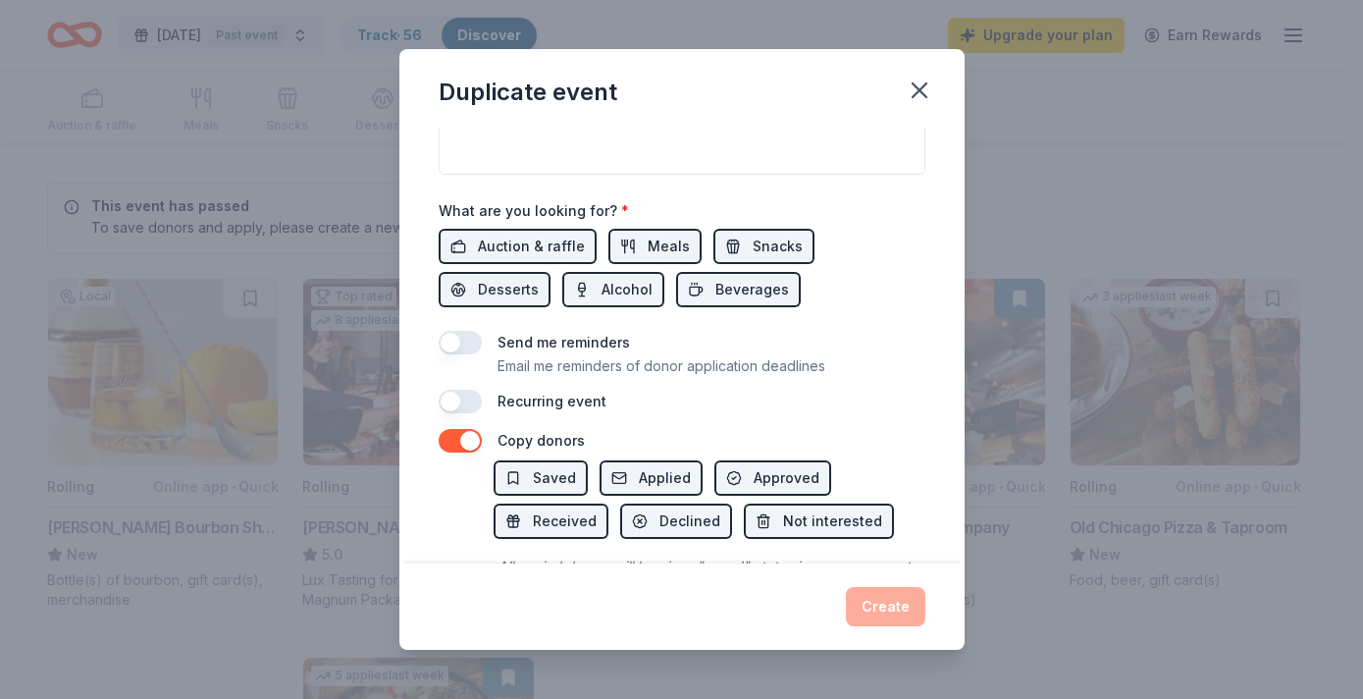
scroll to position [756, 0]
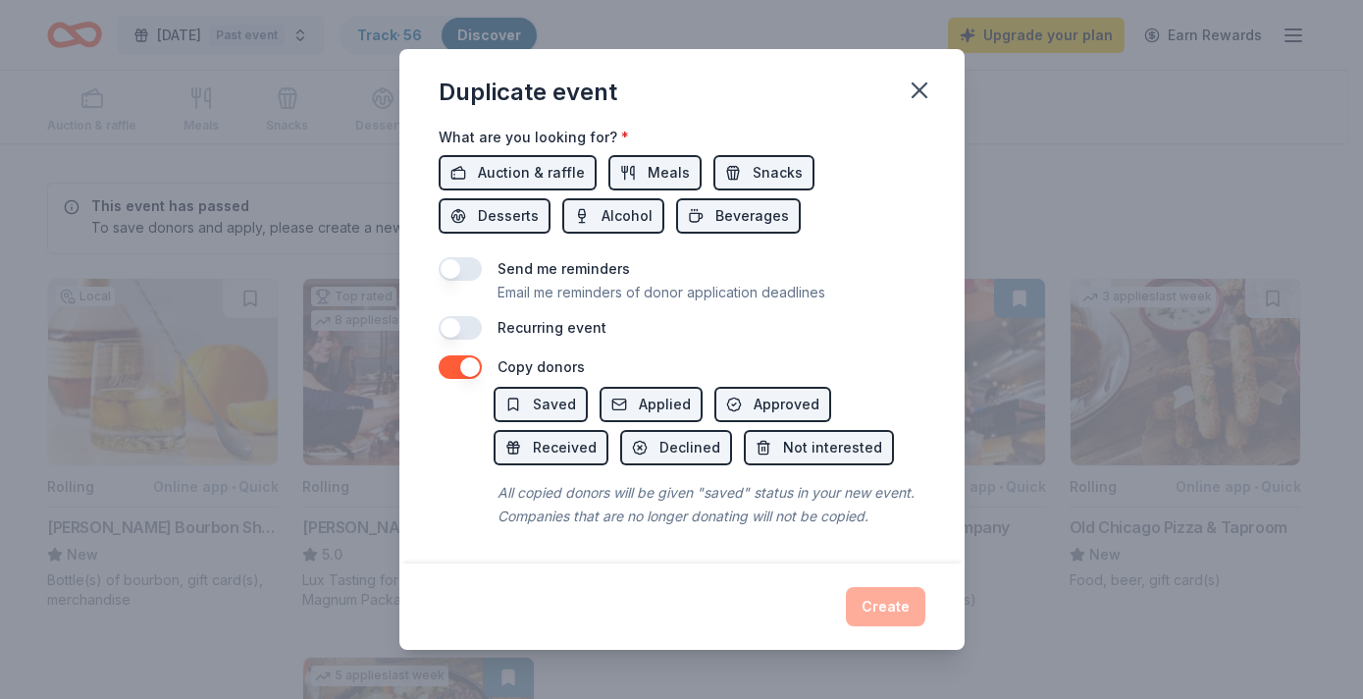
click at [901, 604] on div "Create" at bounding box center [682, 606] width 487 height 39
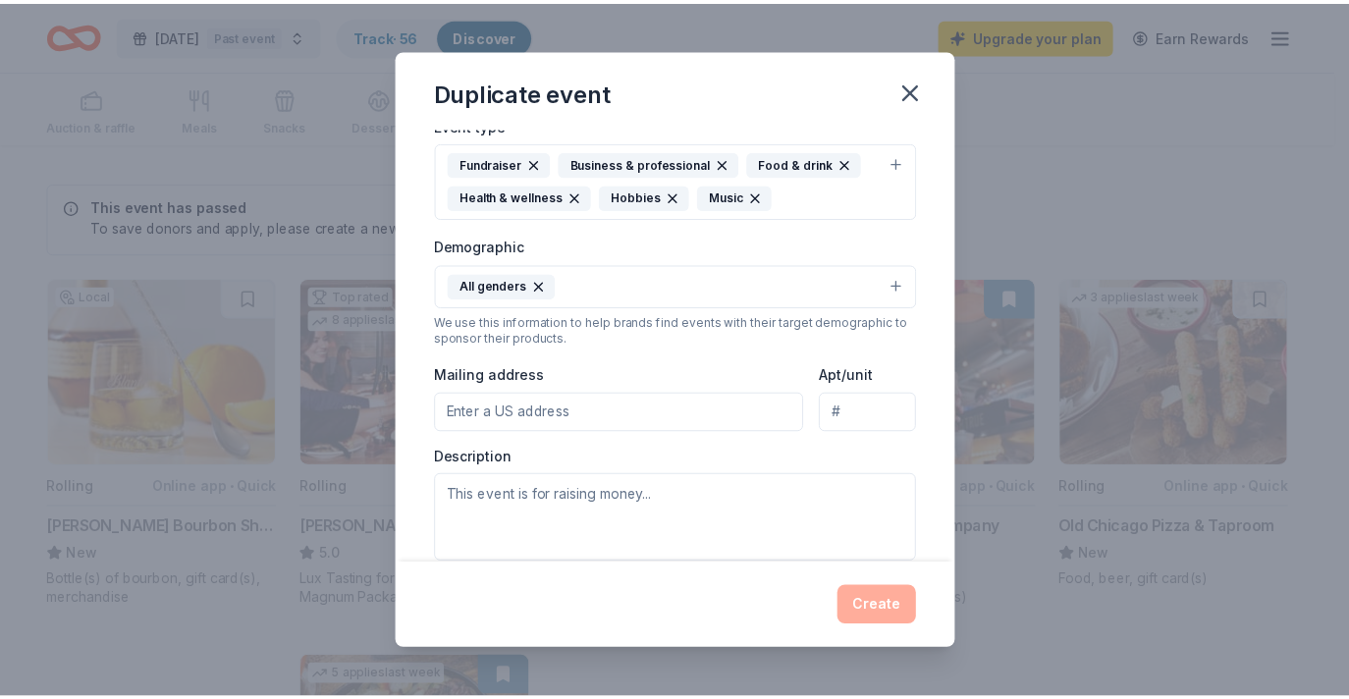
scroll to position [0, 0]
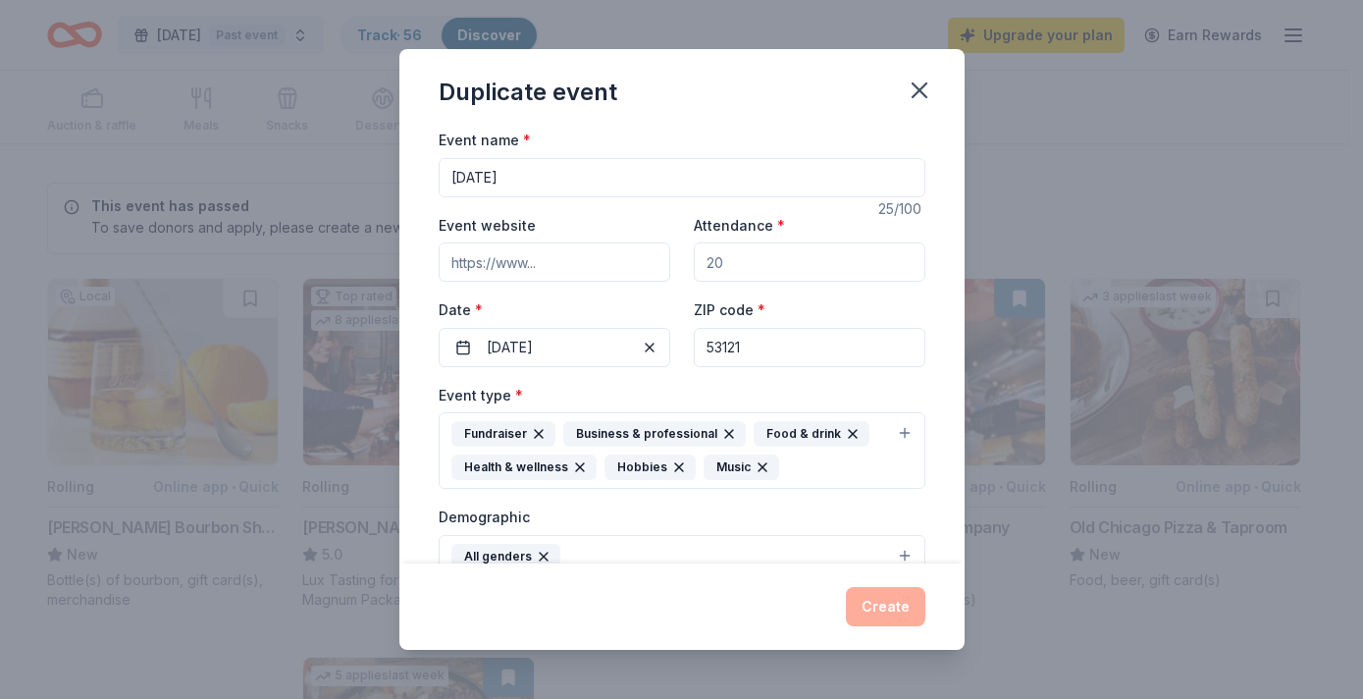
click at [652, 176] on input "[DATE]" at bounding box center [682, 177] width 487 height 39
type input "[DATE] 26"
click at [788, 274] on input "Attendance *" at bounding box center [810, 261] width 232 height 39
type input "300"
click at [878, 610] on button "Create" at bounding box center [886, 606] width 80 height 39
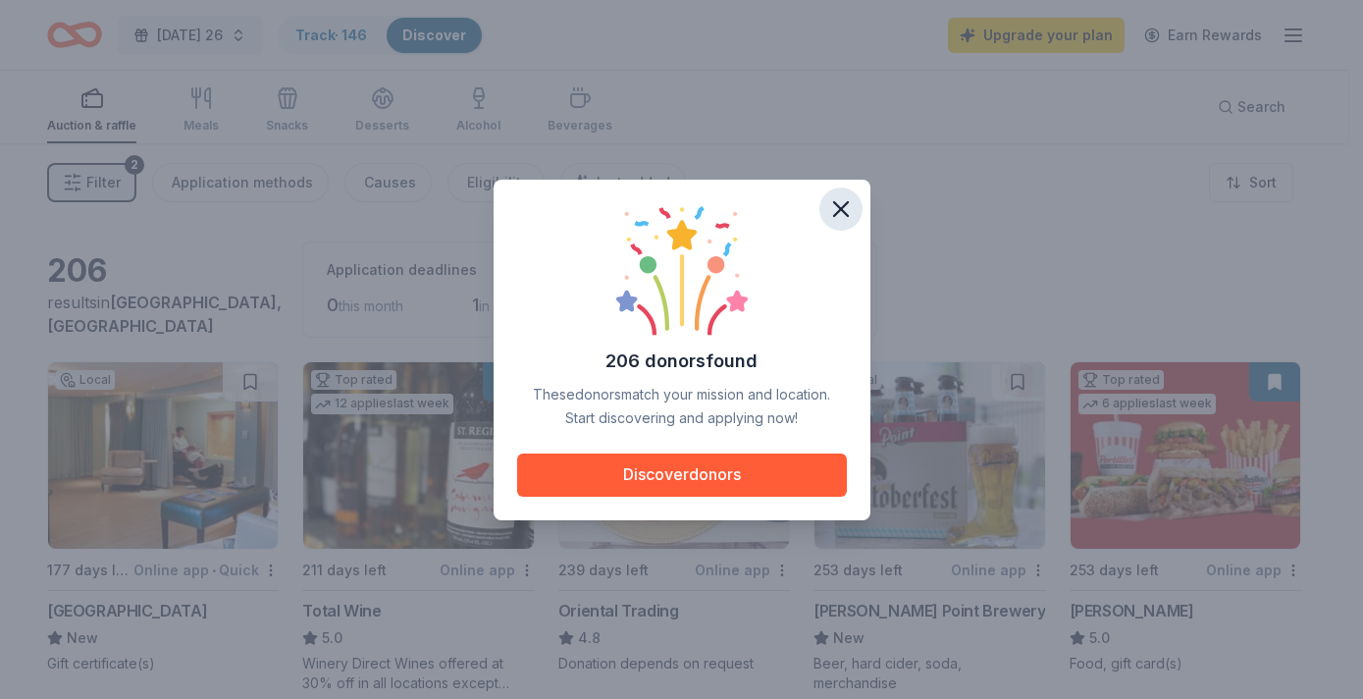
click at [838, 211] on icon "button" at bounding box center [841, 209] width 14 height 14
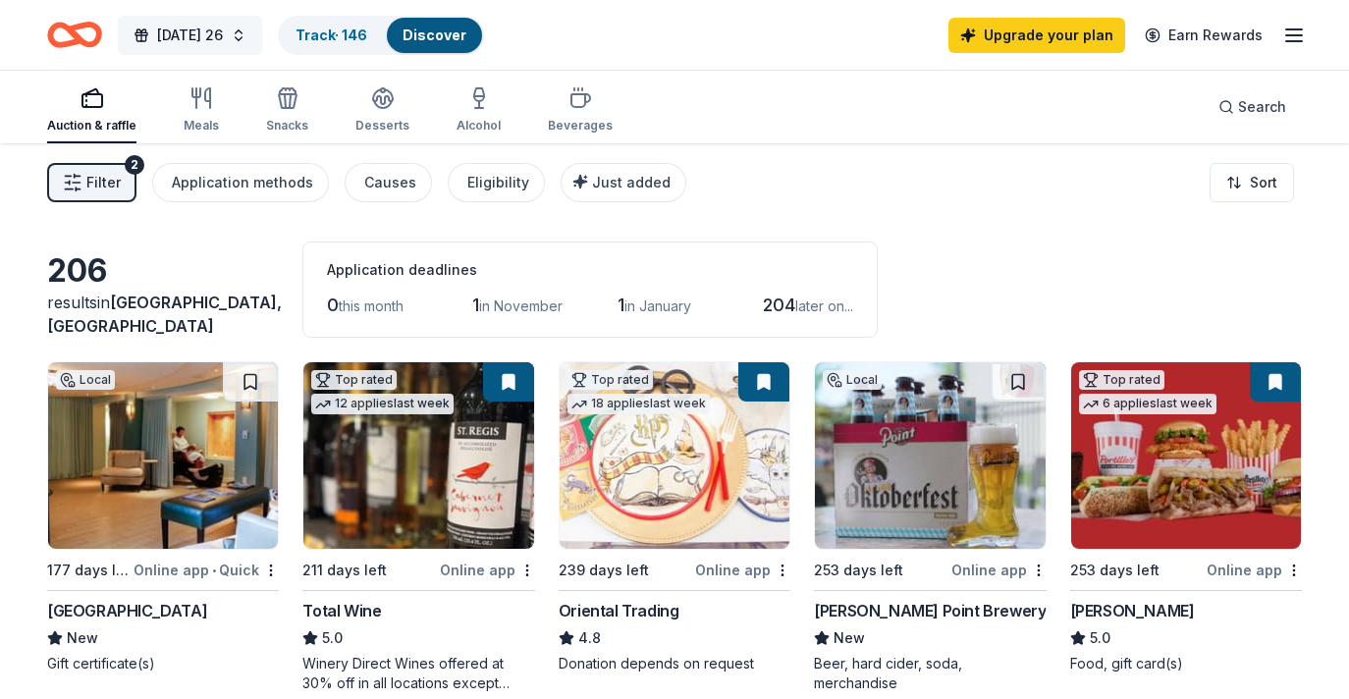
click at [223, 37] on span "[DATE] 26" at bounding box center [190, 36] width 66 height 24
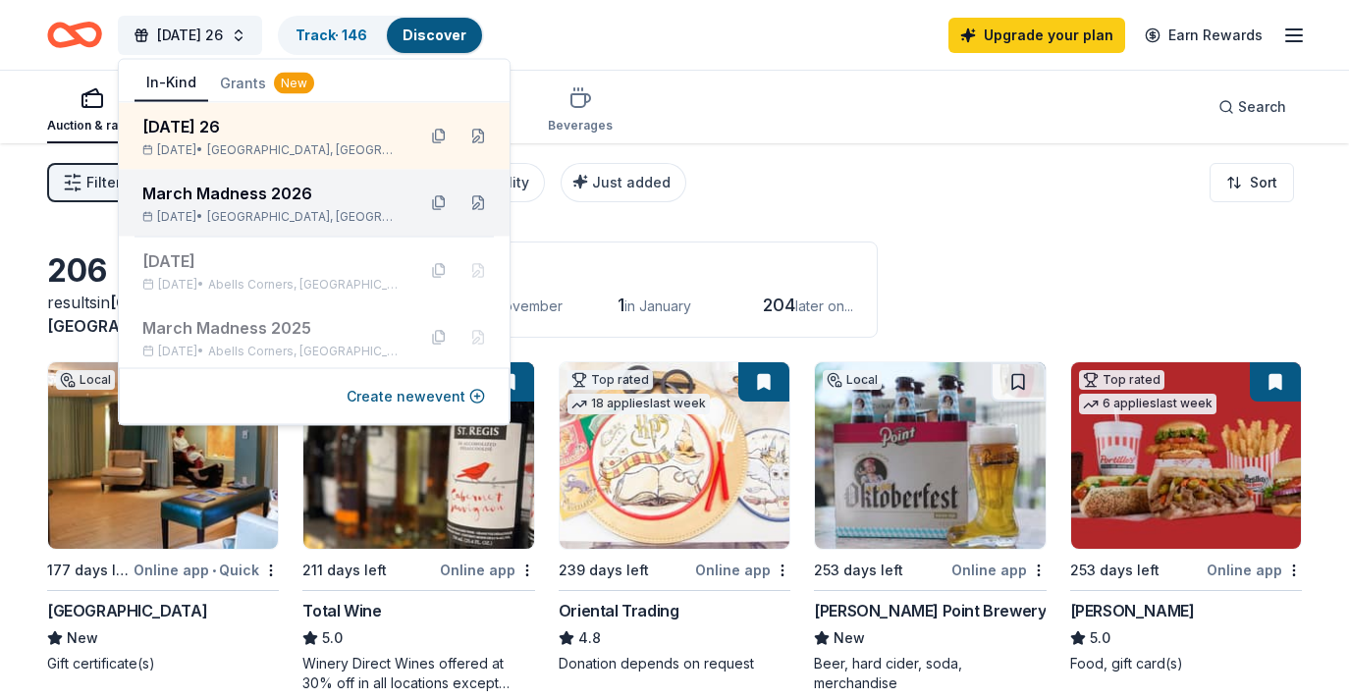
click at [254, 211] on span "[GEOGRAPHIC_DATA], [GEOGRAPHIC_DATA]" at bounding box center [303, 217] width 192 height 16
